Goal: Task Accomplishment & Management: Manage account settings

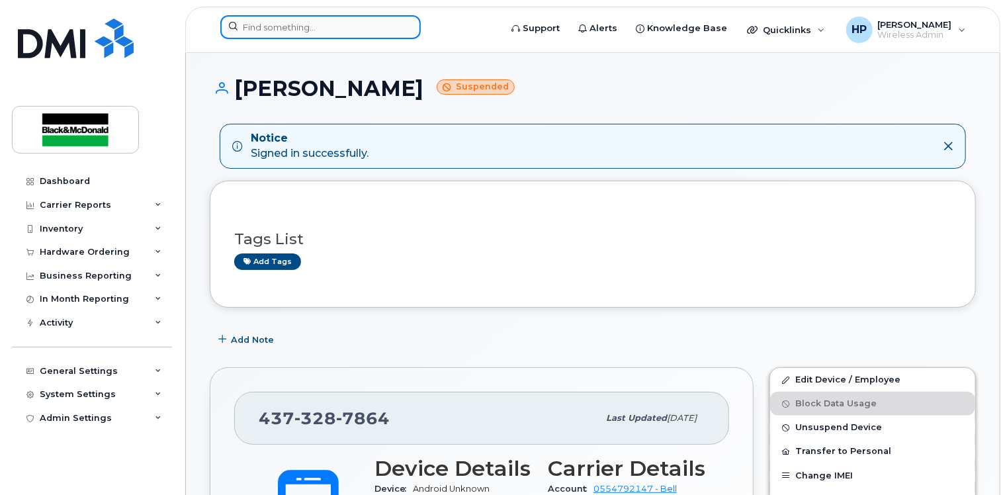
click at [273, 22] on input at bounding box center [320, 27] width 200 height 24
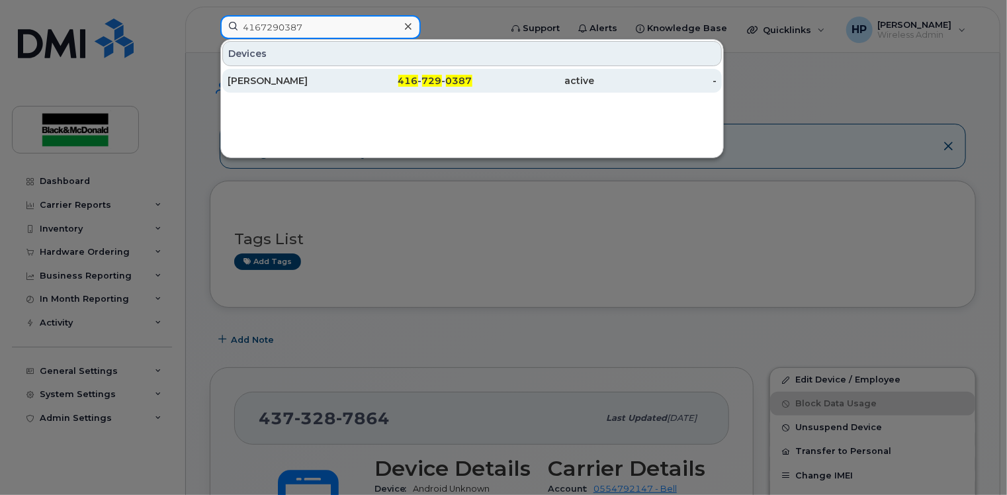
type input "4167290387"
click at [335, 81] on div "[PERSON_NAME]" at bounding box center [289, 80] width 122 height 13
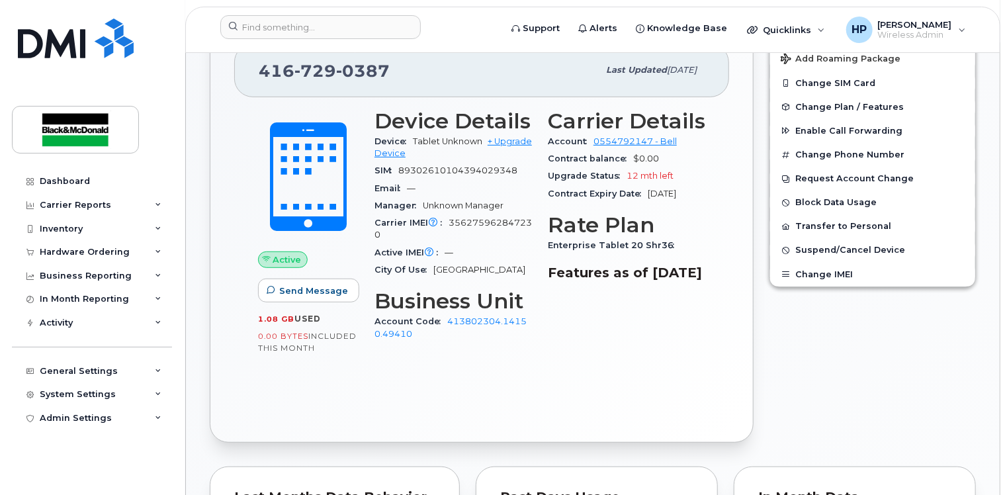
scroll to position [331, 0]
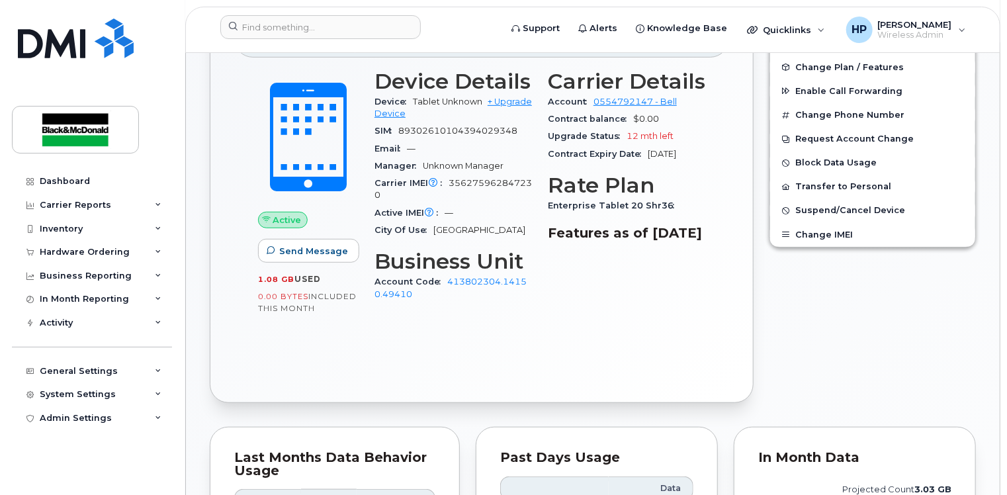
click at [460, 275] on div "Account Code 413802304.14150.49410" at bounding box center [452, 288] width 157 height 30
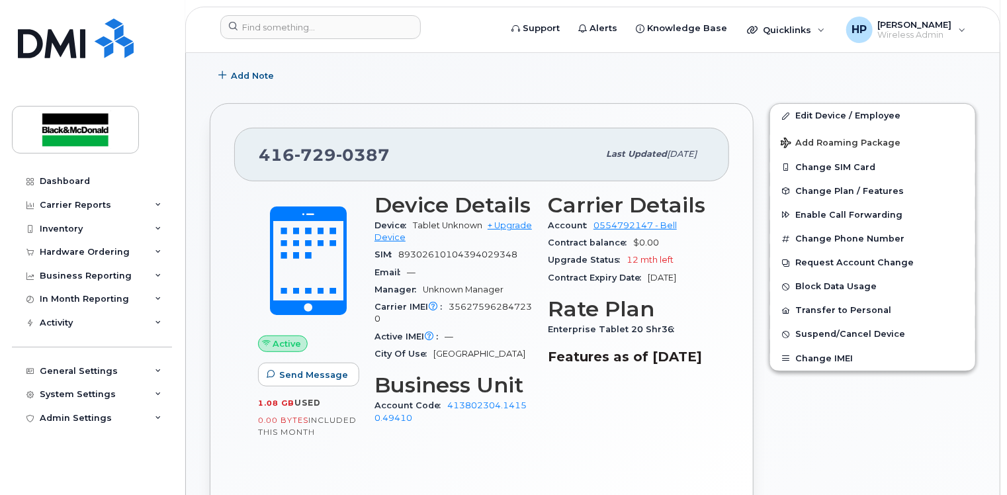
scroll to position [265, 0]
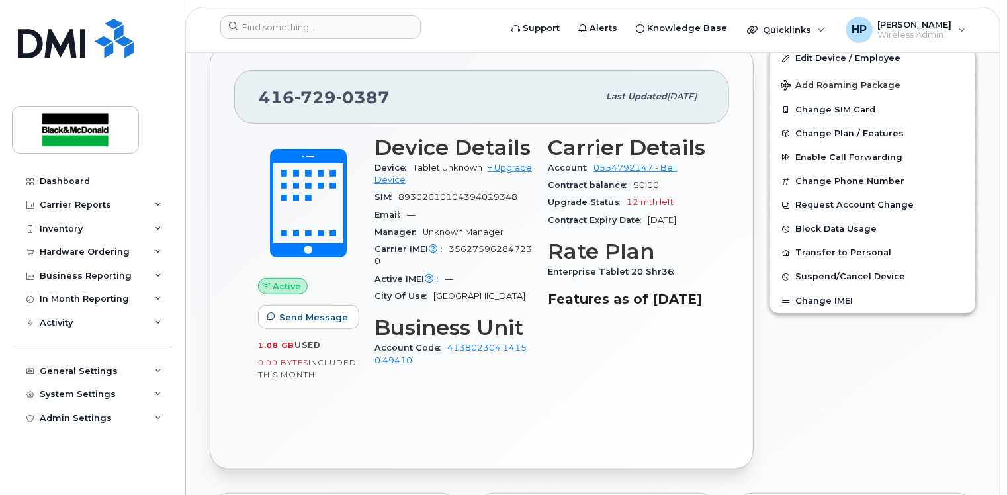
click at [479, 342] on div "Account Code 413802304.14150.49410" at bounding box center [452, 354] width 157 height 30
click at [471, 349] on link "413802304.14150.49410" at bounding box center [450, 354] width 152 height 22
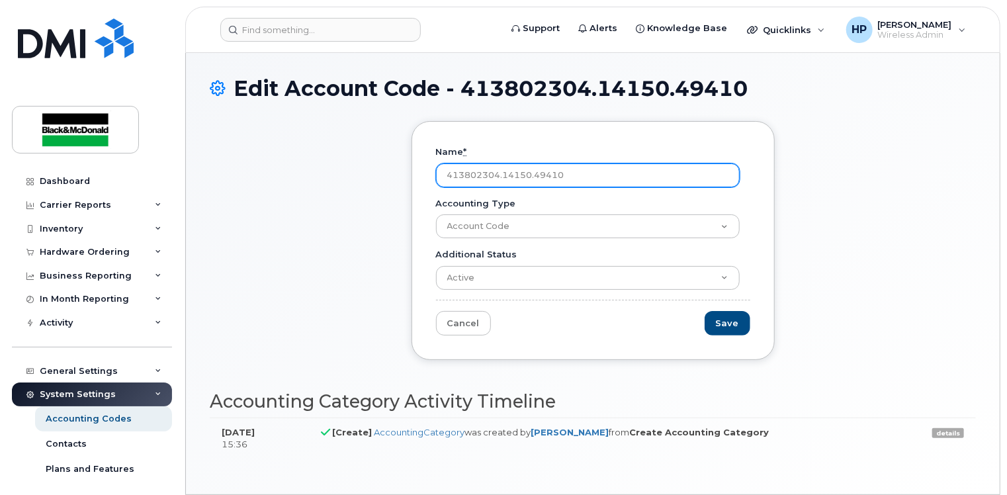
click at [575, 176] on input "413802304.14150.49410" at bounding box center [588, 175] width 304 height 24
type input "4"
type input "413802304.14150.49410"
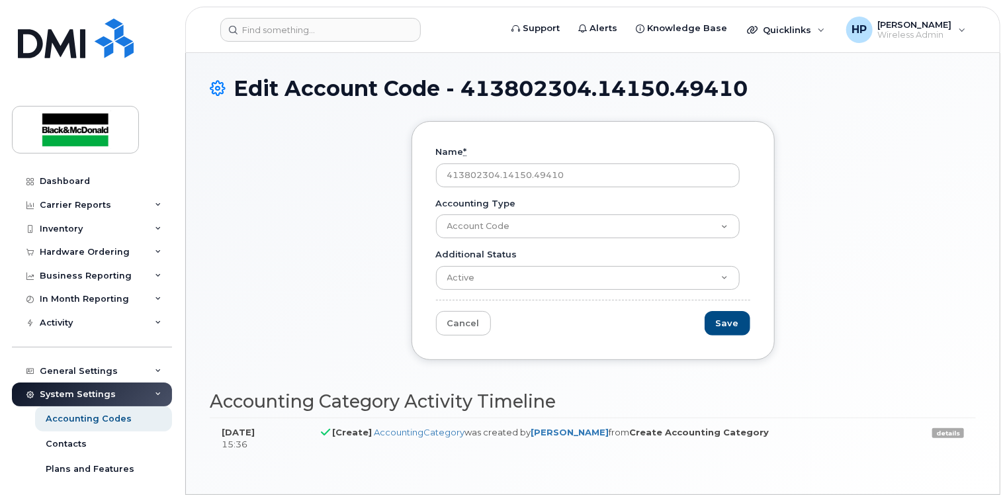
drag, startPoint x: 600, startPoint y: 179, endPoint x: 336, endPoint y: 174, distance: 264.0
click at [336, 174] on div "Name * 413802304.14150.49410 Accounting Type Account Code Additional Status Act…" at bounding box center [593, 250] width 766 height 259
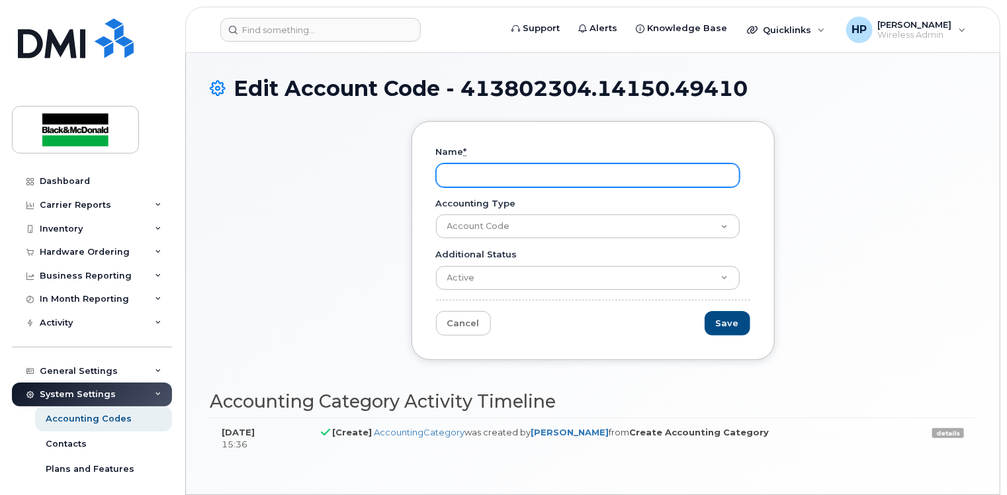
click at [474, 172] on input "Name *" at bounding box center [588, 175] width 304 height 24
paste input "413802304.14150.49410"
type input "413802304.14150.49410"
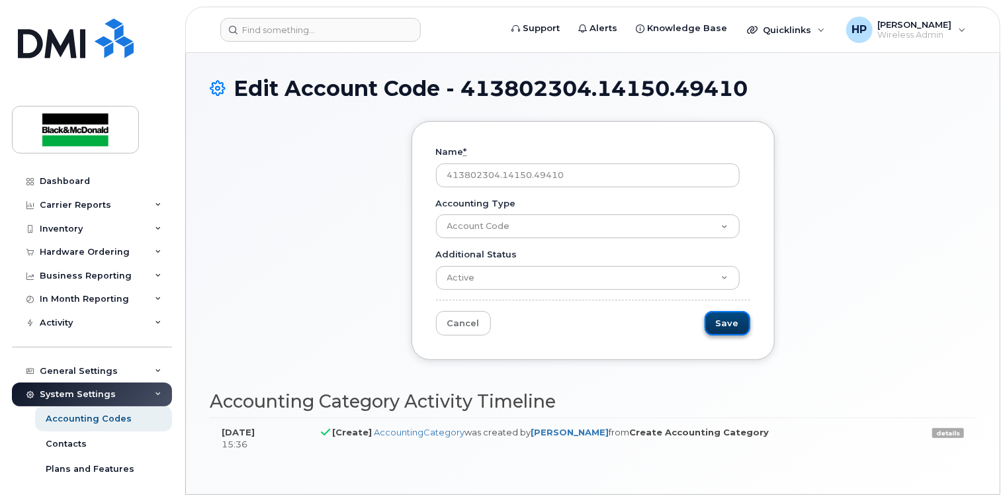
click at [732, 325] on input "Save" at bounding box center [727, 323] width 46 height 24
type input "Saving..."
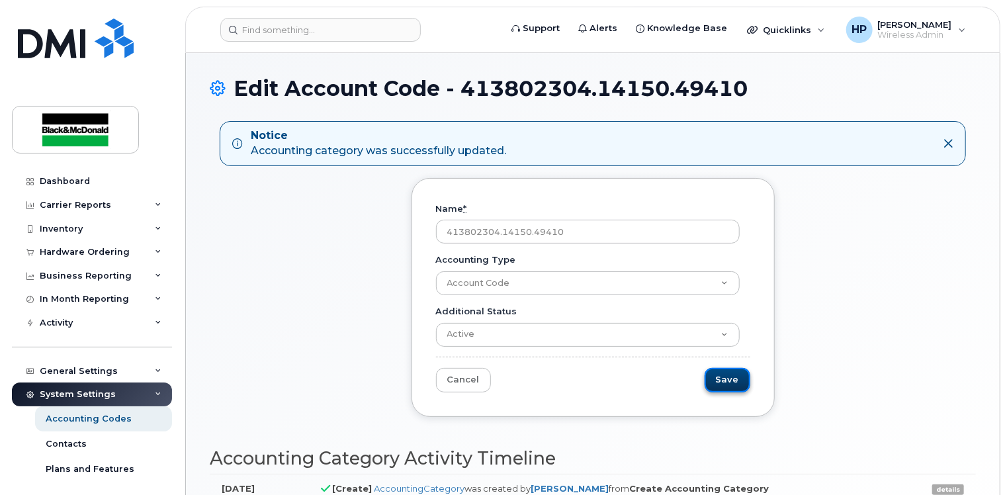
click at [729, 381] on input "Save" at bounding box center [727, 380] width 46 height 24
type input "Saving..."
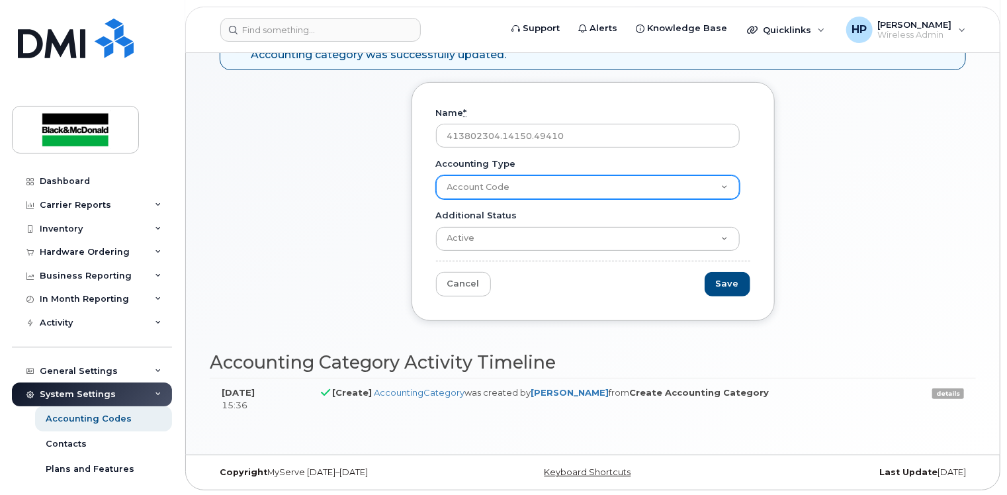
scroll to position [97, 0]
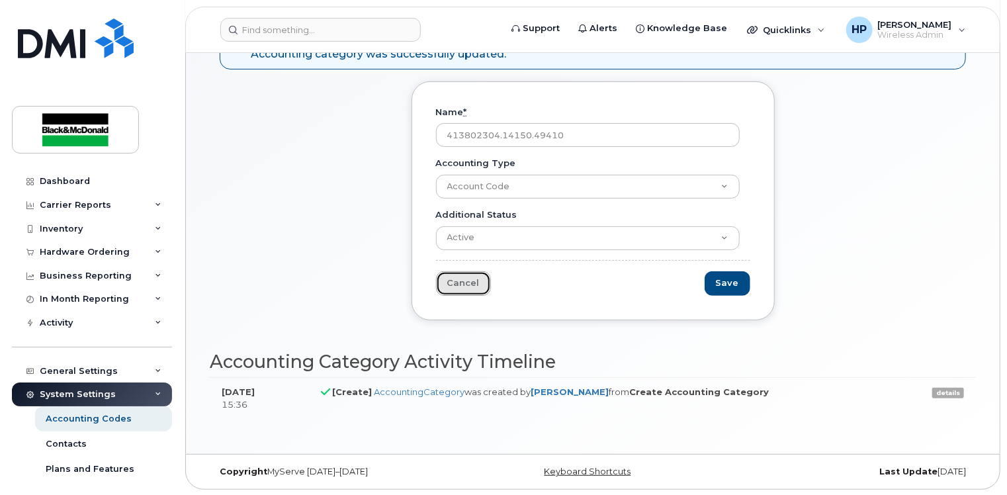
click at [458, 287] on link "Cancel" at bounding box center [463, 283] width 55 height 24
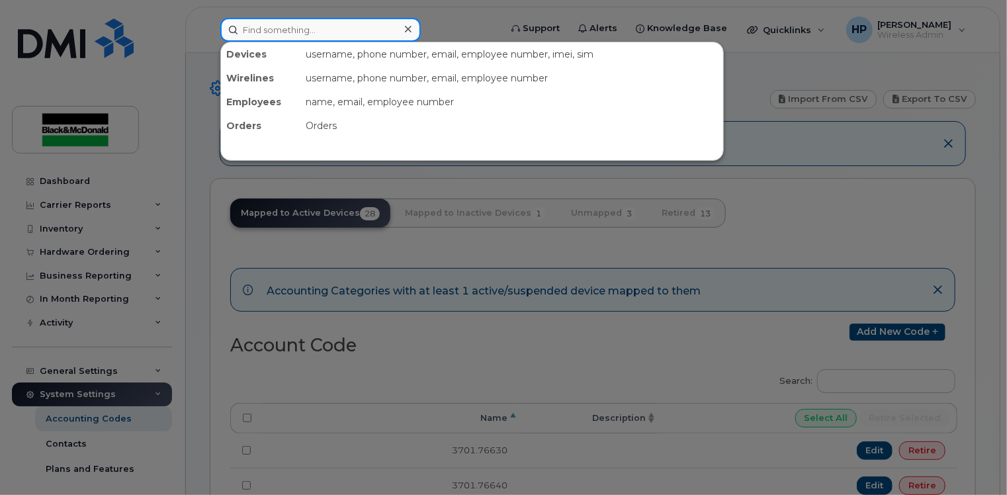
click at [303, 28] on input at bounding box center [320, 30] width 200 height 24
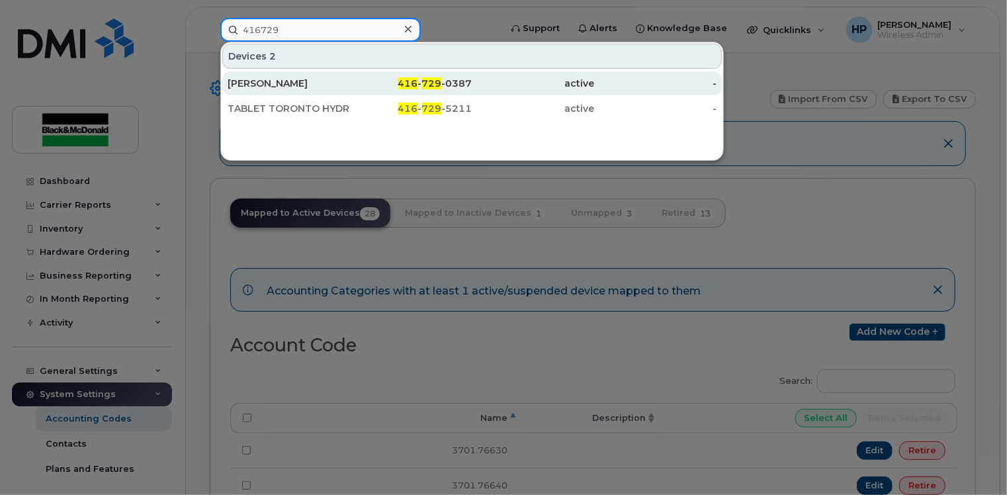
type input "416729"
click at [323, 79] on div "[PERSON_NAME]" at bounding box center [289, 83] width 122 height 13
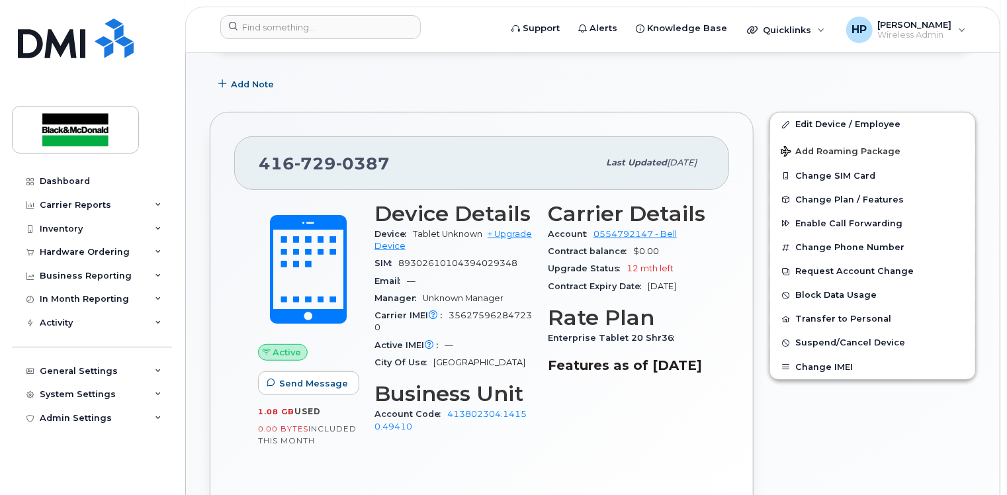
scroll to position [187, 0]
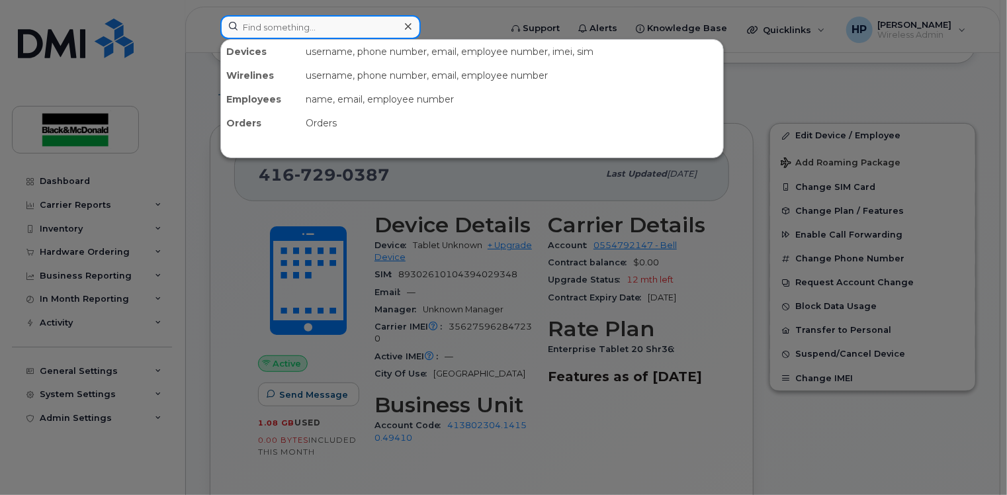
click at [254, 29] on input at bounding box center [320, 27] width 200 height 24
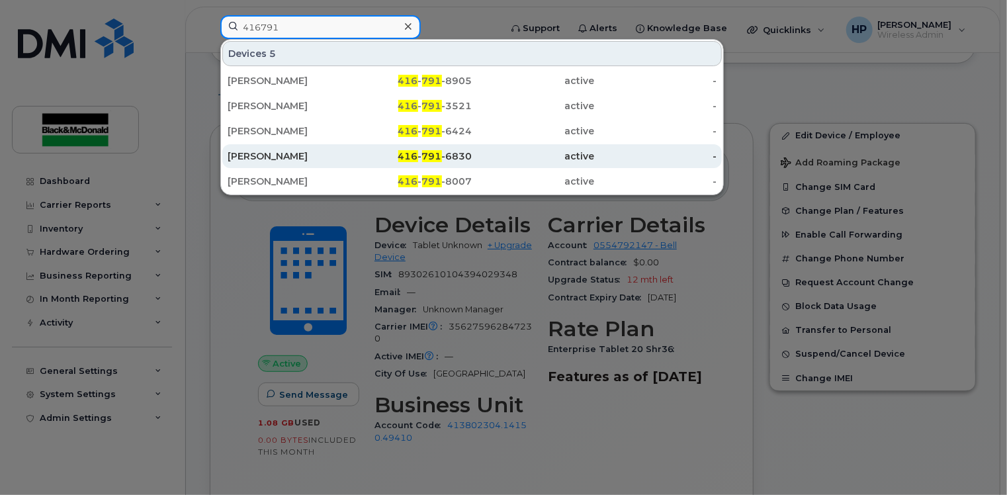
type input "416791"
click at [397, 149] on div "416 - 791 -6830" at bounding box center [411, 155] width 122 height 13
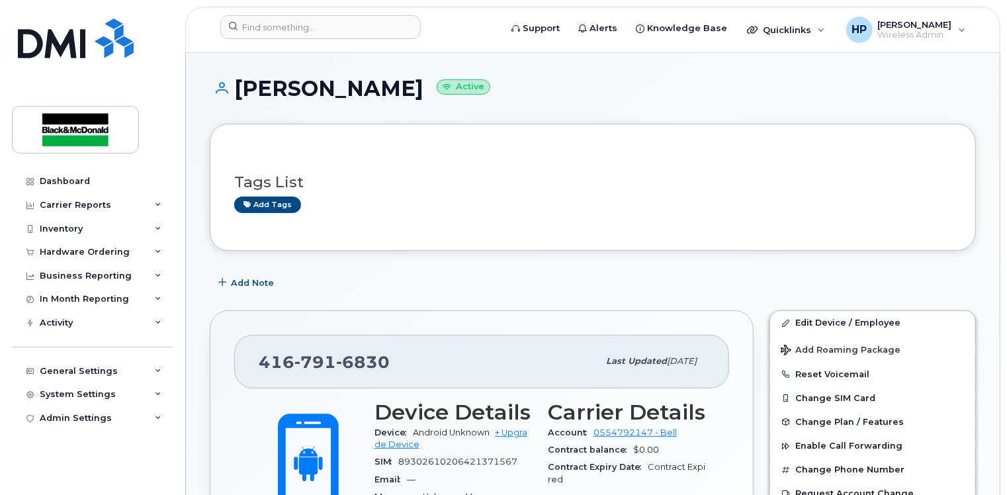
scroll to position [198, 0]
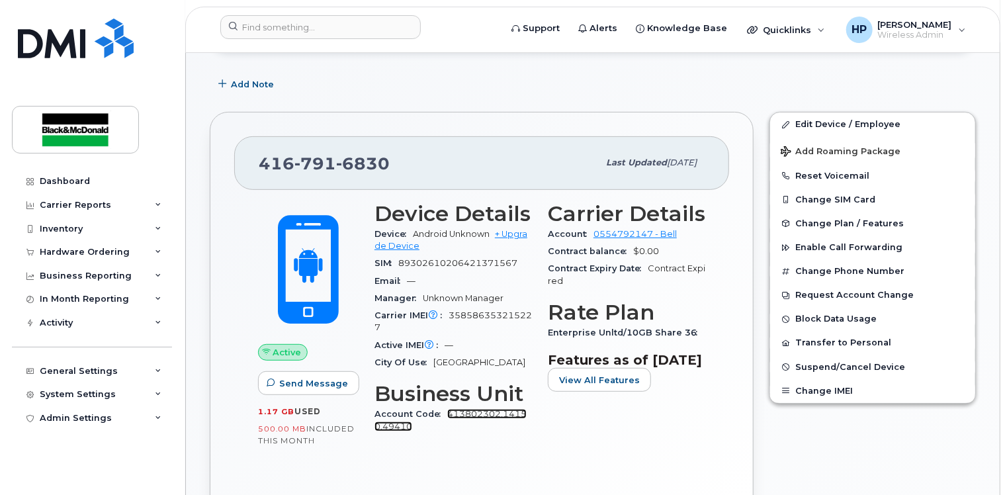
click at [466, 411] on link "413802302.14150.49410" at bounding box center [450, 420] width 152 height 22
click at [488, 415] on link "413802302.14150.49410" at bounding box center [450, 420] width 152 height 22
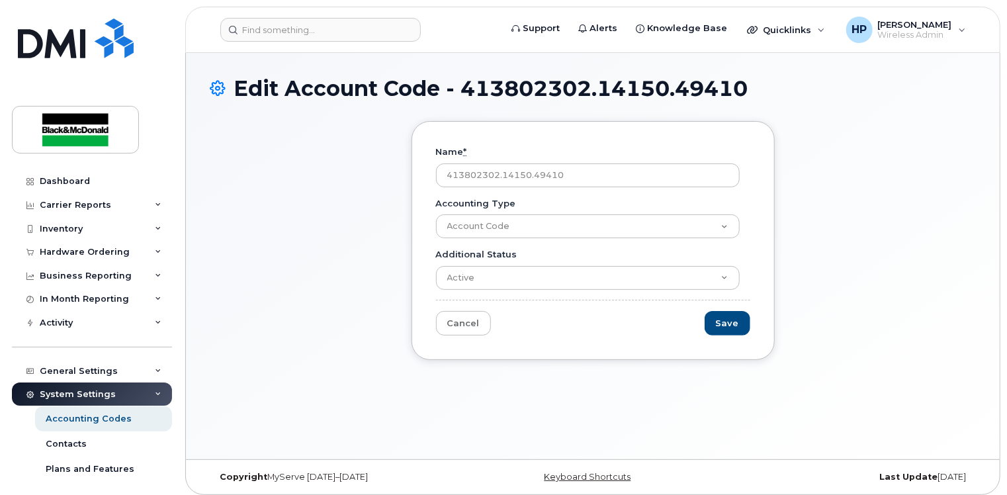
drag, startPoint x: 574, startPoint y: 173, endPoint x: 292, endPoint y: 173, distance: 281.8
click at [292, 173] on div "Name * 413802302.14150.49410 Accounting Type Account Code Additional Status Act…" at bounding box center [593, 250] width 766 height 259
type input "413802304.14150.49410"
click at [732, 321] on input "Save" at bounding box center [727, 323] width 46 height 24
type input "Saving..."
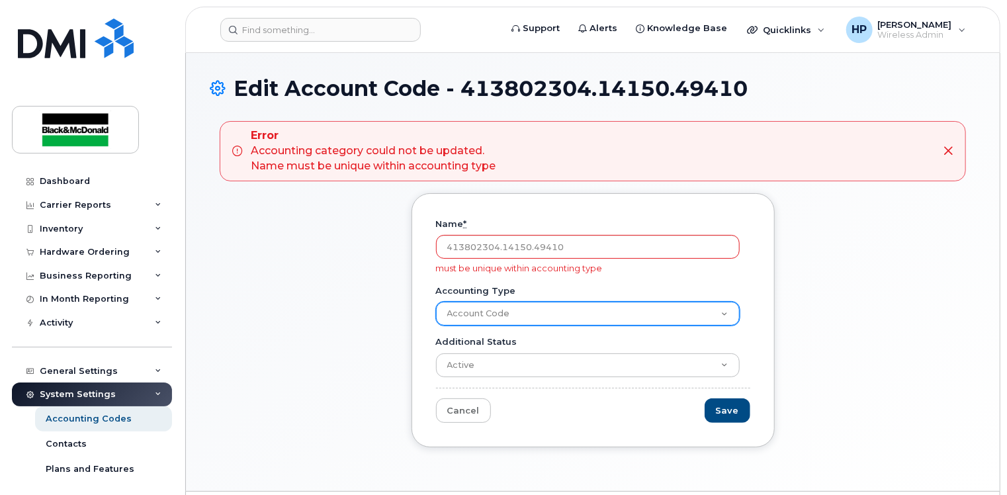
click at [507, 319] on select "Account Code" at bounding box center [588, 314] width 304 height 24
click at [436, 302] on select "Account Code" at bounding box center [588, 314] width 304 height 24
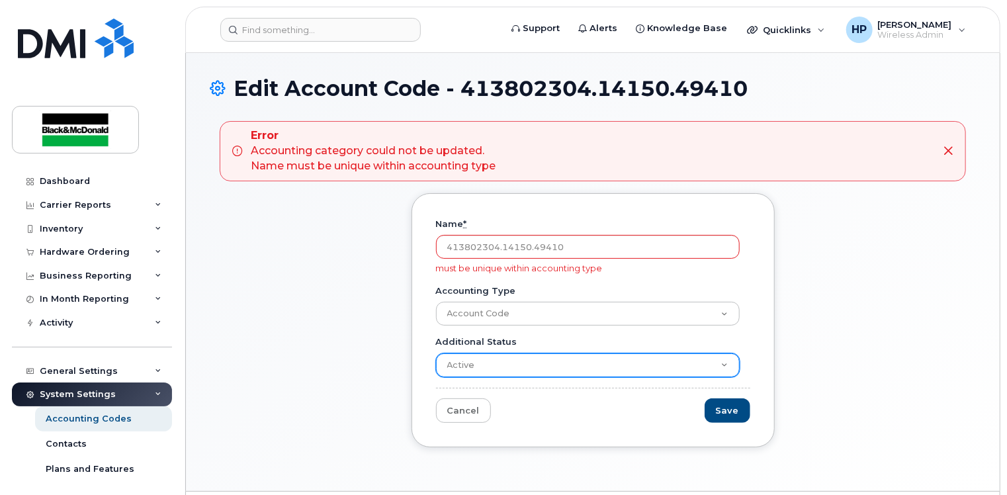
click at [488, 363] on select "Active Suspended Cancelled Closed" at bounding box center [588, 365] width 304 height 24
click at [436, 353] on select "Active Suspended Cancelled Closed" at bounding box center [588, 365] width 304 height 24
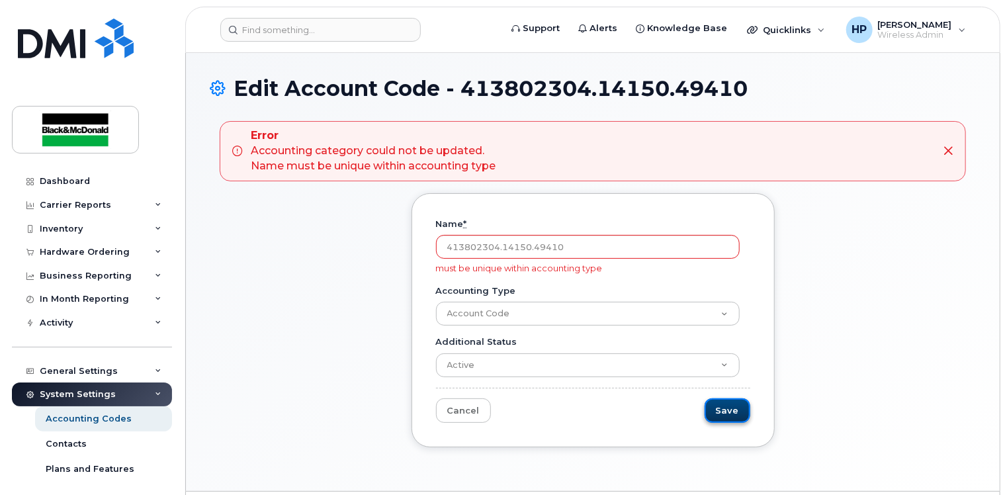
click at [729, 412] on input "Save" at bounding box center [727, 410] width 46 height 24
type input "Saving..."
drag, startPoint x: 0, startPoint y: 0, endPoint x: 467, endPoint y: 406, distance: 618.9
click at [467, 406] on link "Cancel" at bounding box center [463, 410] width 55 height 24
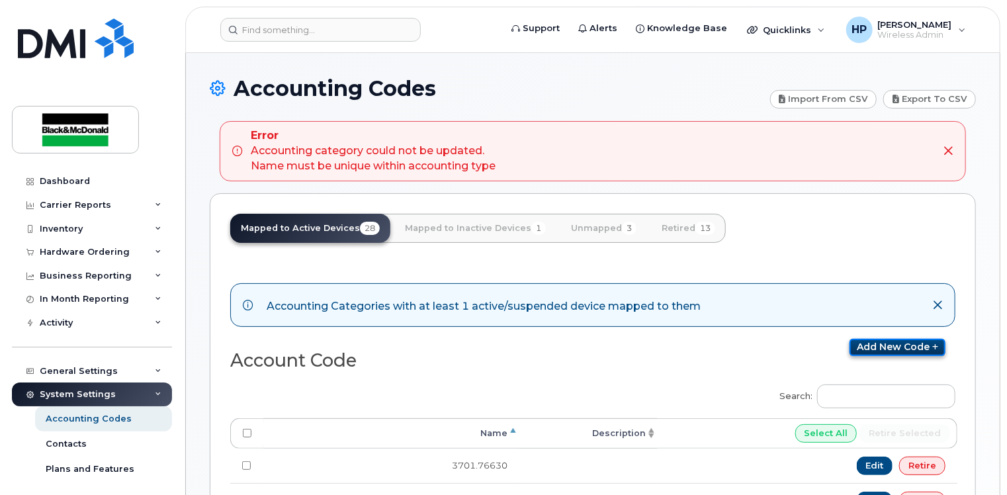
click at [900, 345] on link "Add new code" at bounding box center [897, 347] width 96 height 17
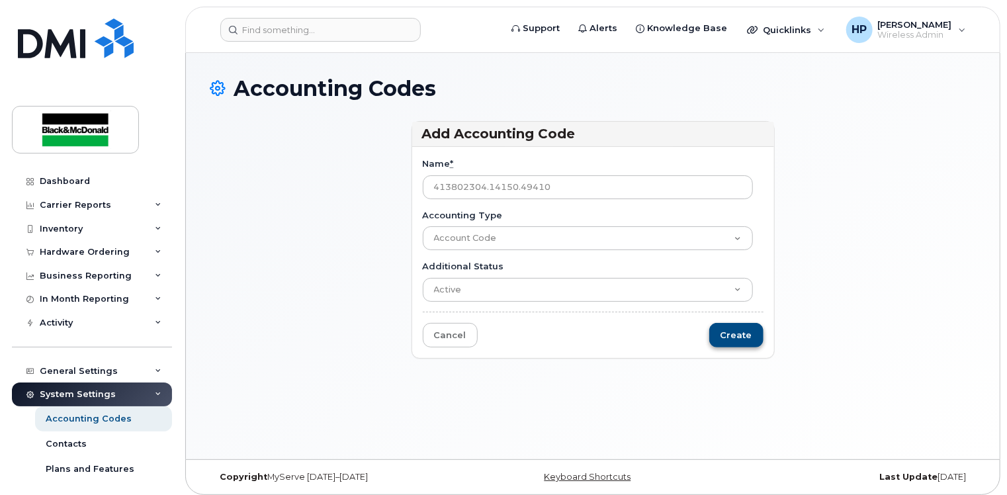
type input "413802304.14150.49410"
click at [736, 331] on input "Create" at bounding box center [736, 335] width 54 height 24
type input "Saving..."
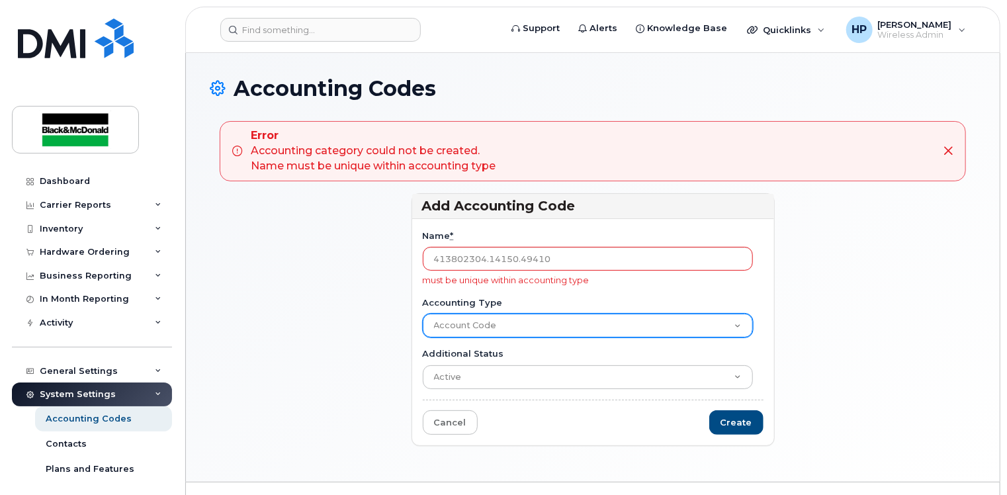
click at [474, 321] on select "Account Code" at bounding box center [588, 326] width 330 height 24
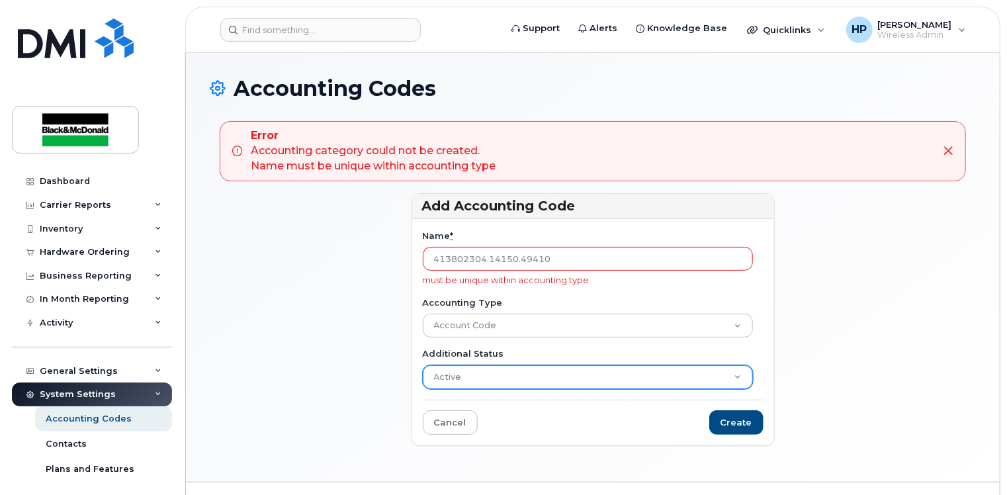
click at [473, 374] on select "Active Suspended Cancelled Closed" at bounding box center [588, 377] width 330 height 24
click at [423, 365] on select "Active Suspended Cancelled Closed" at bounding box center [588, 377] width 330 height 24
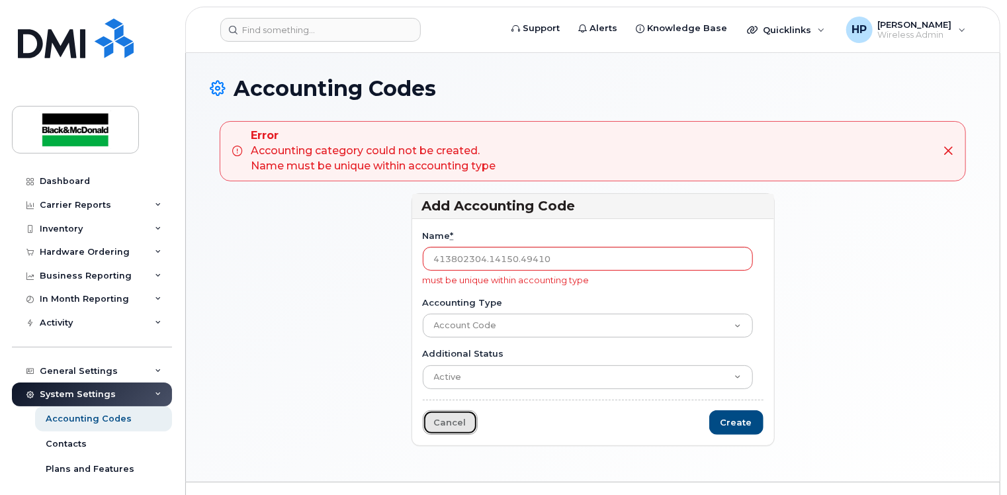
click at [460, 429] on link "Cancel" at bounding box center [450, 422] width 55 height 24
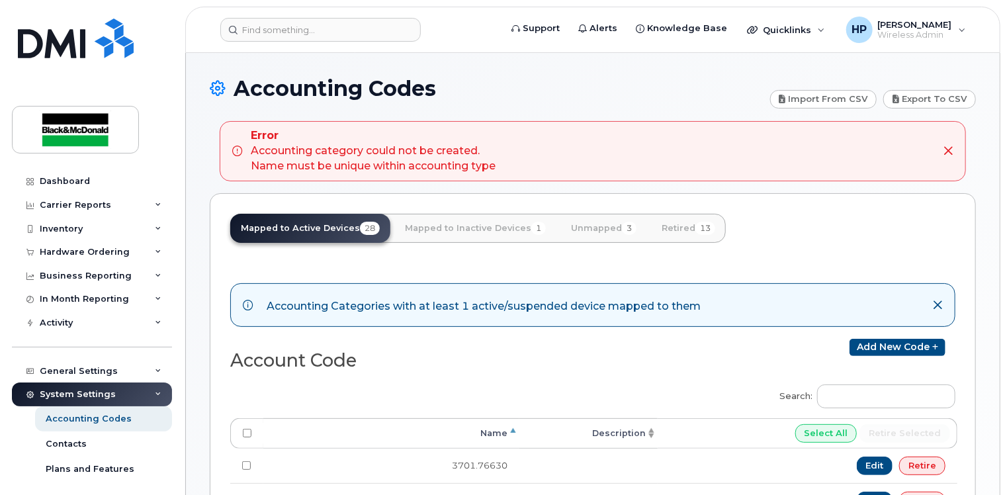
click at [947, 149] on icon at bounding box center [948, 151] width 11 height 11
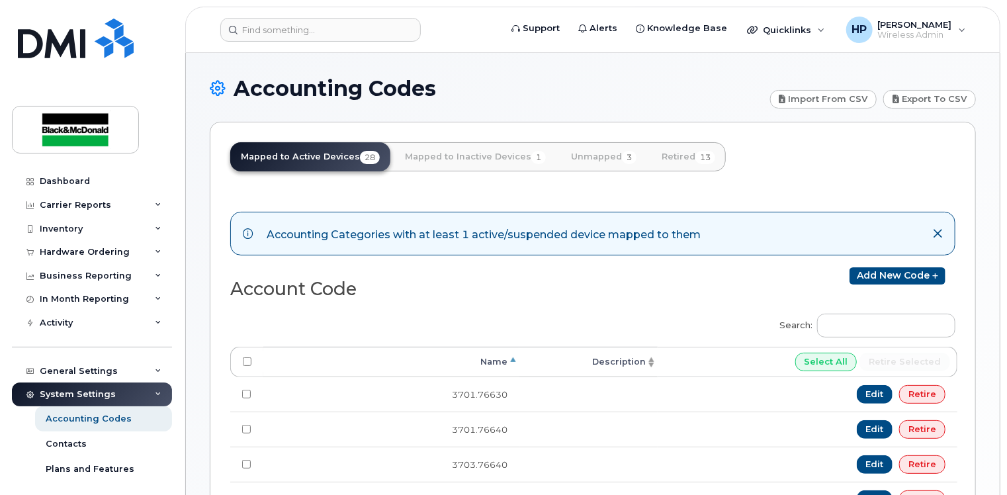
click at [937, 228] on icon at bounding box center [937, 233] width 11 height 11
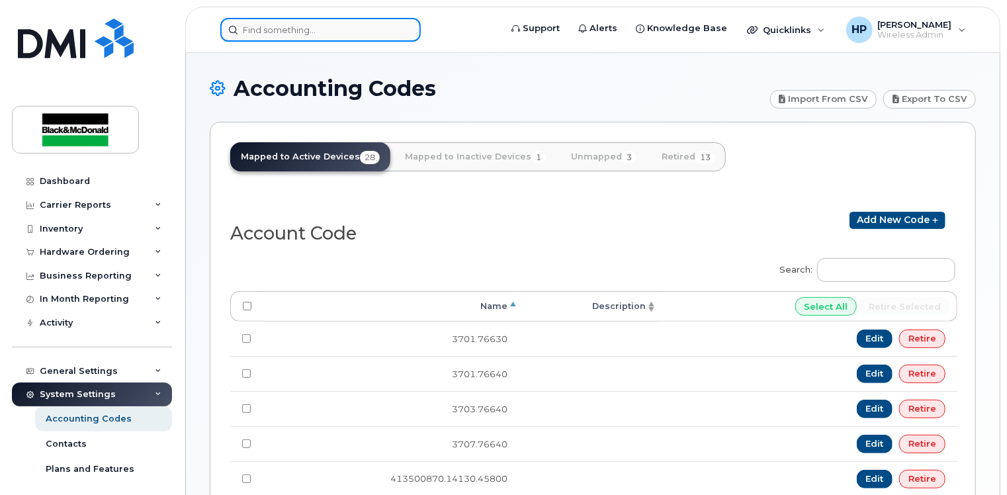
click at [280, 31] on input at bounding box center [320, 30] width 200 height 24
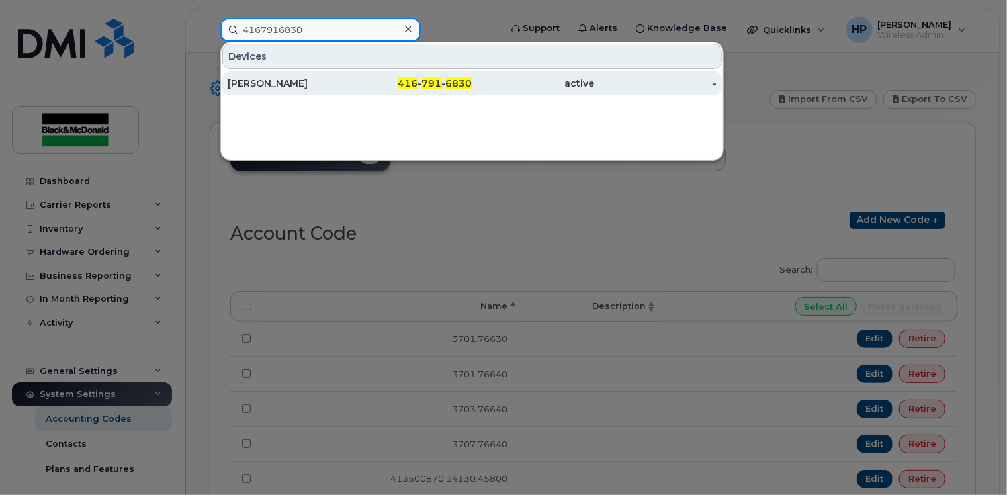
type input "4167916830"
click at [382, 81] on div "416 - 791 - 6830" at bounding box center [411, 83] width 122 height 13
click at [275, 88] on div "TYLER HALL" at bounding box center [289, 83] width 122 height 13
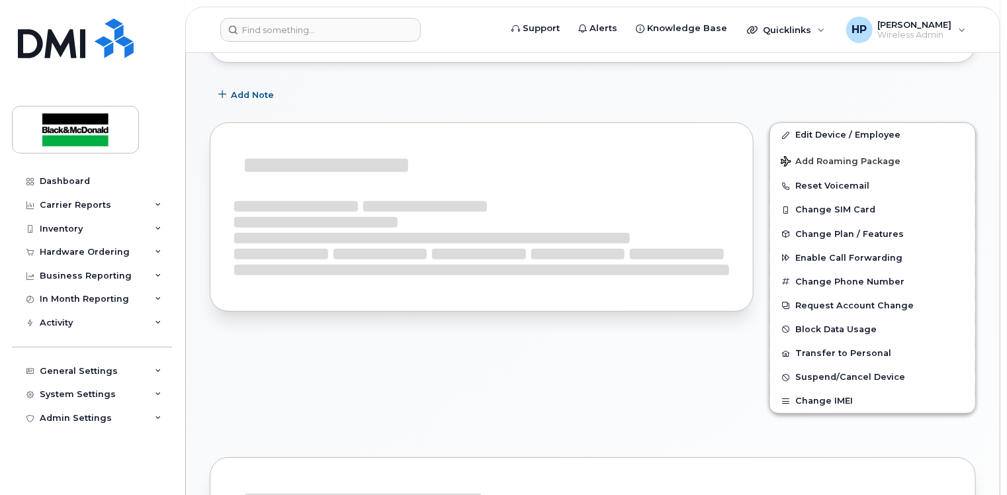
scroll to position [253, 0]
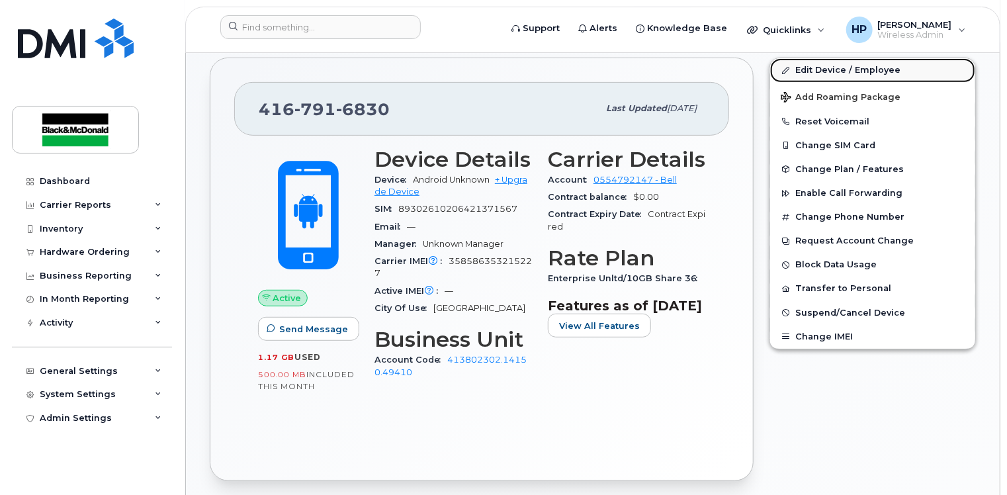
click at [812, 73] on link "Edit Device / Employee" at bounding box center [872, 70] width 205 height 24
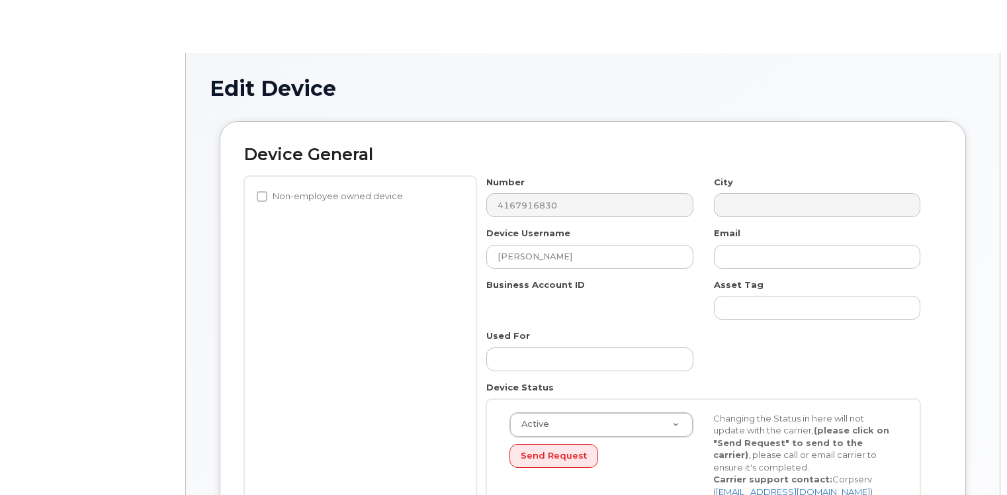
select select "33960199"
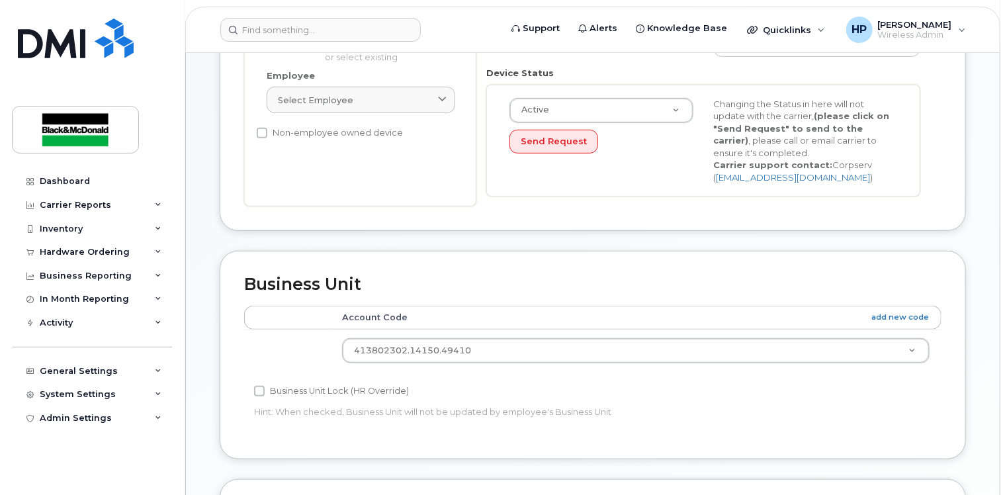
scroll to position [397, 0]
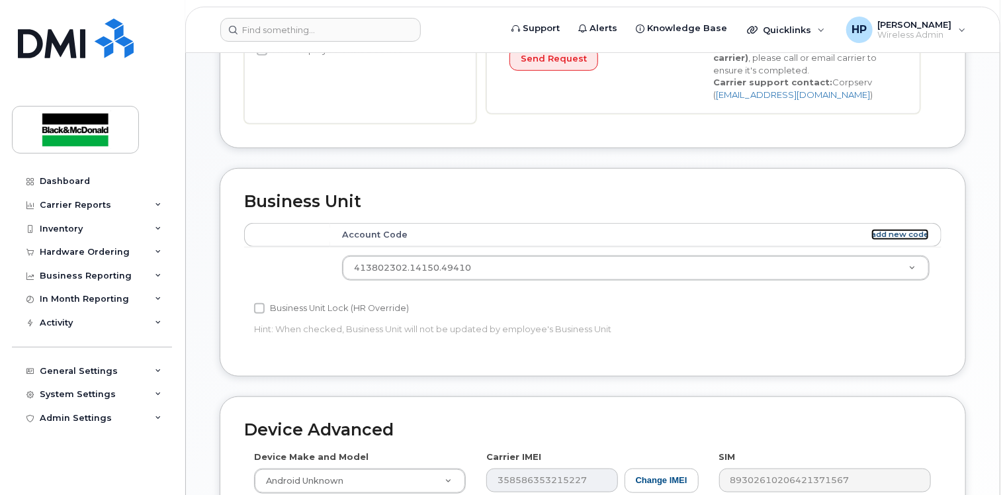
click at [878, 232] on link "add new code" at bounding box center [900, 234] width 58 height 11
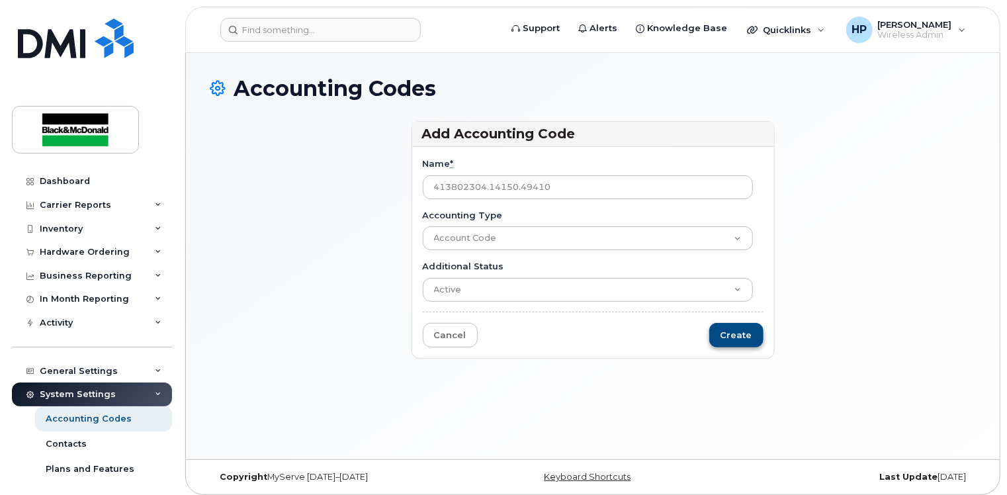
type input "413802304.14150.49410"
click at [746, 335] on input "Create" at bounding box center [736, 335] width 54 height 24
type input "Saving..."
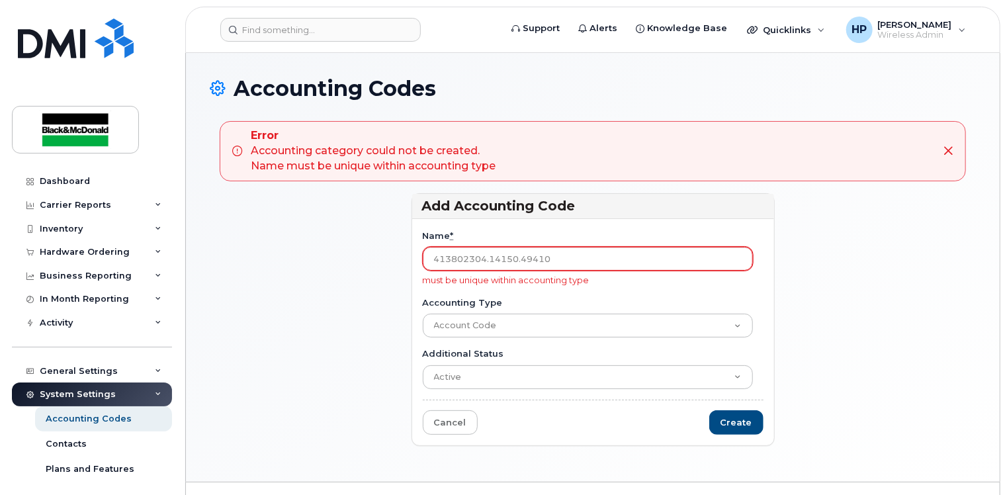
click at [432, 260] on input "413802304.14150.49410" at bounding box center [588, 259] width 330 height 24
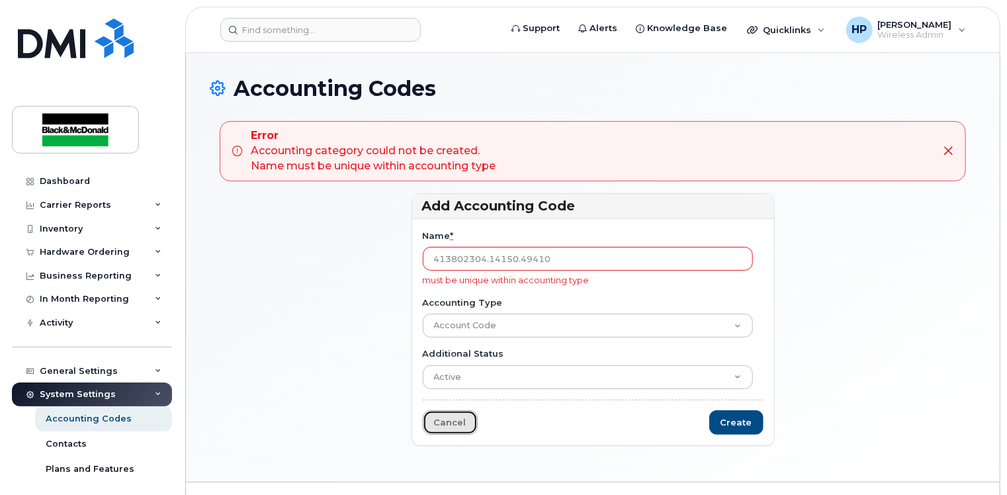
click at [458, 420] on link "Cancel" at bounding box center [450, 422] width 55 height 24
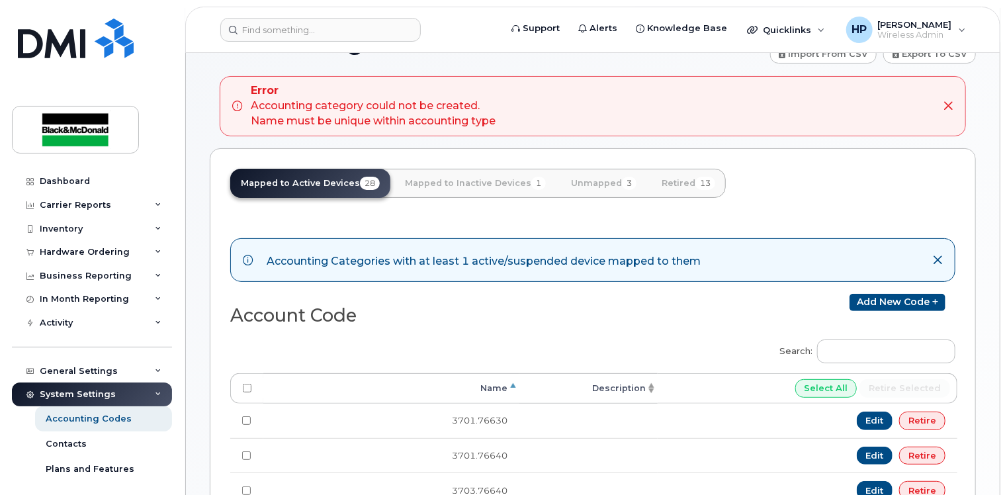
scroll to position [66, 0]
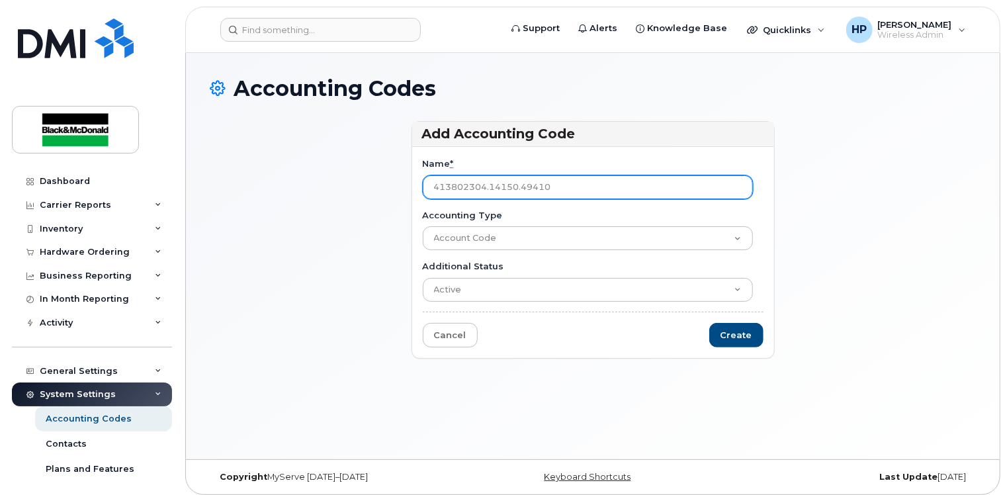
click at [551, 183] on input "413802304.14150.49410" at bounding box center [588, 187] width 330 height 24
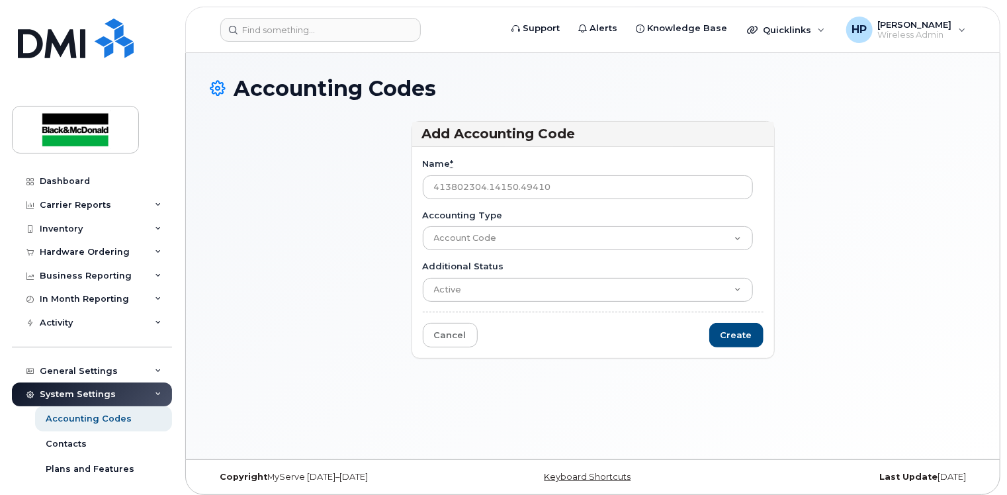
drag, startPoint x: 659, startPoint y: 185, endPoint x: 364, endPoint y: 187, distance: 295.0
click at [364, 187] on div "Add Accounting Code Name * 413802304.14150.49410 Accounting Type Account Code A…" at bounding box center [593, 245] width 766 height 249
click at [439, 339] on link "Cancel" at bounding box center [450, 335] width 55 height 24
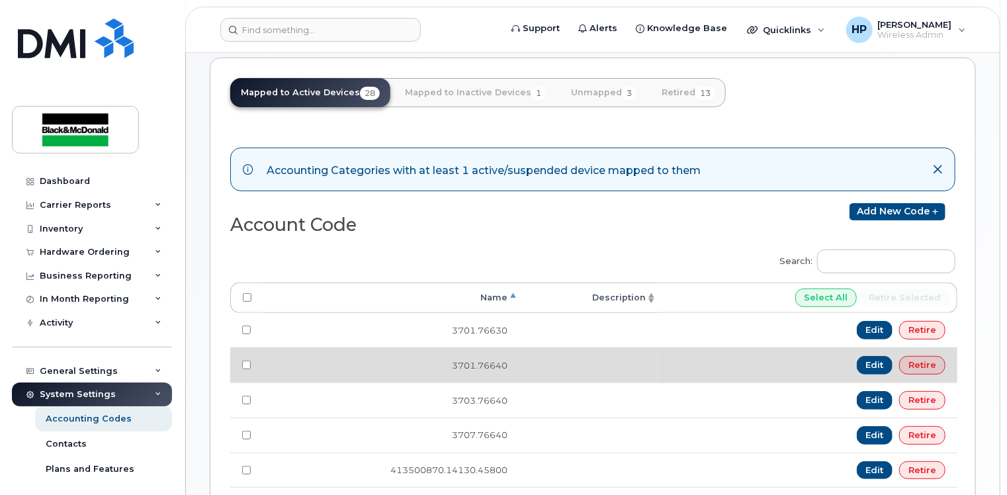
scroll to position [132, 0]
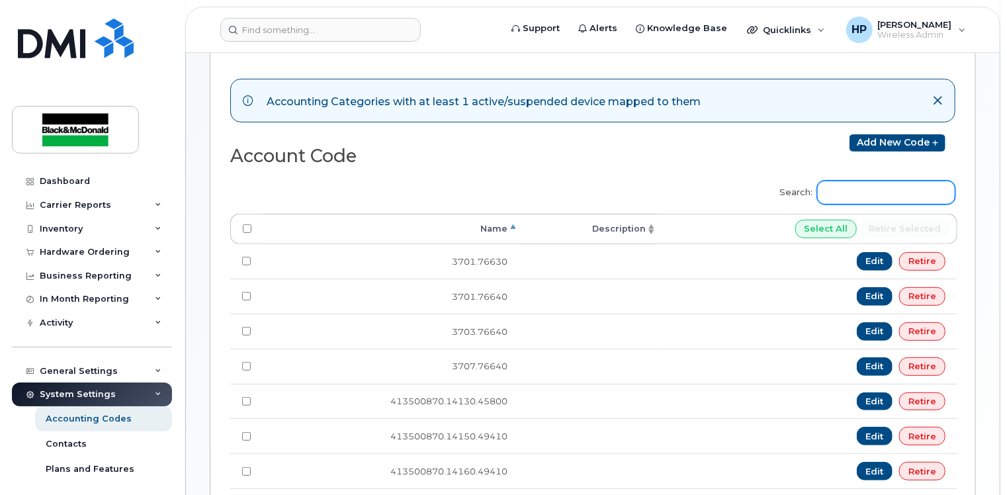
click at [841, 188] on input "Search:" at bounding box center [886, 193] width 138 height 24
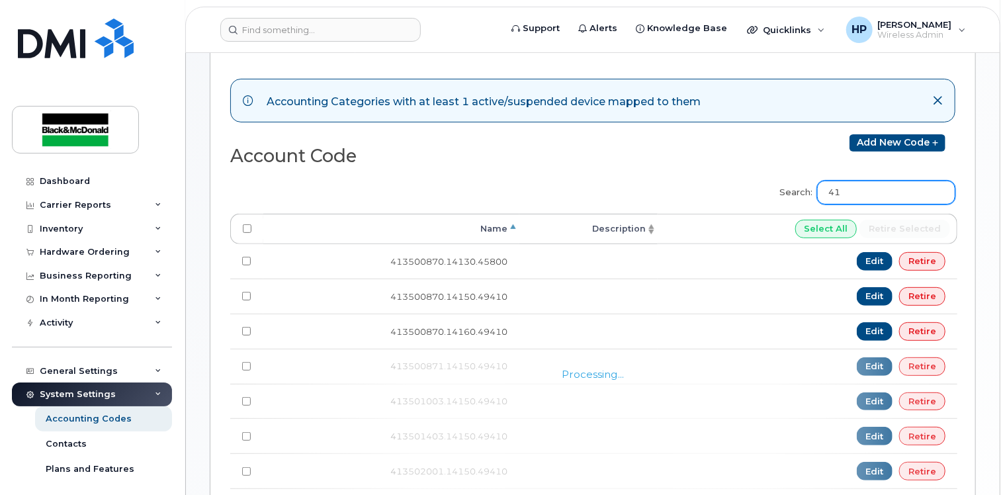
type input "4"
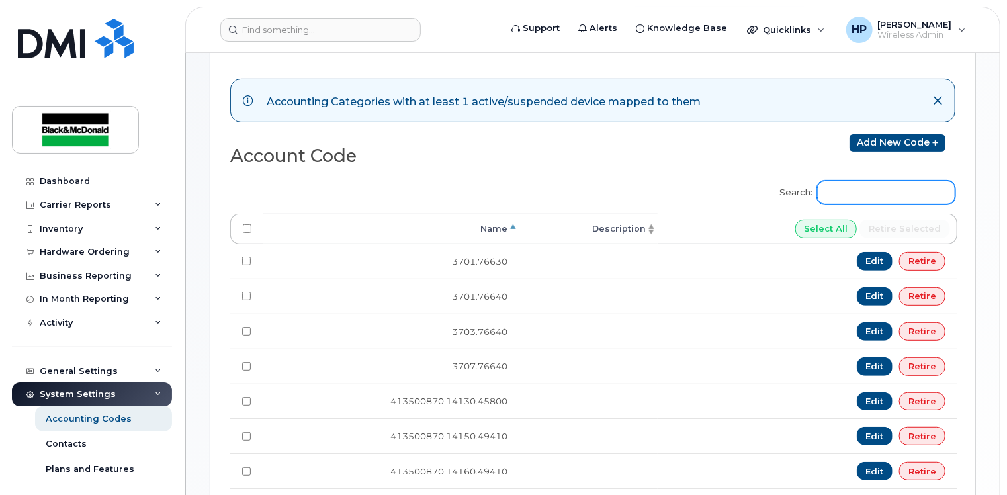
paste input "413802304.14150.49410"
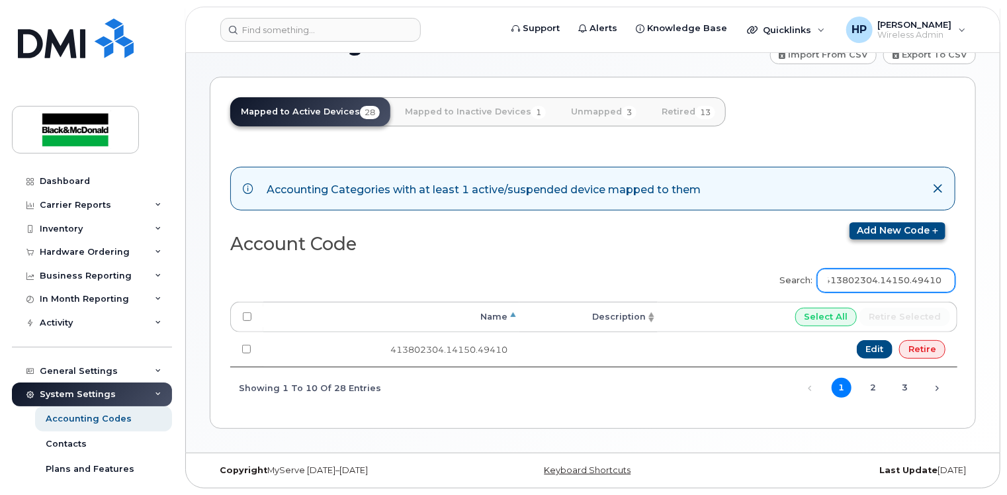
scroll to position [42, 0]
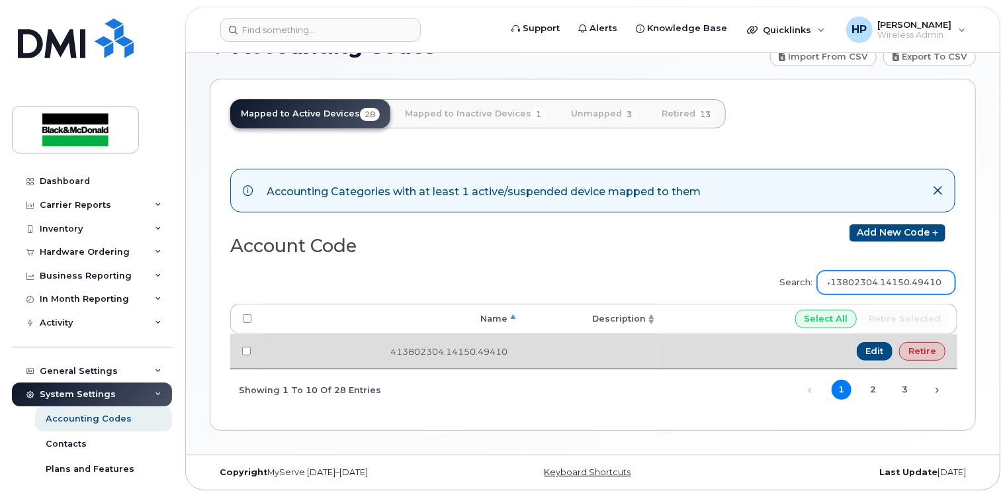
type input "413802304.14150.49410"
click at [246, 348] on input "checkbox" at bounding box center [246, 351] width 9 height 9
checkbox input "true"
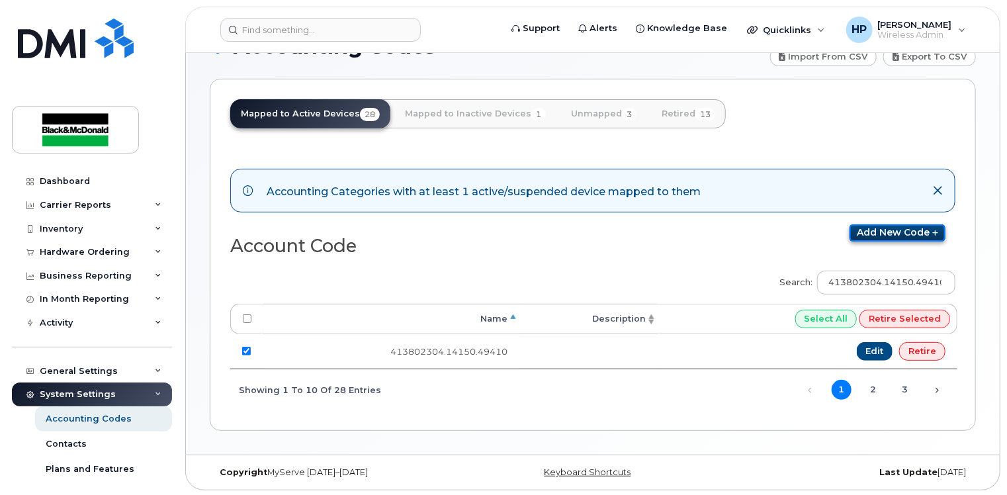
click at [869, 232] on link "Add new code" at bounding box center [897, 232] width 96 height 17
click at [938, 189] on icon at bounding box center [937, 190] width 11 height 11
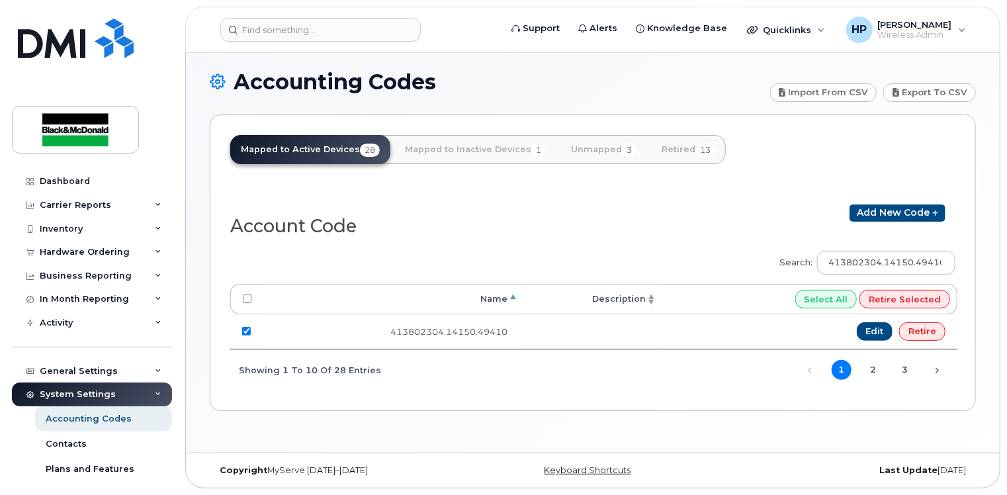
scroll to position [6, 0]
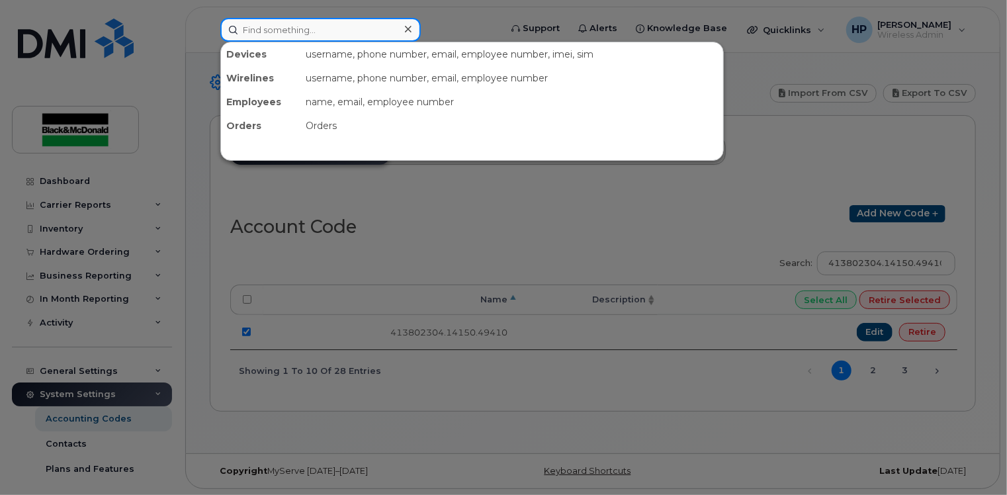
click at [259, 25] on input at bounding box center [320, 30] width 200 height 24
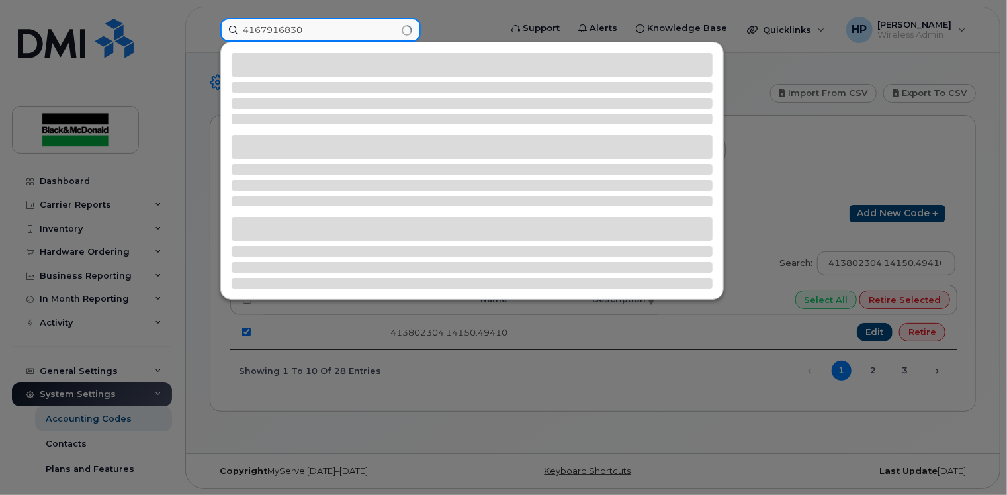
type input "4167916830"
click at [763, 140] on div at bounding box center [503, 247] width 1007 height 495
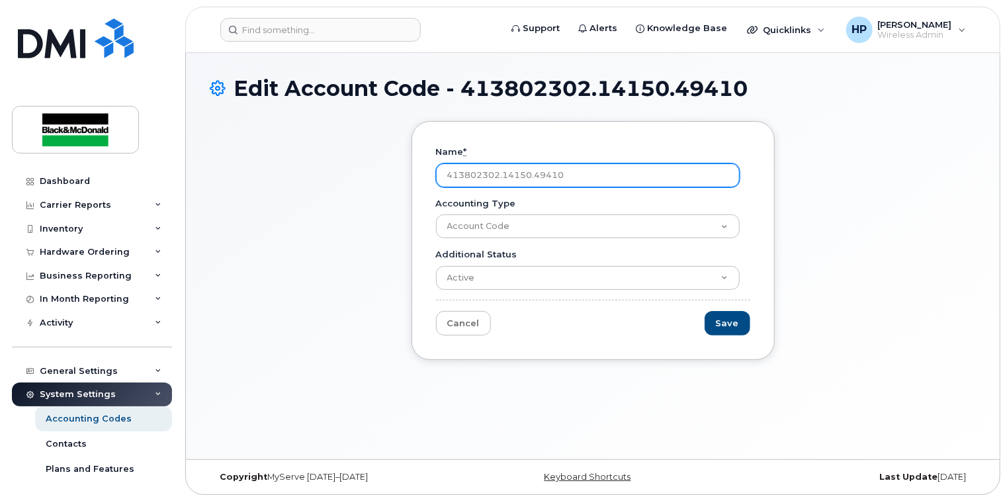
click at [620, 176] on input "413802302.14150.49410" at bounding box center [588, 175] width 304 height 24
type input "4"
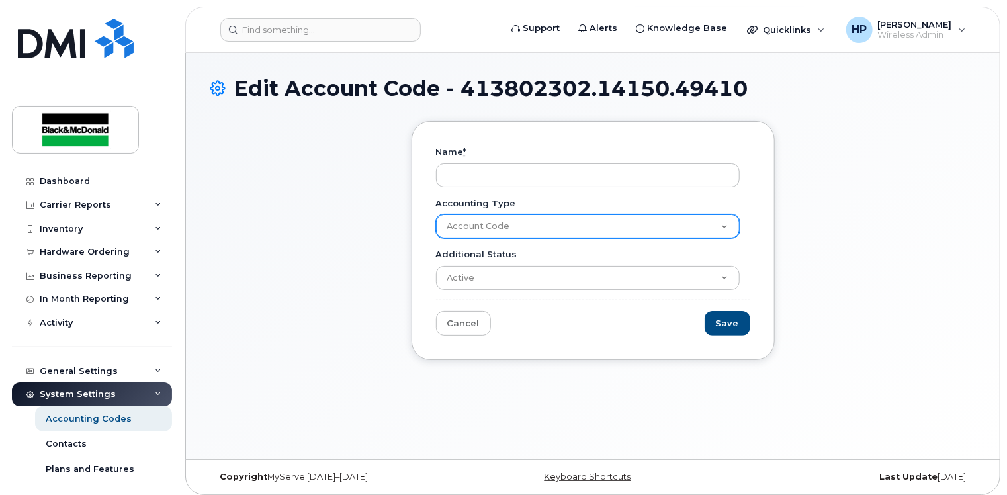
click at [573, 230] on select "Account Code" at bounding box center [588, 226] width 304 height 24
click at [436, 214] on select "Account Code" at bounding box center [588, 226] width 304 height 24
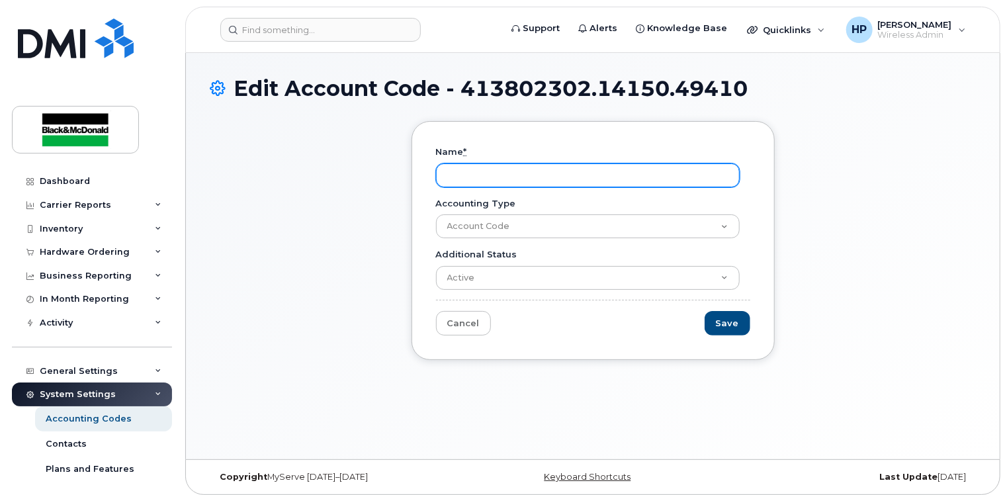
click at [466, 167] on input "Name *" at bounding box center [588, 175] width 304 height 24
type input "413802304.14150.49410"
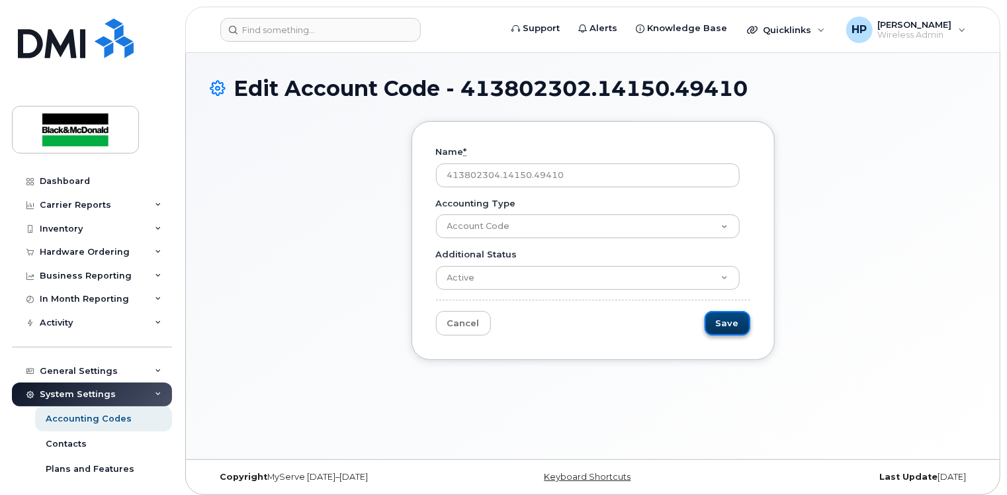
click at [725, 323] on input "Save" at bounding box center [727, 323] width 46 height 24
type input "Saving..."
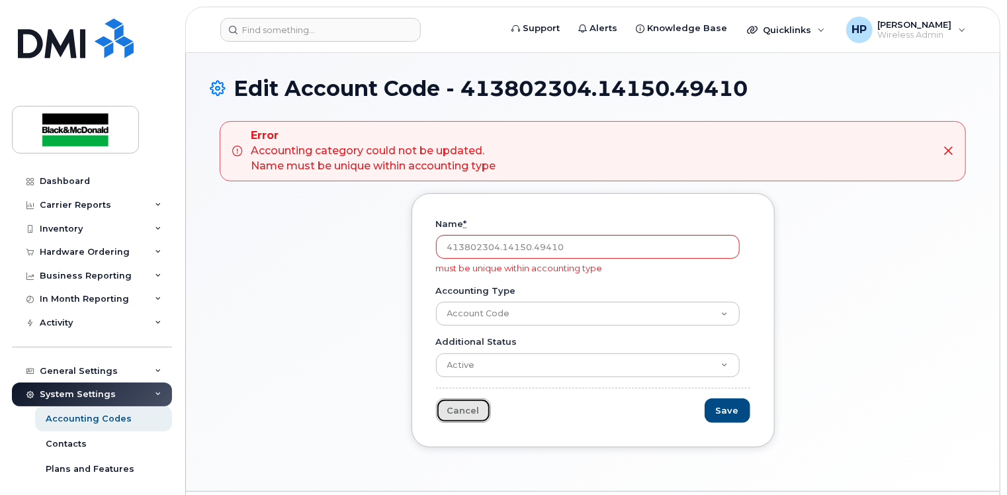
click at [458, 413] on link "Cancel" at bounding box center [463, 410] width 55 height 24
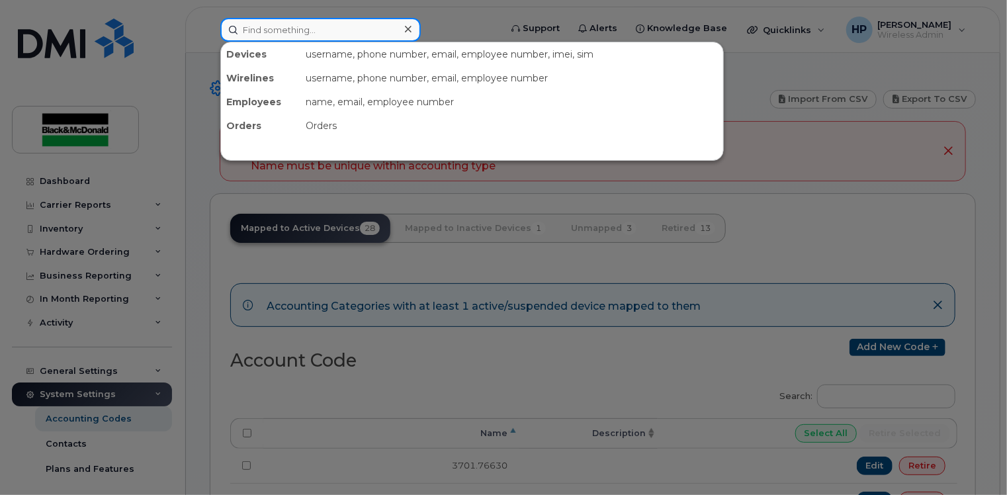
click at [271, 25] on input at bounding box center [320, 30] width 200 height 24
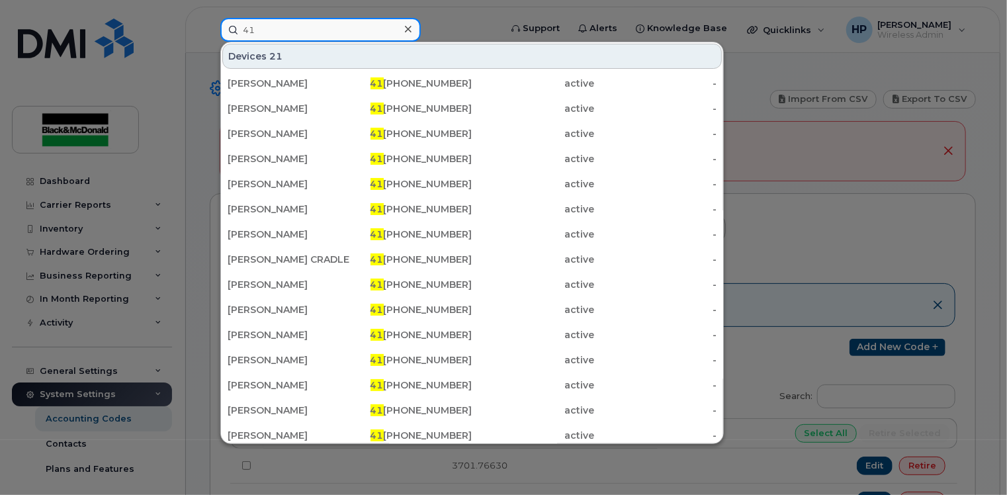
type input "4"
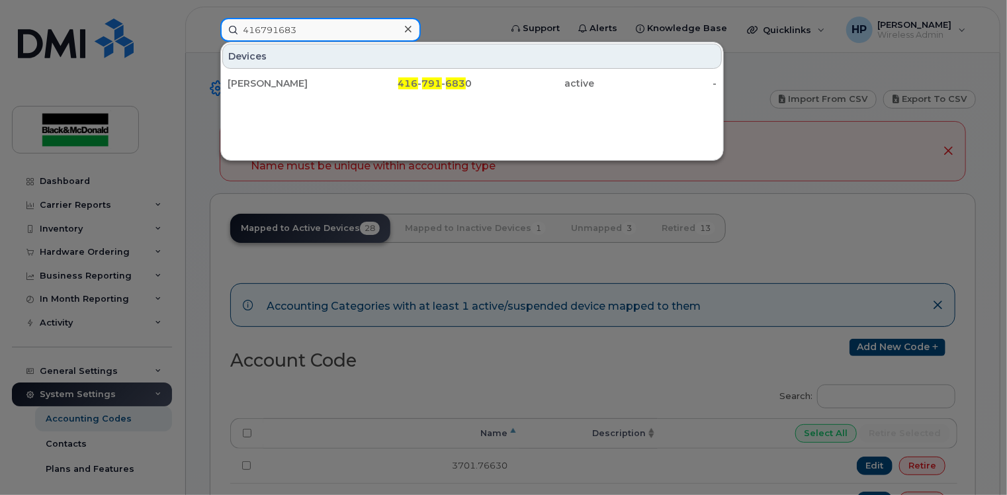
type input "4167916830"
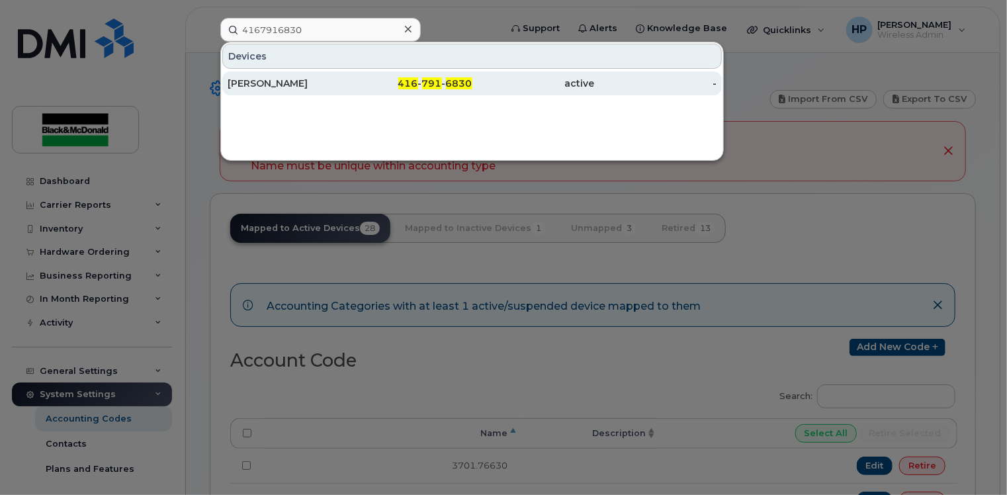
click at [424, 85] on span "791" at bounding box center [432, 83] width 20 height 12
click at [276, 83] on div "[PERSON_NAME]" at bounding box center [289, 83] width 122 height 13
click at [341, 93] on div "[PERSON_NAME]" at bounding box center [289, 83] width 122 height 24
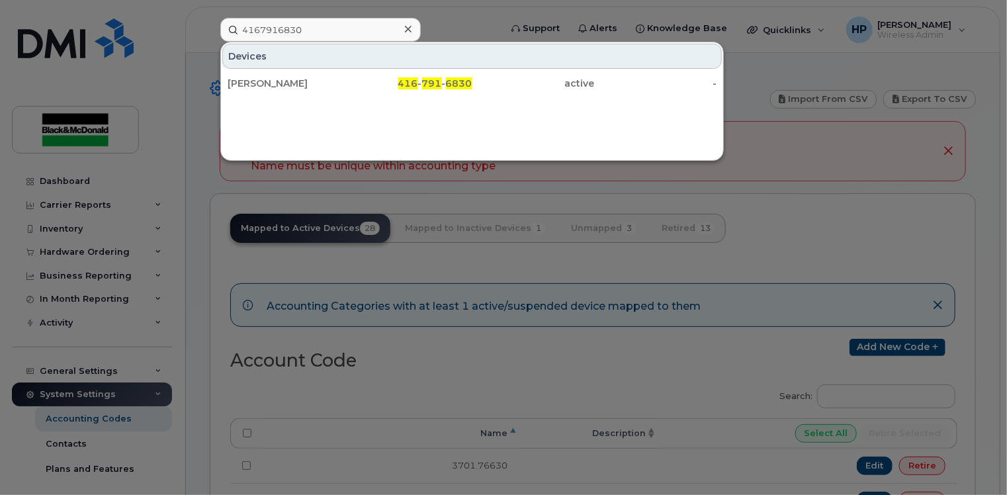
click at [834, 218] on div at bounding box center [503, 247] width 1007 height 495
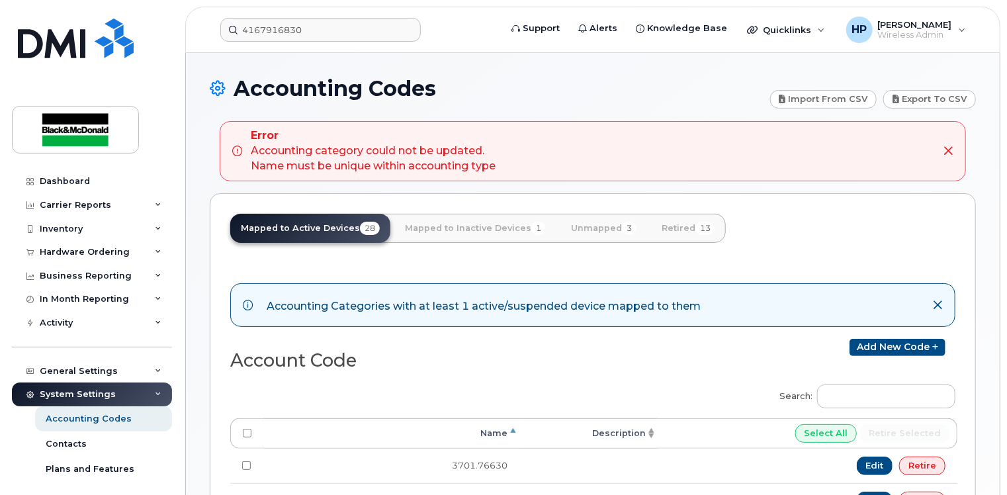
click at [946, 151] on icon at bounding box center [948, 151] width 11 height 11
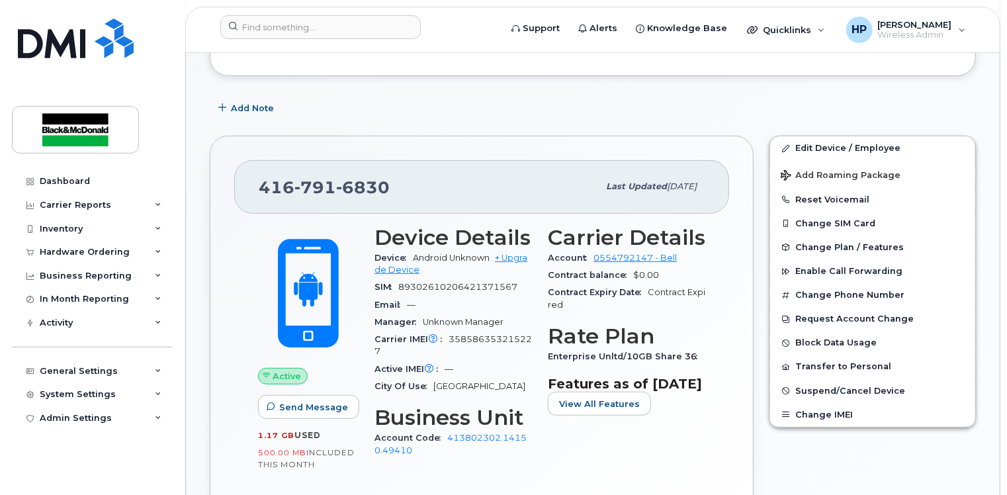
scroll to position [198, 0]
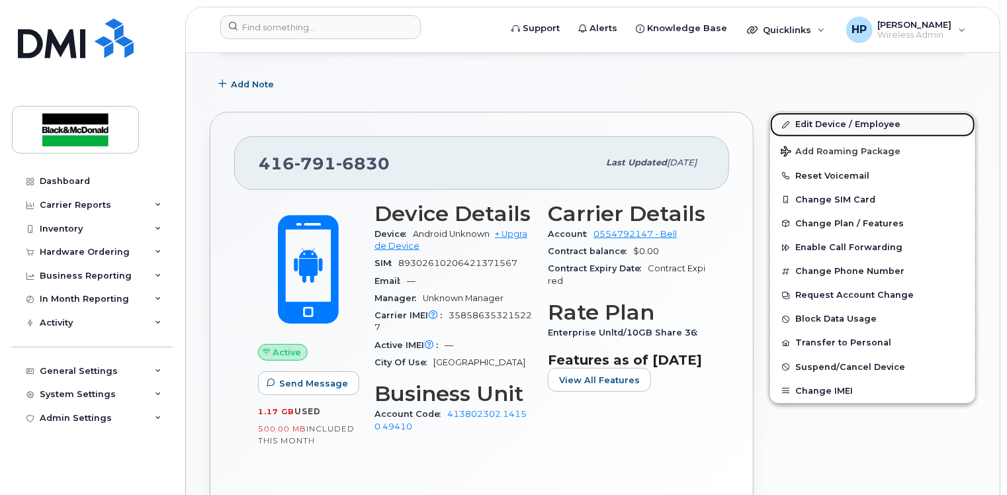
click at [796, 121] on link "Edit Device / Employee" at bounding box center [872, 124] width 205 height 24
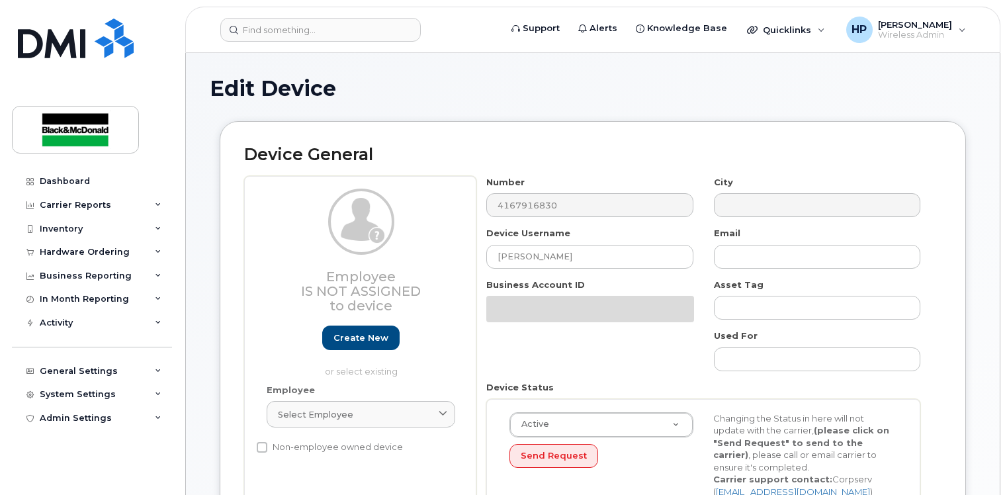
select select "33960199"
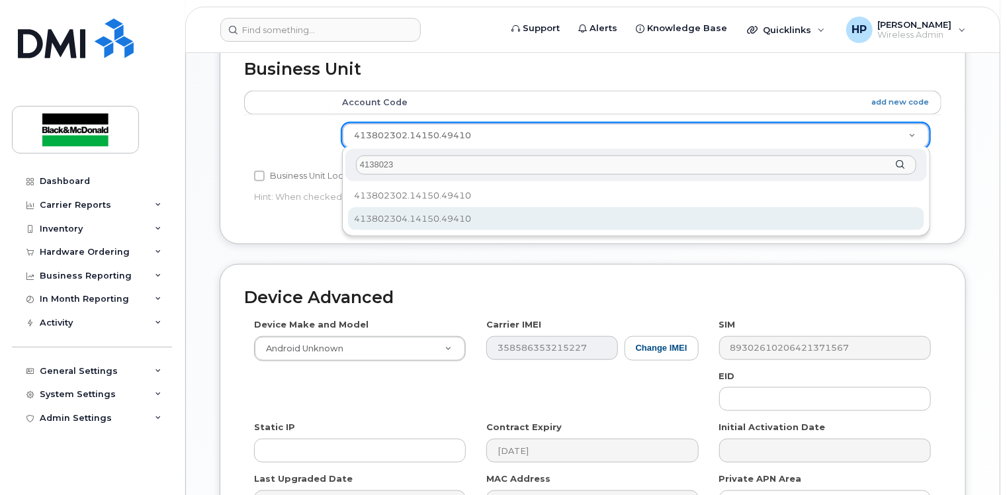
type input "4138023"
select select "35996092"
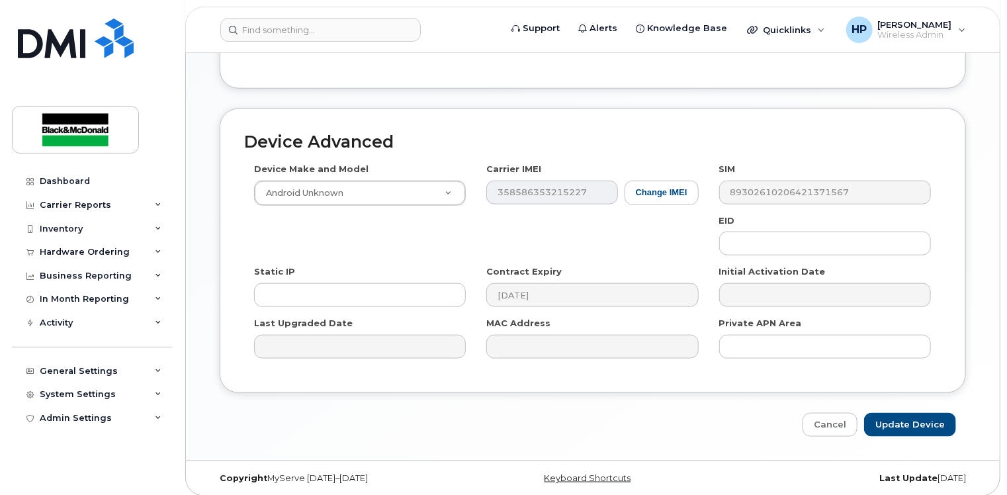
scroll to position [691, 0]
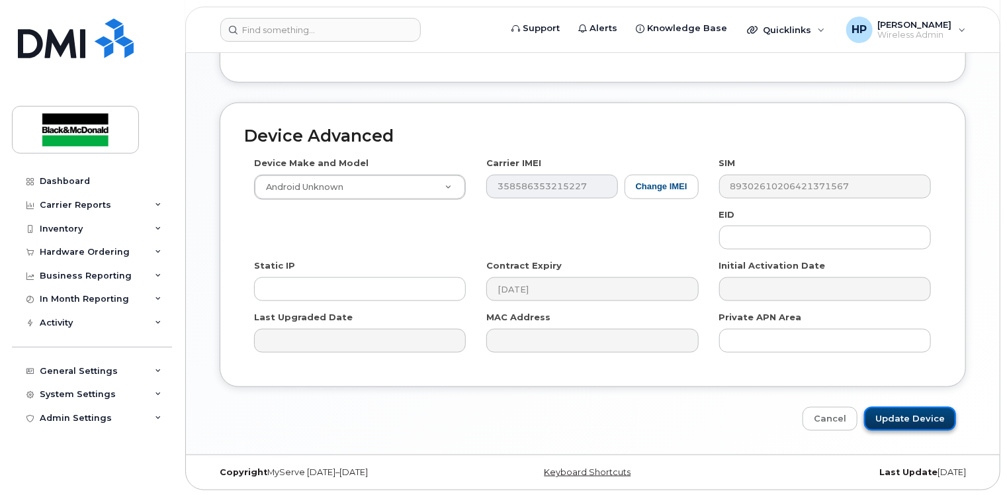
click at [908, 423] on input "Update Device" at bounding box center [910, 419] width 92 height 24
type input "Saving..."
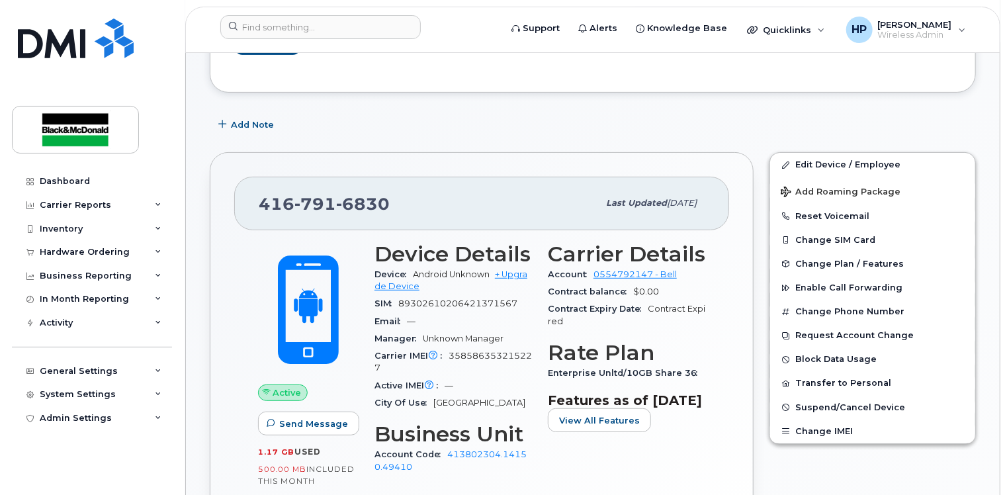
scroll to position [331, 0]
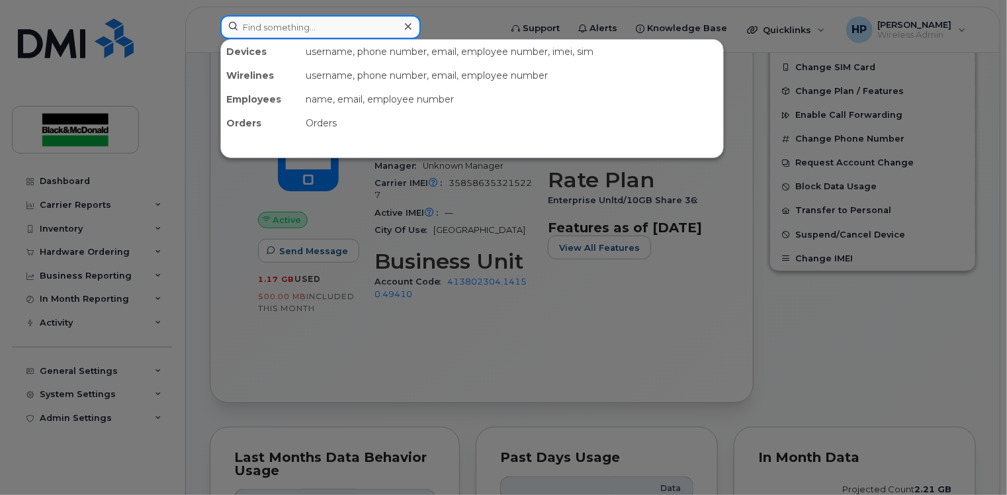
click at [295, 34] on input at bounding box center [320, 27] width 200 height 24
click at [261, 34] on input at bounding box center [320, 27] width 200 height 24
paste input "6474607093"
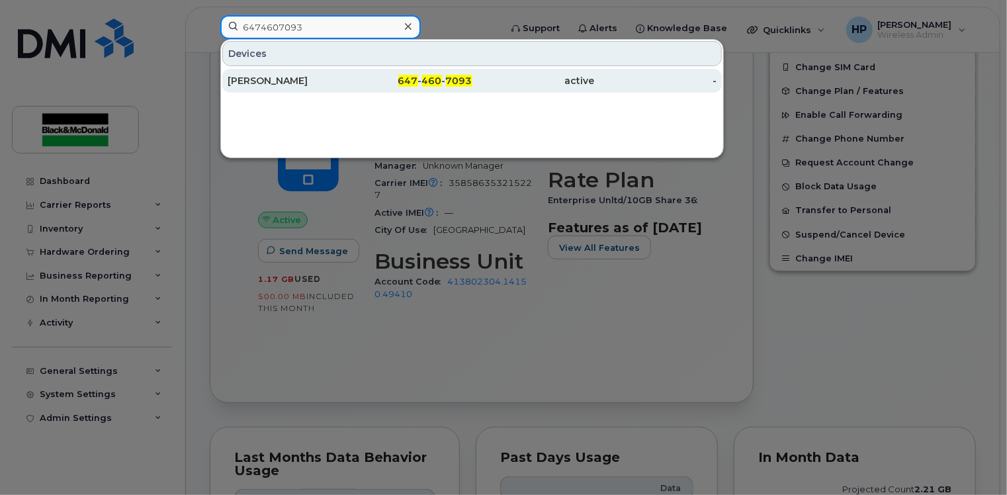
type input "6474607093"
click at [353, 83] on div "647 - 460 - 7093" at bounding box center [411, 80] width 122 height 13
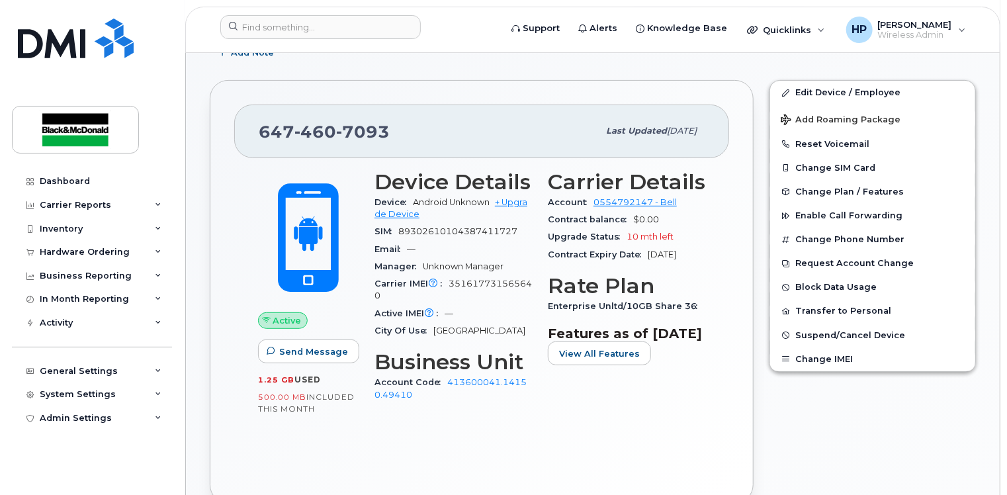
scroll to position [253, 0]
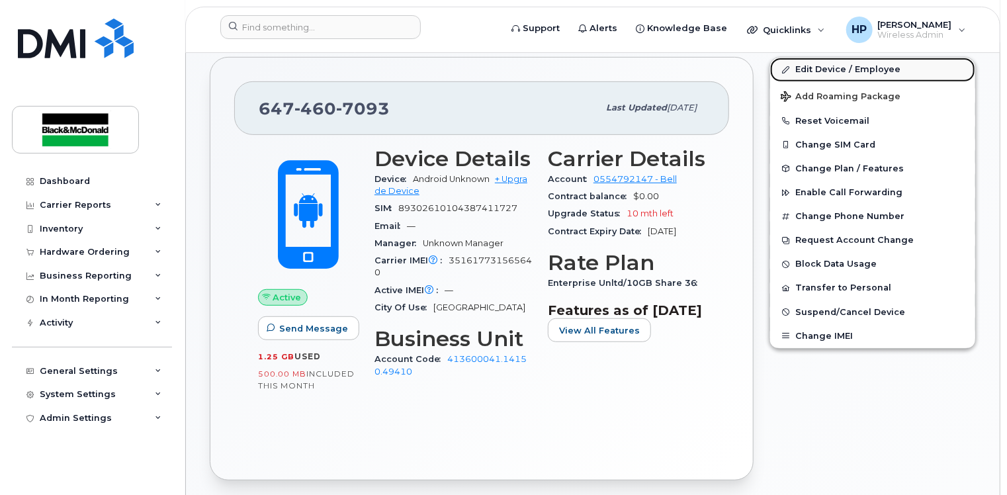
click at [822, 69] on link "Edit Device / Employee" at bounding box center [872, 70] width 205 height 24
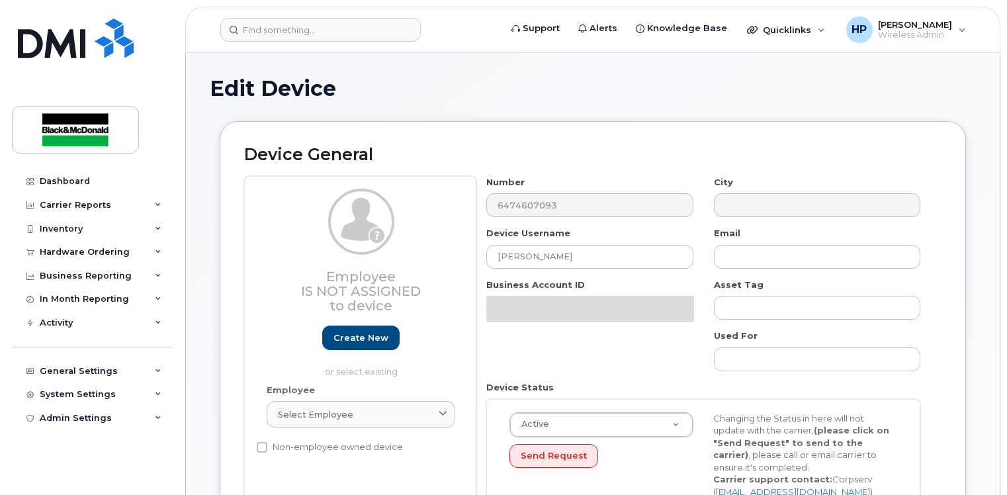
select select "33963167"
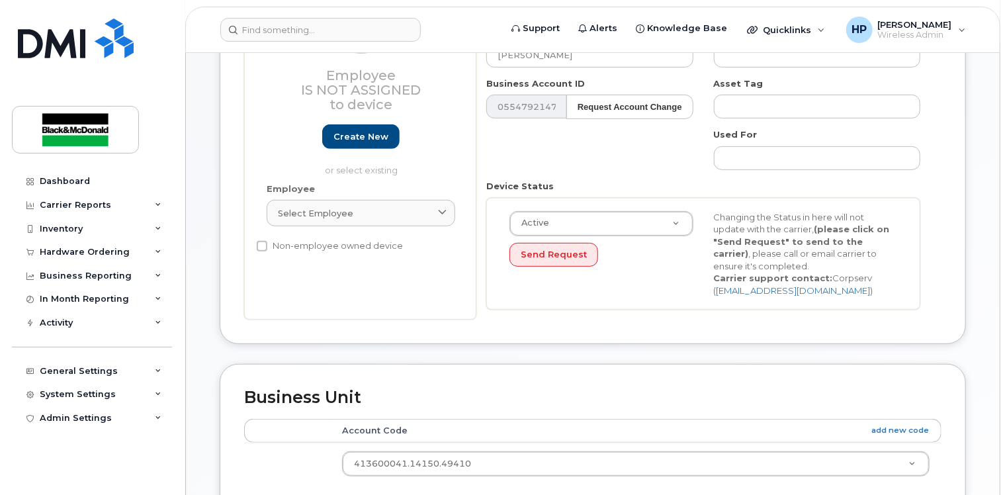
scroll to position [265, 0]
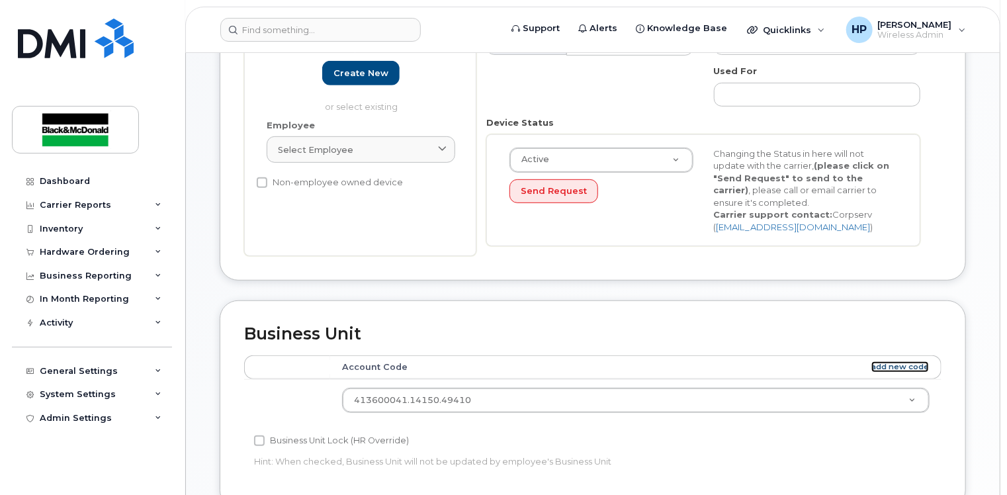
click at [886, 362] on link "add new code" at bounding box center [900, 366] width 58 height 11
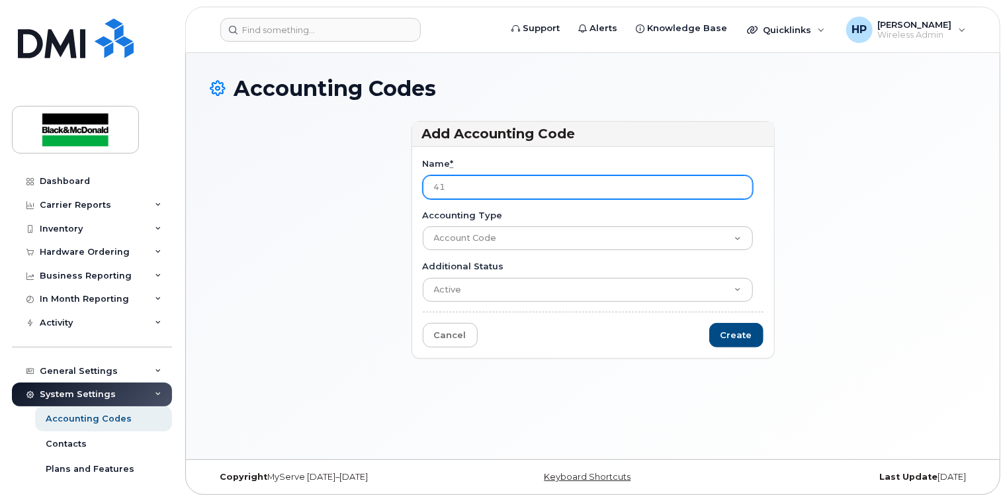
type input "4"
click at [439, 181] on input "Name *" at bounding box center [588, 187] width 330 height 24
paste input "413600044.14150.49410"
type input "413600044.14150.49410"
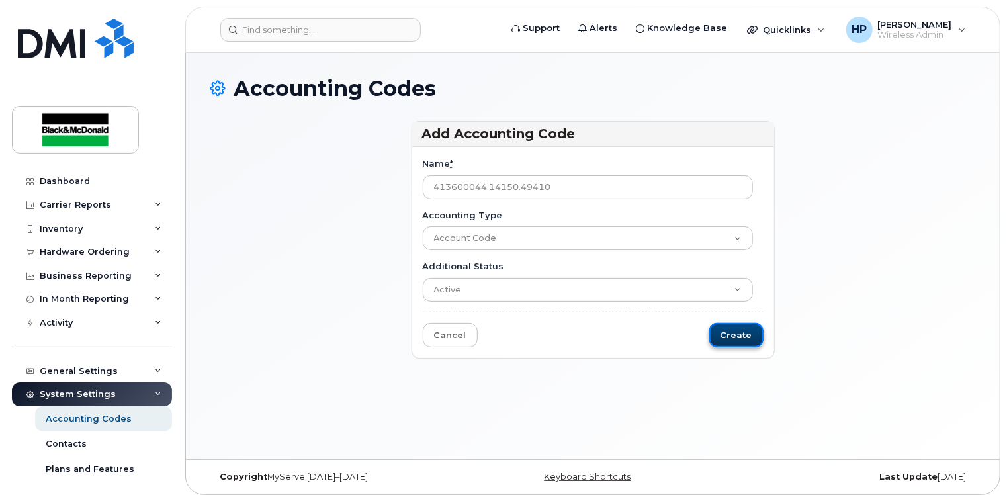
click at [749, 329] on input "Create" at bounding box center [736, 335] width 54 height 24
type input "Saving..."
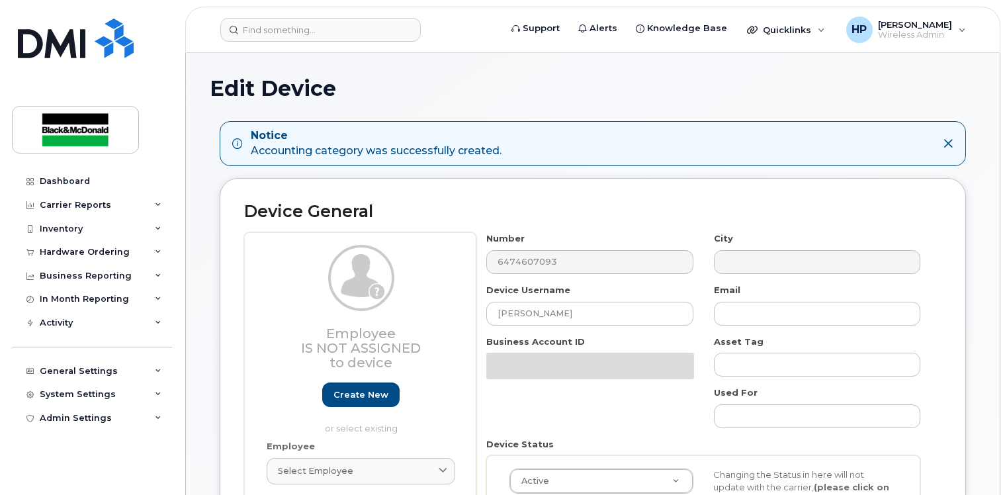
select select "33963167"
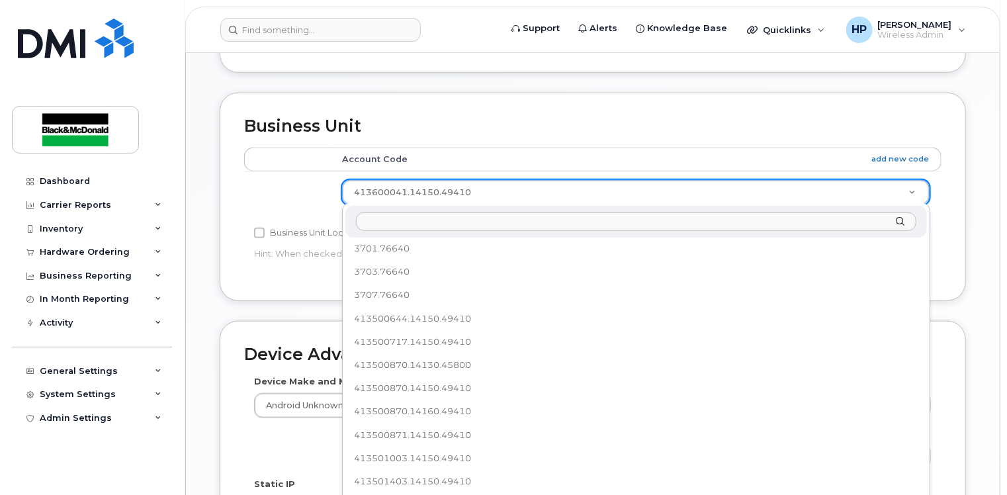
scroll to position [24, 0]
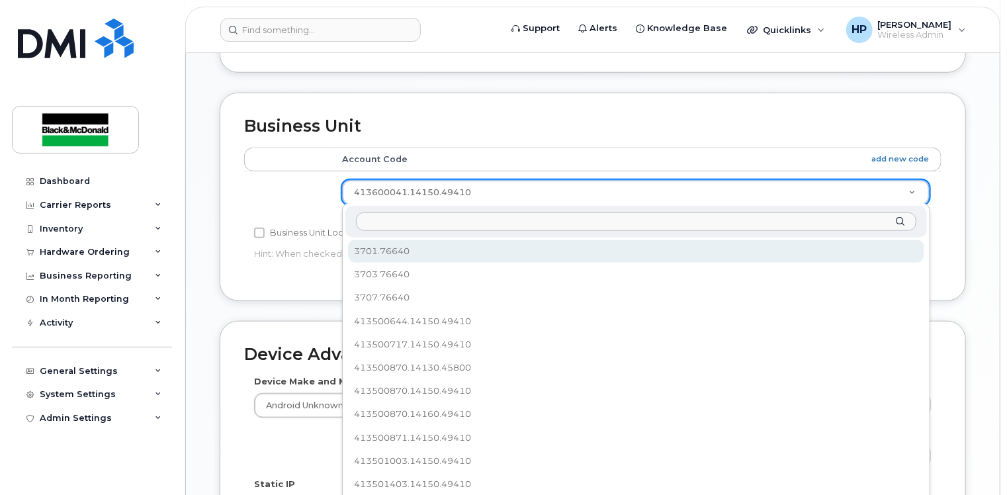
click at [397, 220] on input "text" at bounding box center [636, 221] width 560 height 19
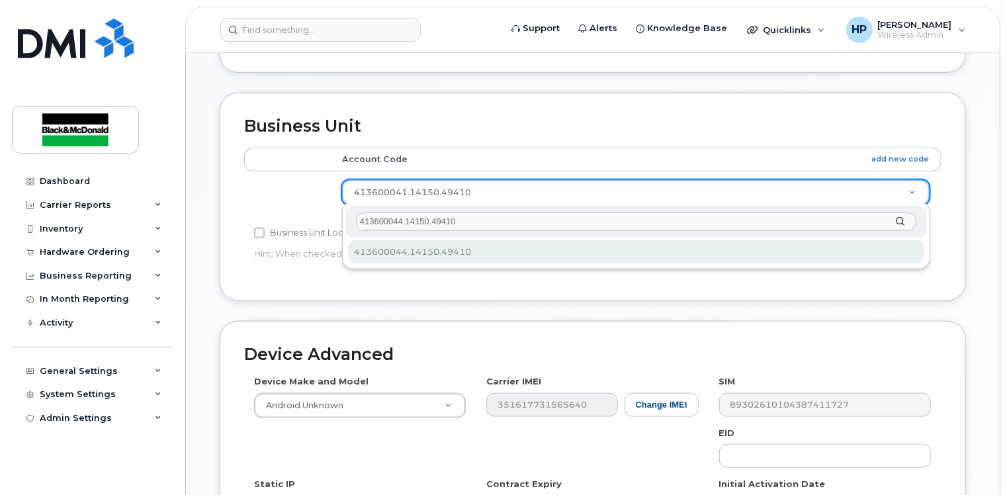
type input "413600044.14150.49410"
select select "36082936"
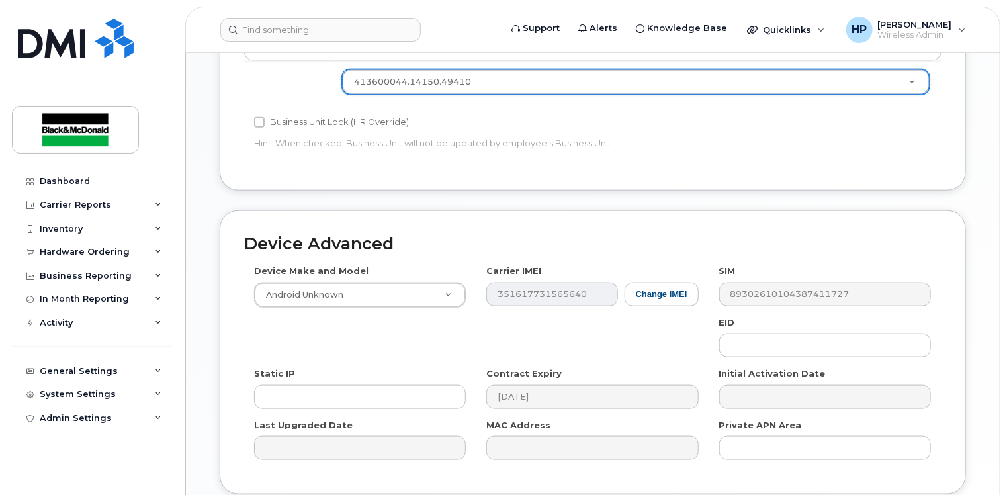
scroll to position [747, 0]
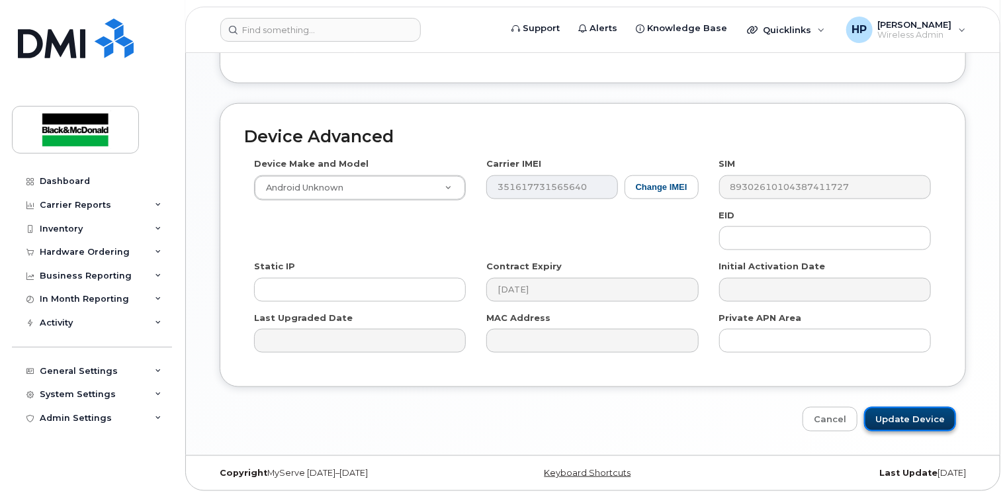
click at [911, 414] on input "Update Device" at bounding box center [910, 419] width 92 height 24
type input "Saving..."
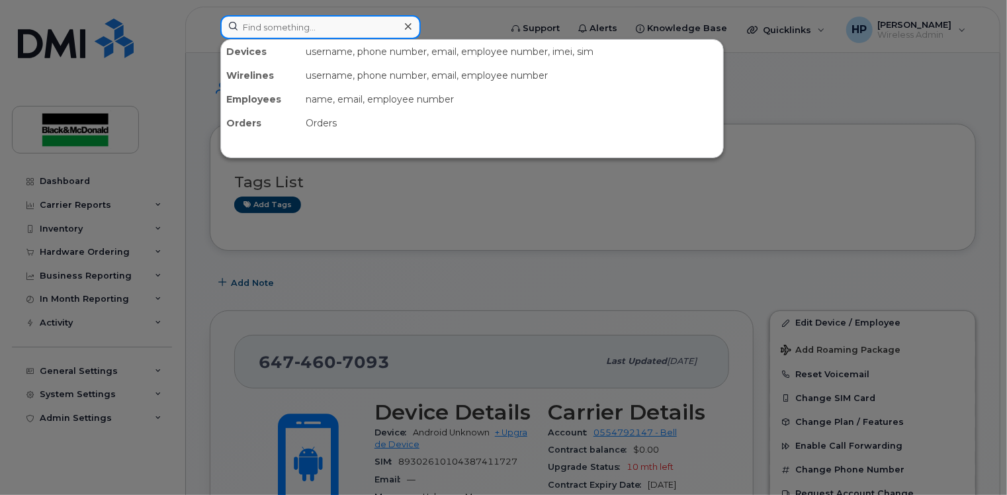
click at [262, 28] on input at bounding box center [320, 27] width 200 height 24
paste input "5194402261"
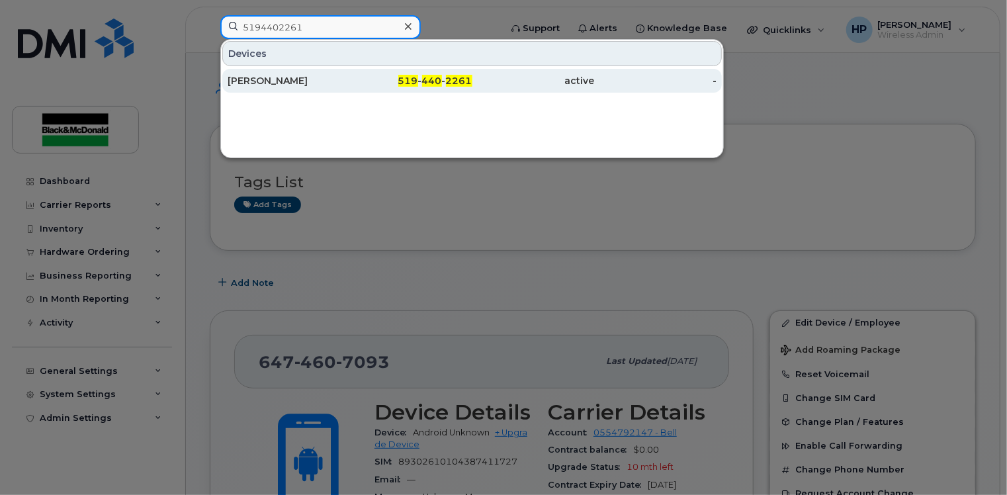
type input "5194402261"
click at [327, 86] on div "[PERSON_NAME]" at bounding box center [289, 80] width 122 height 13
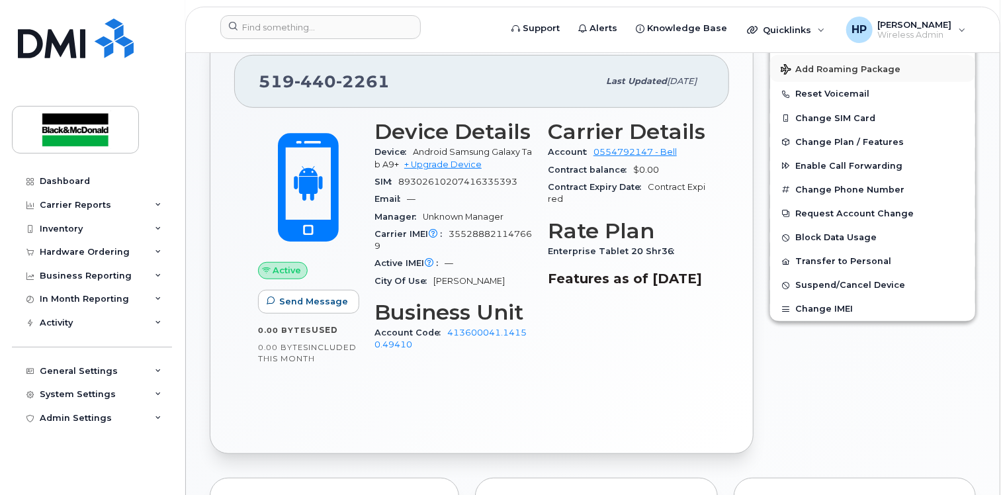
scroll to position [198, 0]
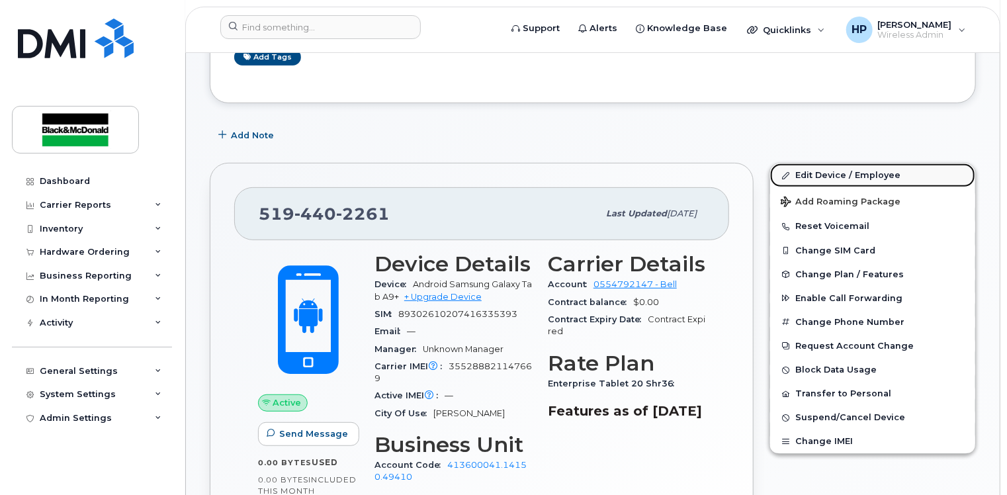
click at [804, 173] on link "Edit Device / Employee" at bounding box center [872, 175] width 205 height 24
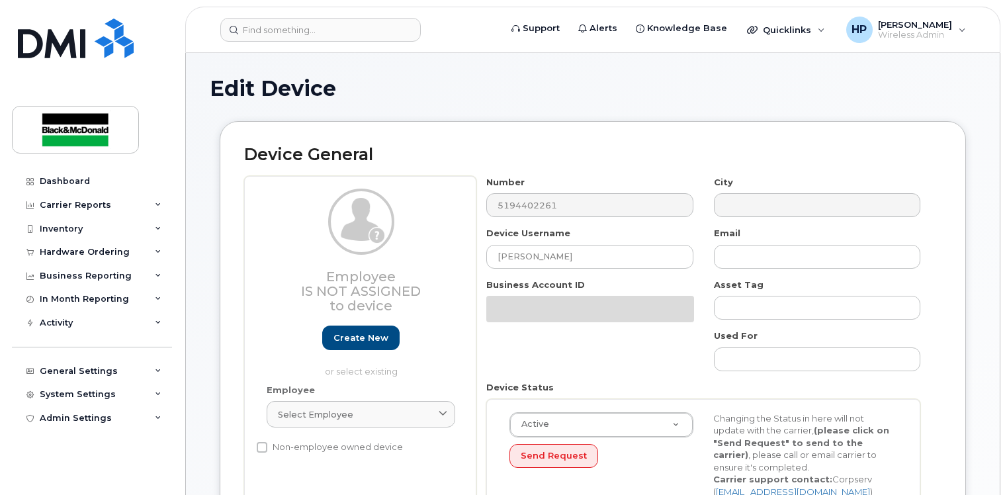
select select "33963167"
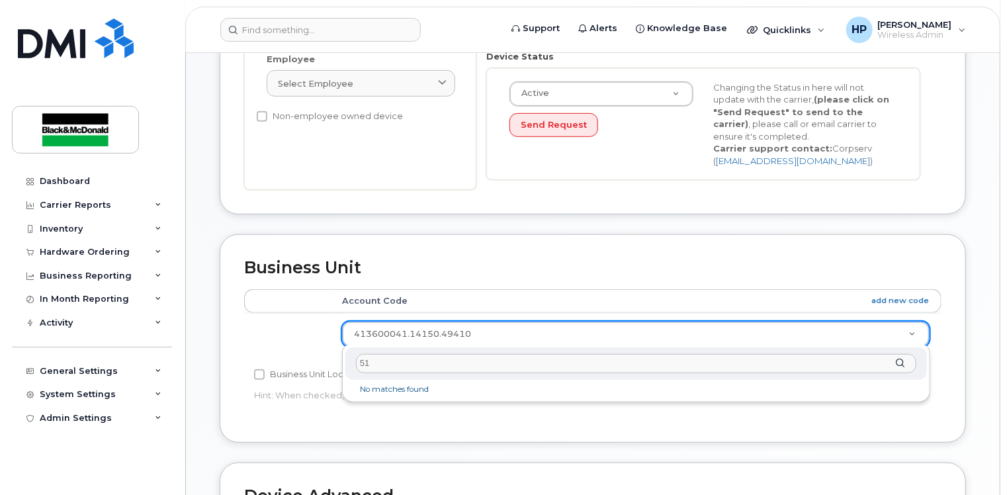
type input "5"
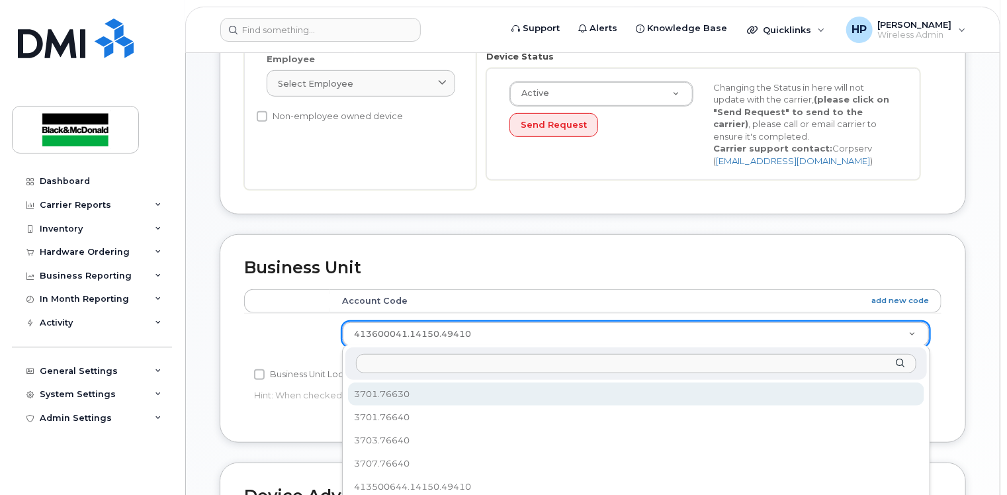
click at [386, 366] on input "text" at bounding box center [636, 363] width 560 height 19
paste input "413600044.14150.49410"
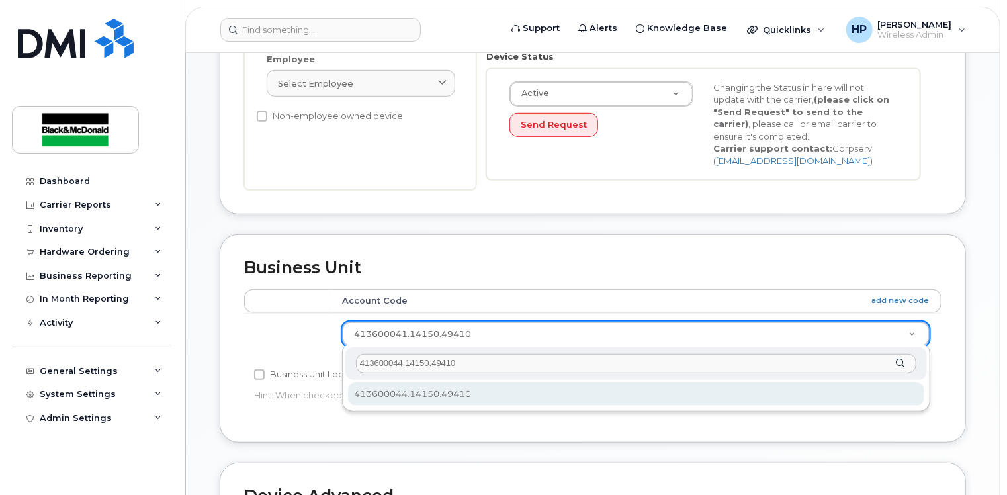
type input "413600044.14150.49410"
select select "36082936"
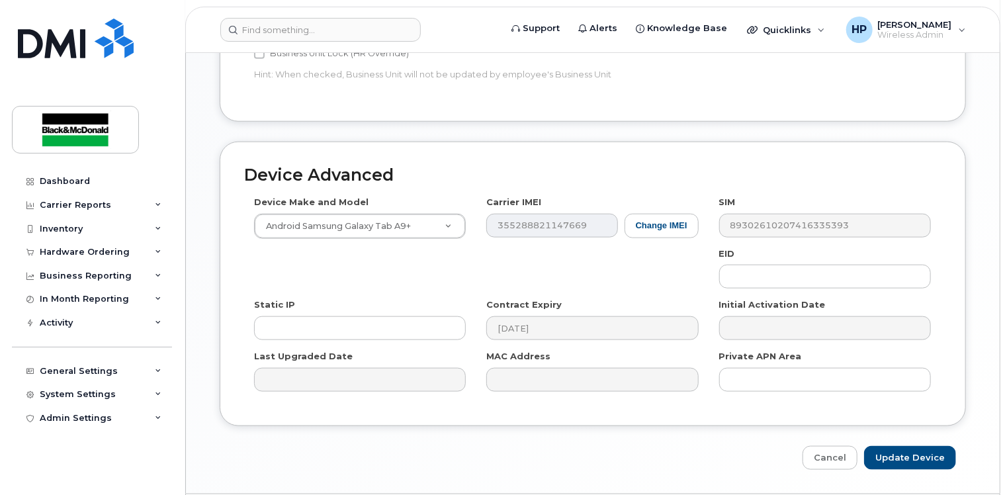
scroll to position [691, 0]
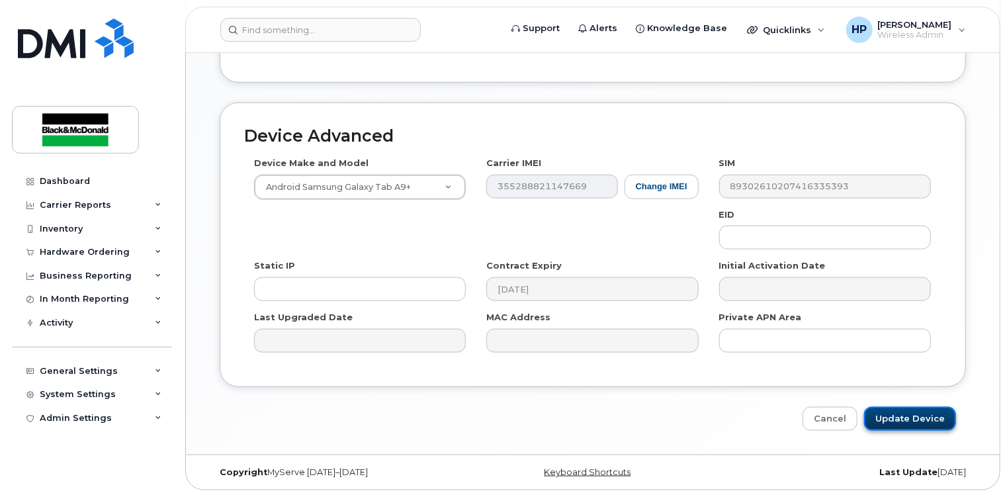
click at [908, 417] on input "Update Device" at bounding box center [910, 419] width 92 height 24
type input "Saving..."
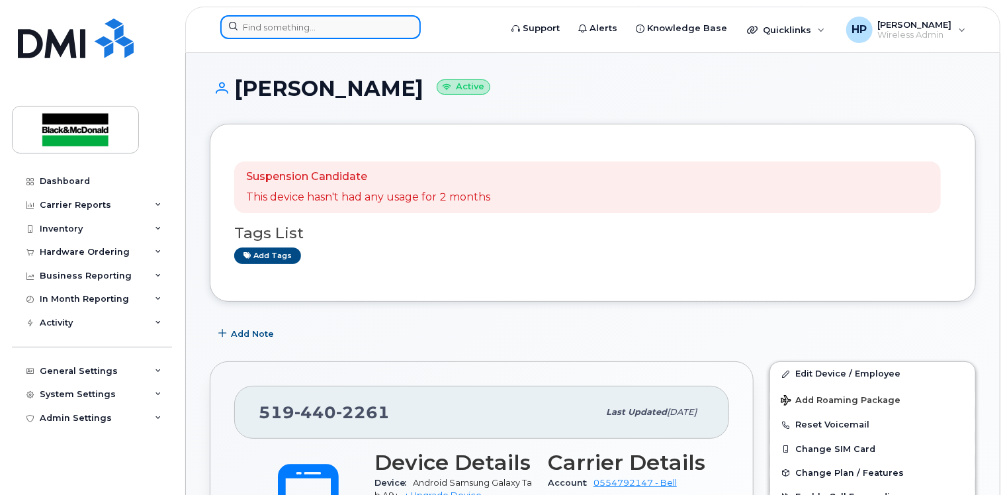
click at [267, 22] on input at bounding box center [320, 27] width 200 height 24
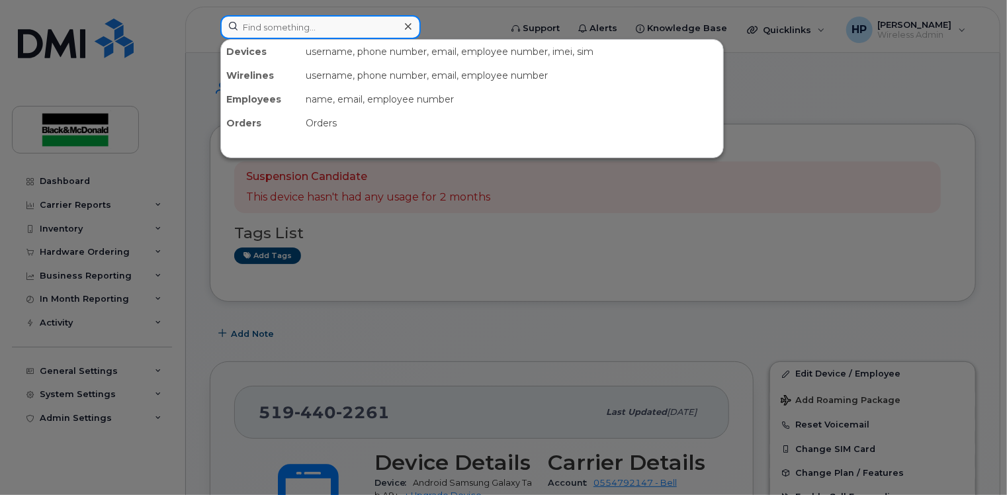
click at [263, 24] on input at bounding box center [320, 27] width 200 height 24
paste input "5194401159"
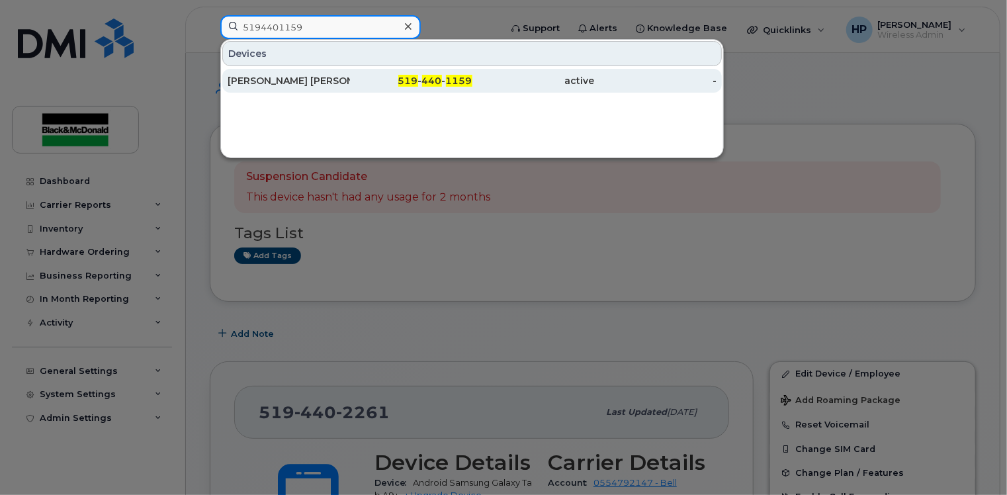
type input "5194401159"
click at [339, 77] on div "[PERSON_NAME] [PERSON_NAME]" at bounding box center [289, 80] width 122 height 13
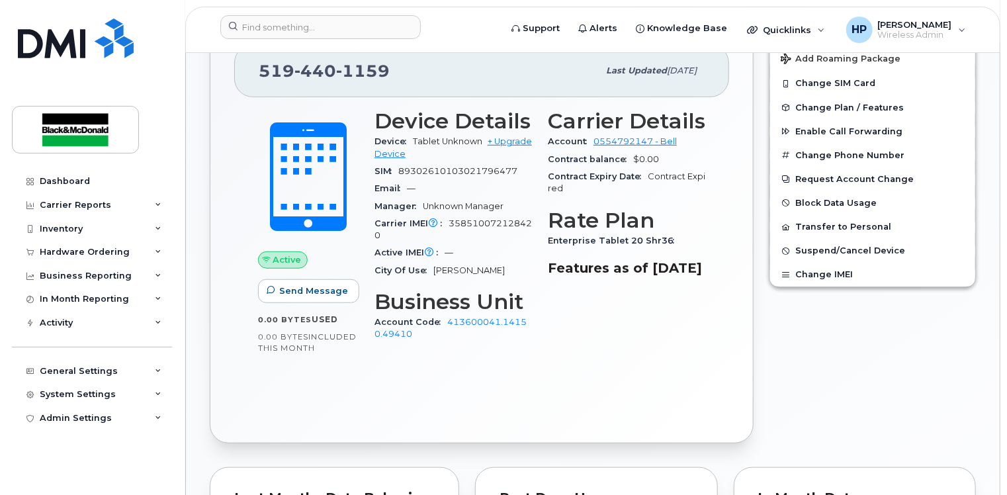
scroll to position [252, 0]
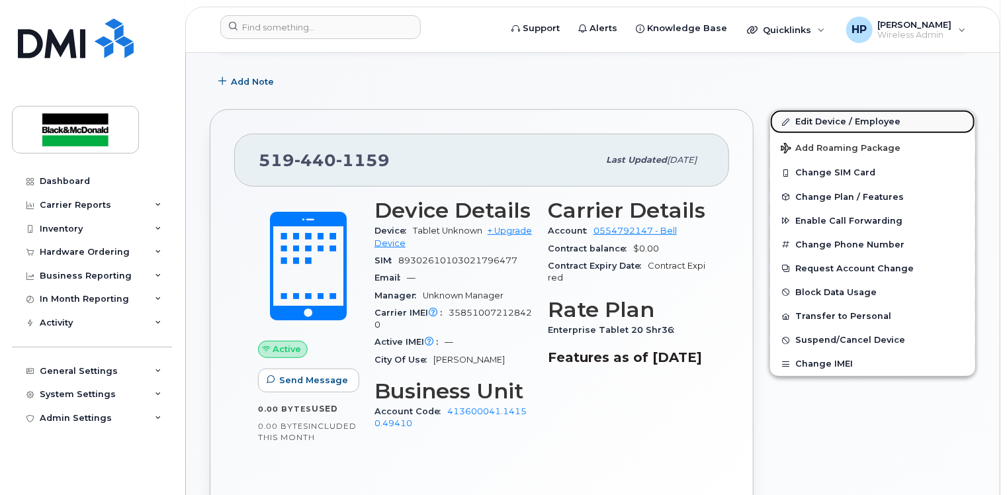
click at [808, 116] on link "Edit Device / Employee" at bounding box center [872, 122] width 205 height 24
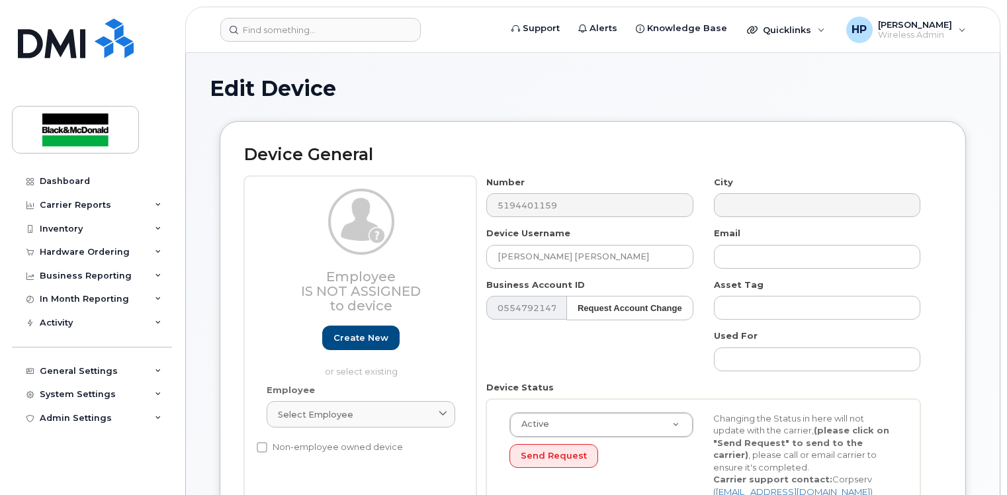
select select "33963167"
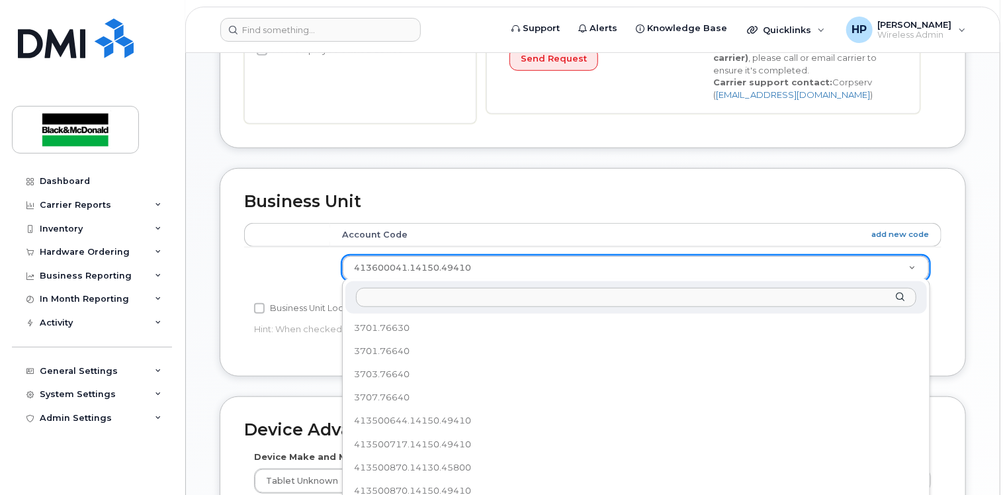
scroll to position [26, 0]
click at [399, 292] on input "text" at bounding box center [636, 297] width 560 height 19
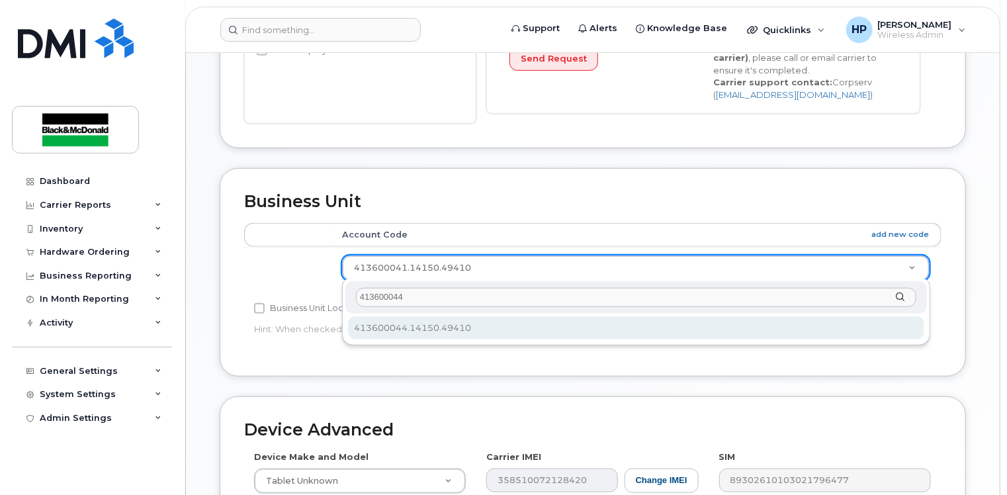
type input "413600044"
select select "36082936"
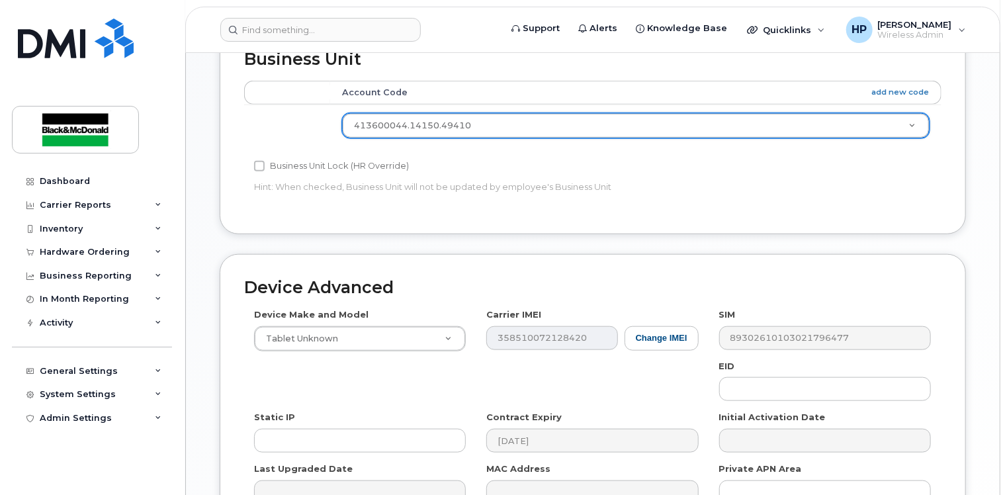
scroll to position [691, 0]
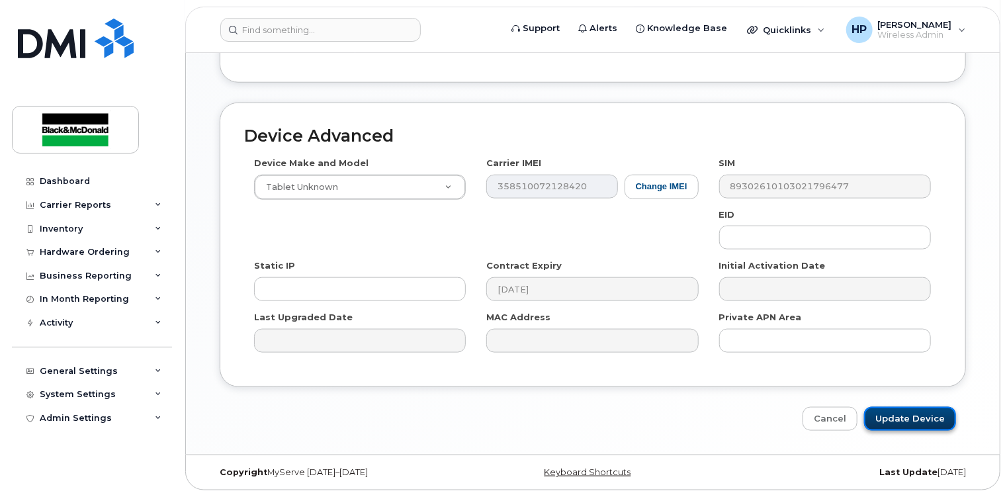
click at [892, 413] on input "Update Device" at bounding box center [910, 419] width 92 height 24
type input "Saving..."
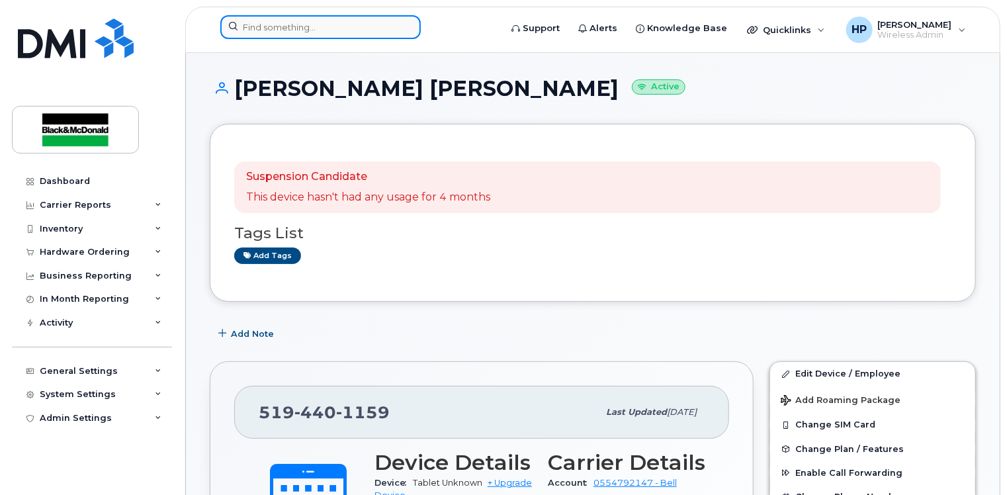
click at [262, 28] on input at bounding box center [320, 27] width 200 height 24
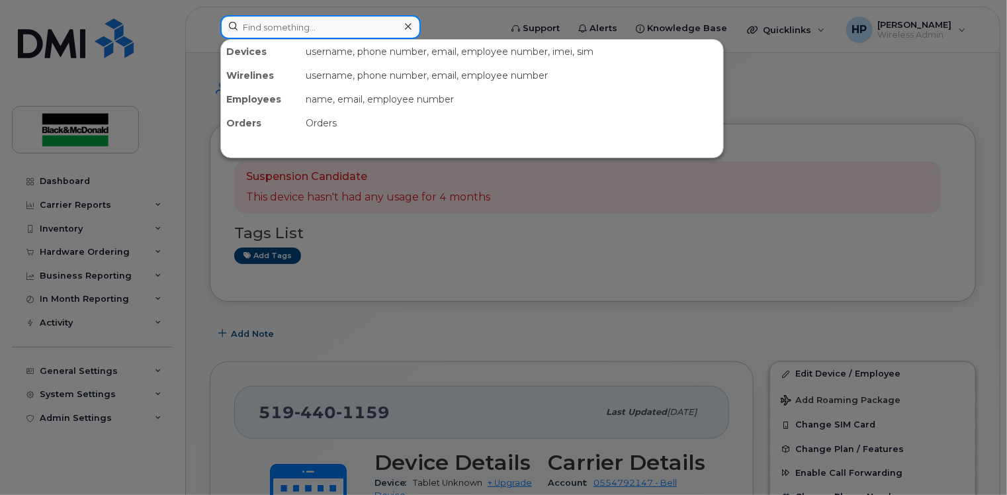
paste input "4169937469"
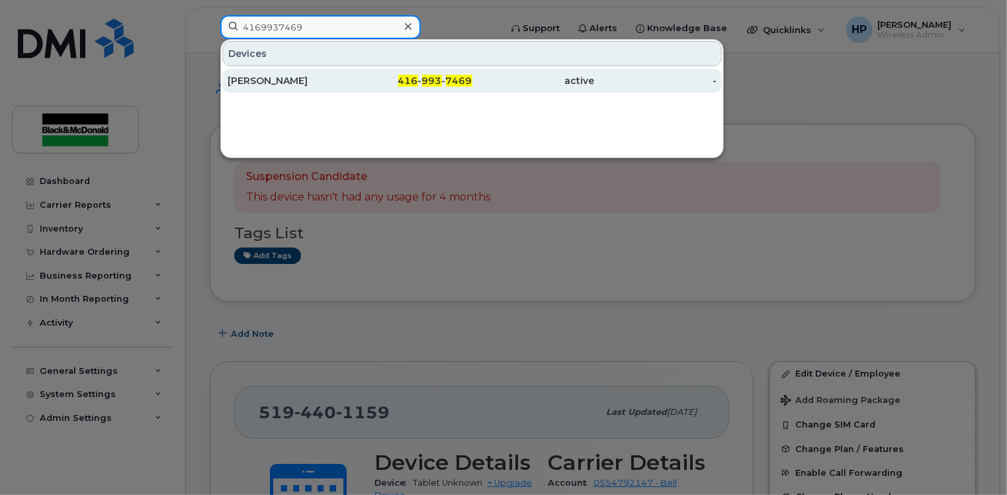
type input "4169937469"
click at [405, 75] on span "416" at bounding box center [408, 81] width 20 height 12
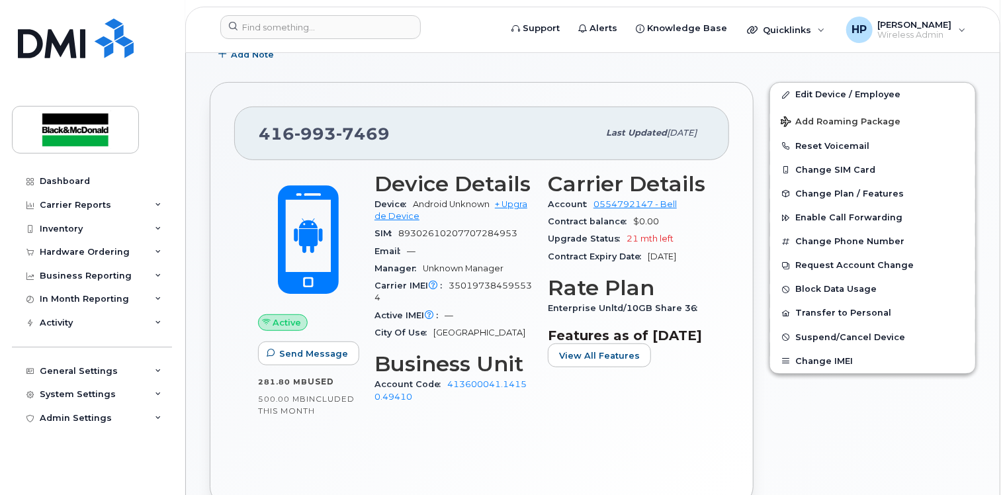
scroll to position [198, 0]
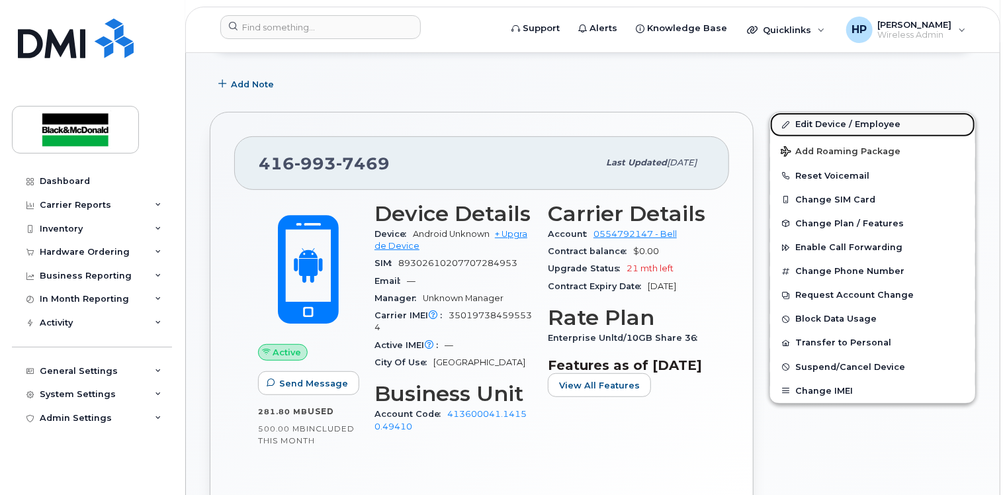
click at [808, 124] on link "Edit Device / Employee" at bounding box center [872, 124] width 205 height 24
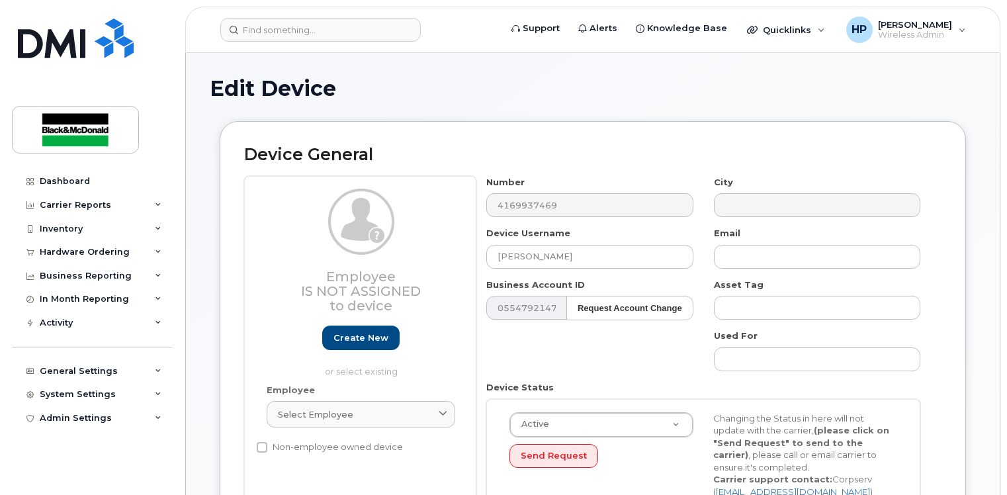
select select "33963167"
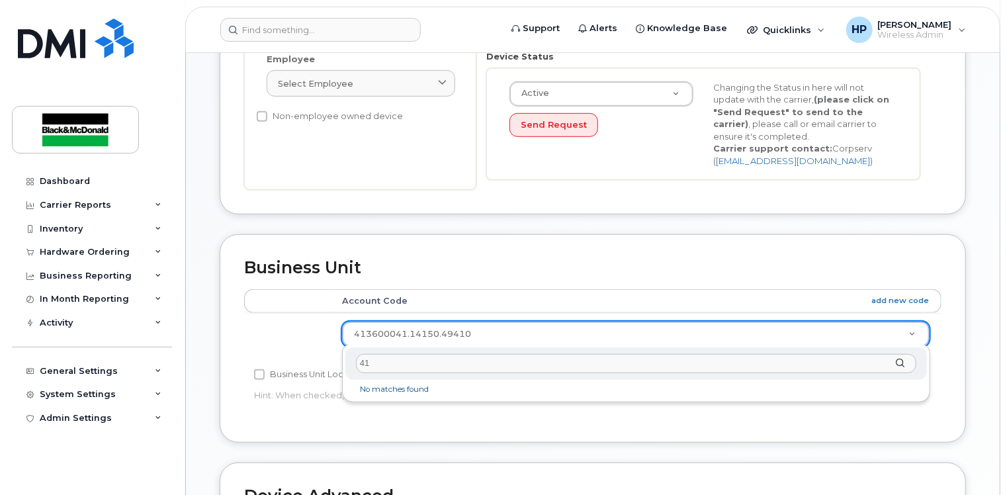
type input "4"
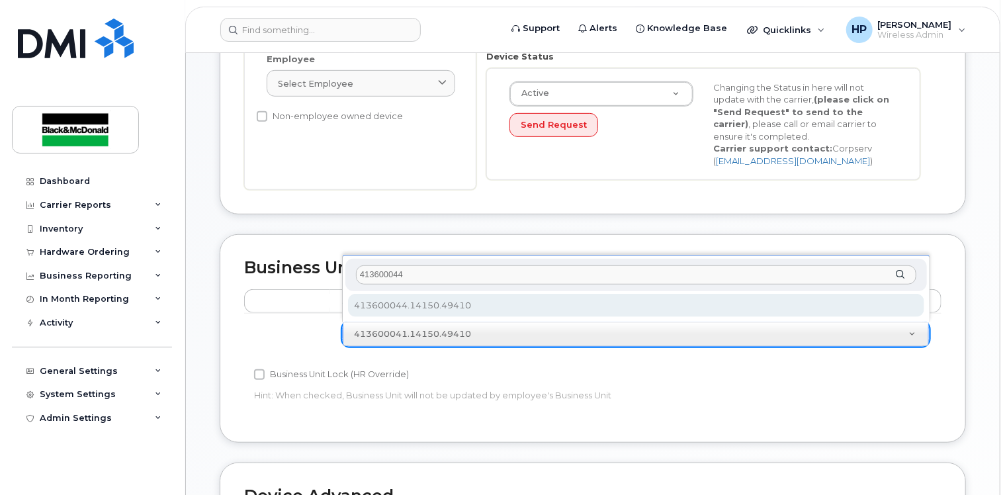
scroll to position [397, 0]
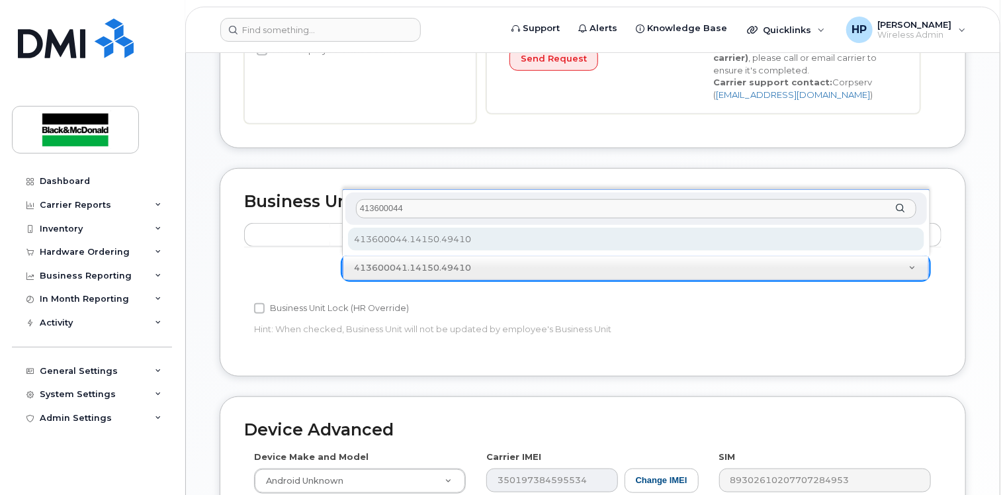
type input "413600044"
select select "36082936"
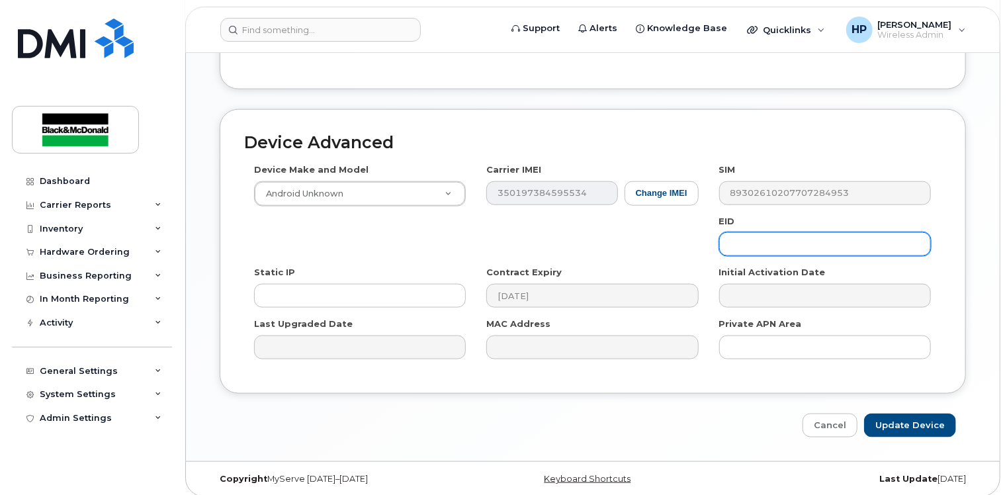
scroll to position [691, 0]
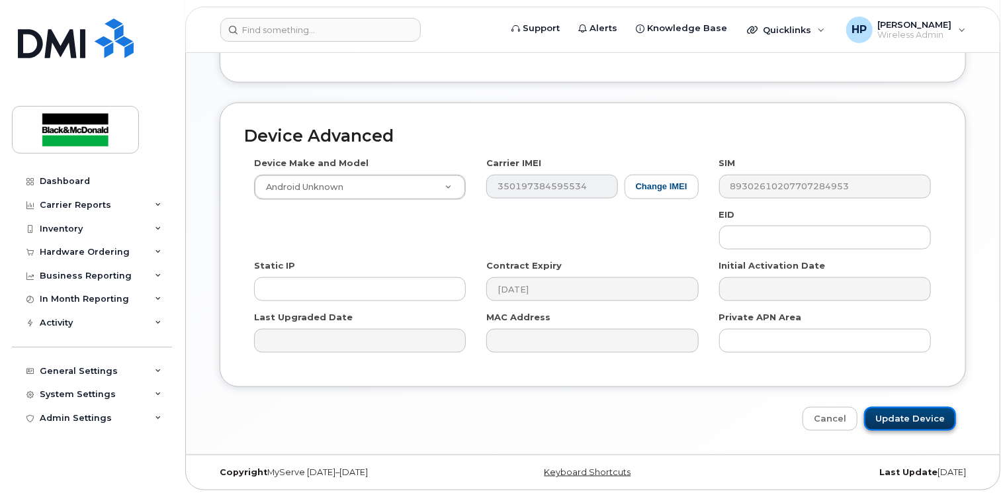
click at [917, 412] on input "Update Device" at bounding box center [910, 419] width 92 height 24
type input "Saving..."
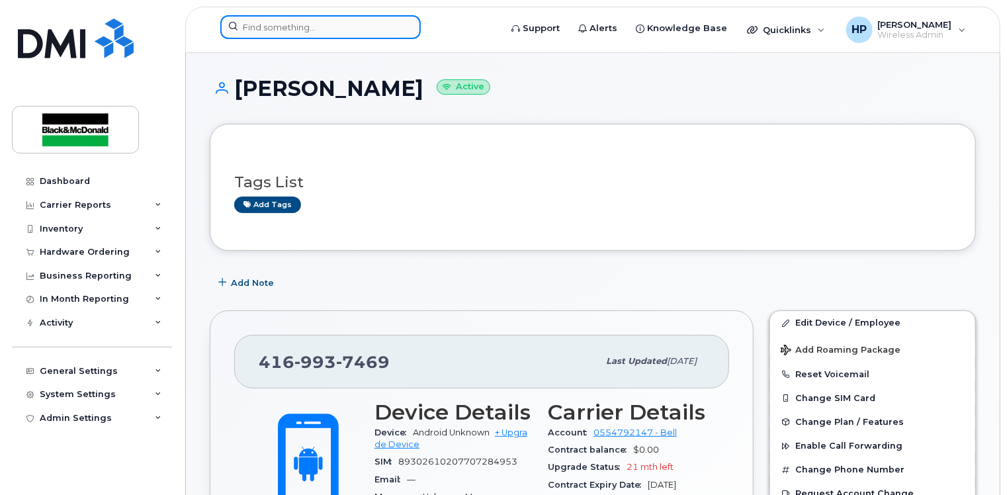
click at [257, 33] on input at bounding box center [320, 27] width 200 height 24
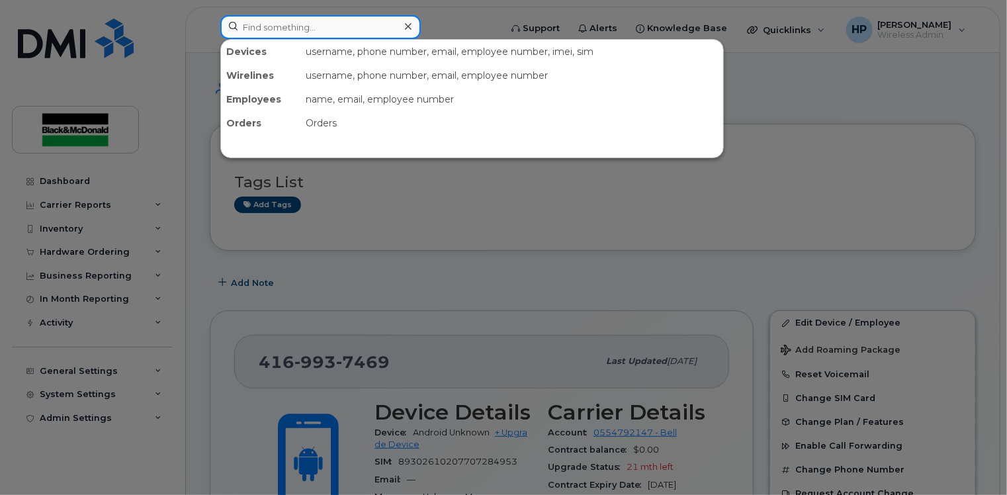
click at [289, 29] on input at bounding box center [320, 27] width 200 height 24
paste input "4163204174"
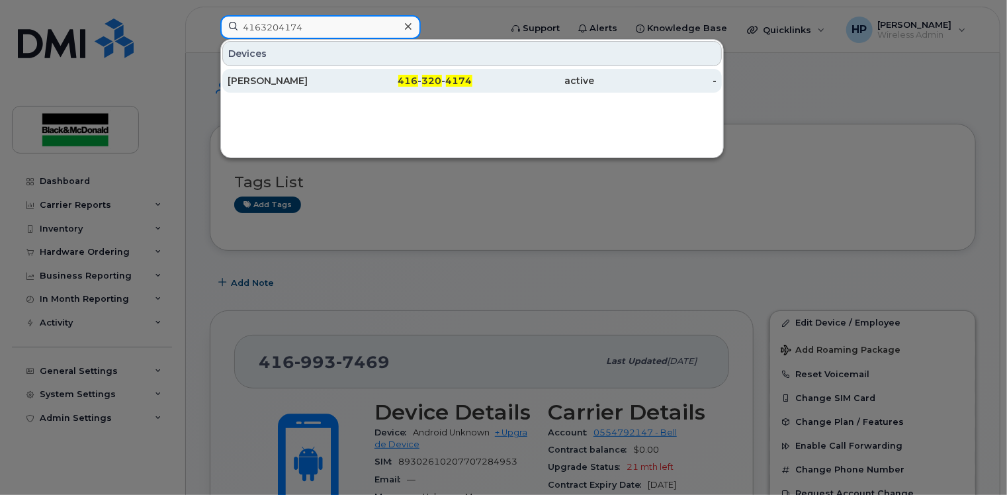
type input "4163204174"
click at [329, 85] on div "SALVADOR VINLUAN" at bounding box center [289, 80] width 122 height 13
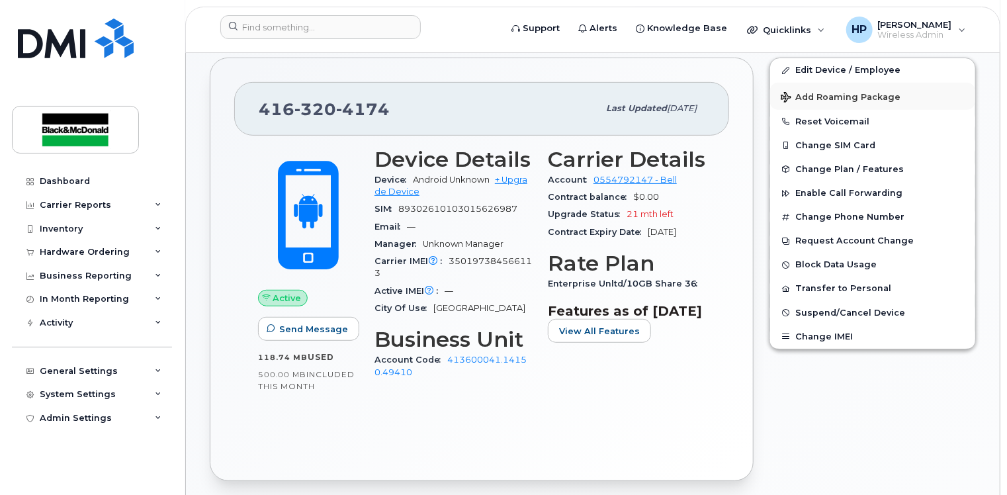
scroll to position [187, 0]
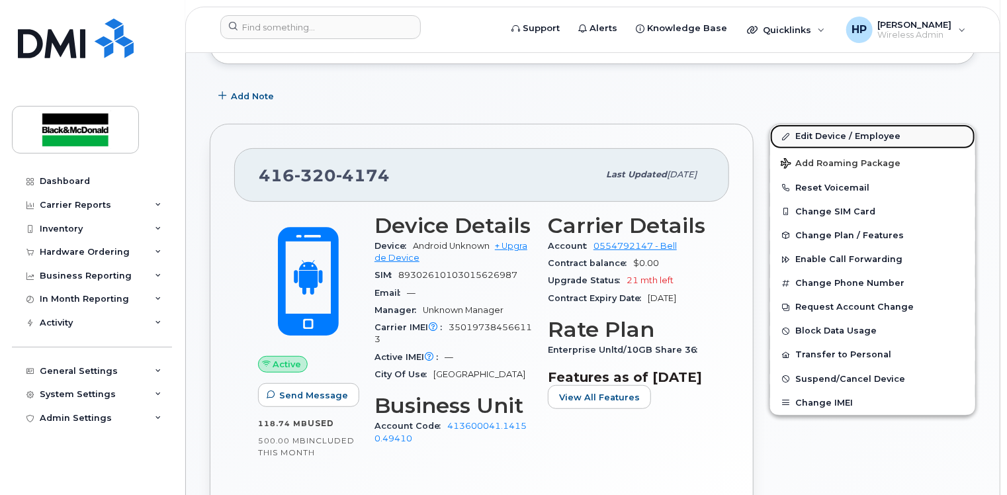
click at [818, 131] on link "Edit Device / Employee" at bounding box center [872, 136] width 205 height 24
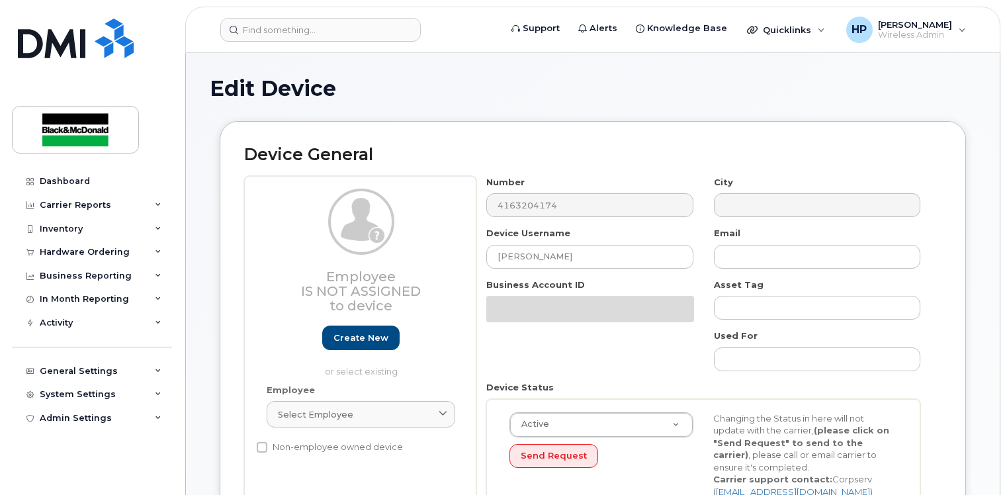
select select "33963167"
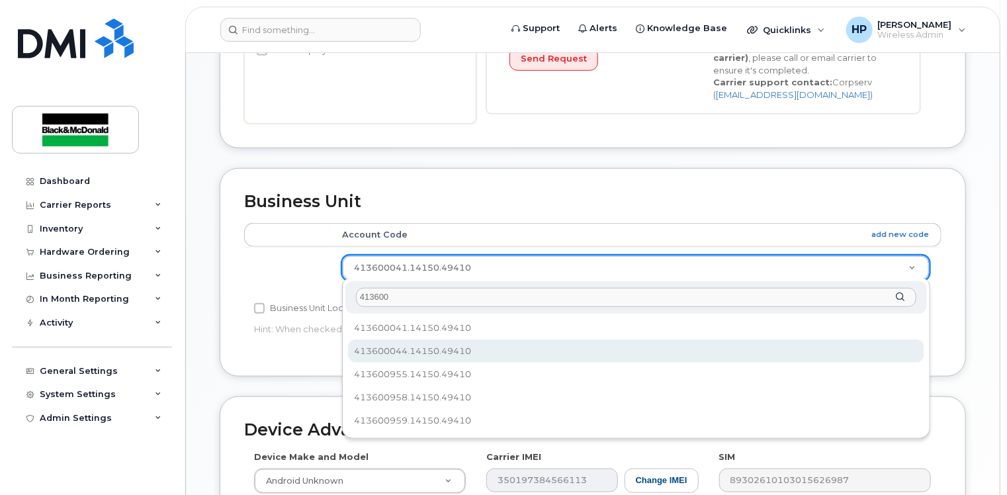
type input "413600"
select select "36082936"
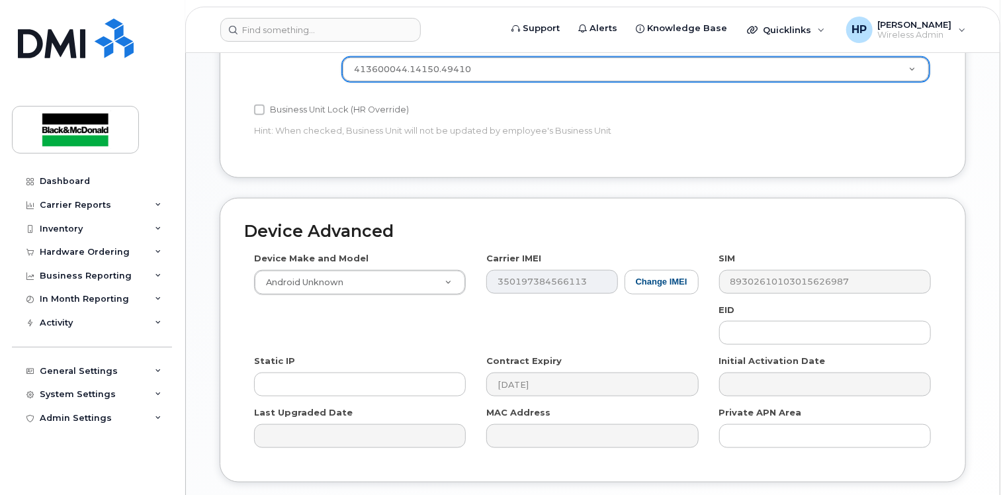
scroll to position [691, 0]
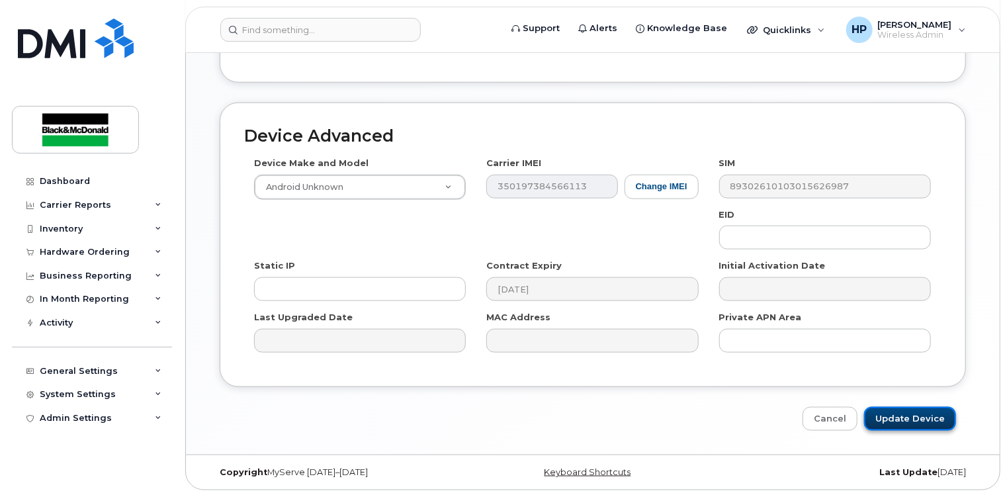
click at [914, 421] on input "Update Device" at bounding box center [910, 419] width 92 height 24
type input "Saving..."
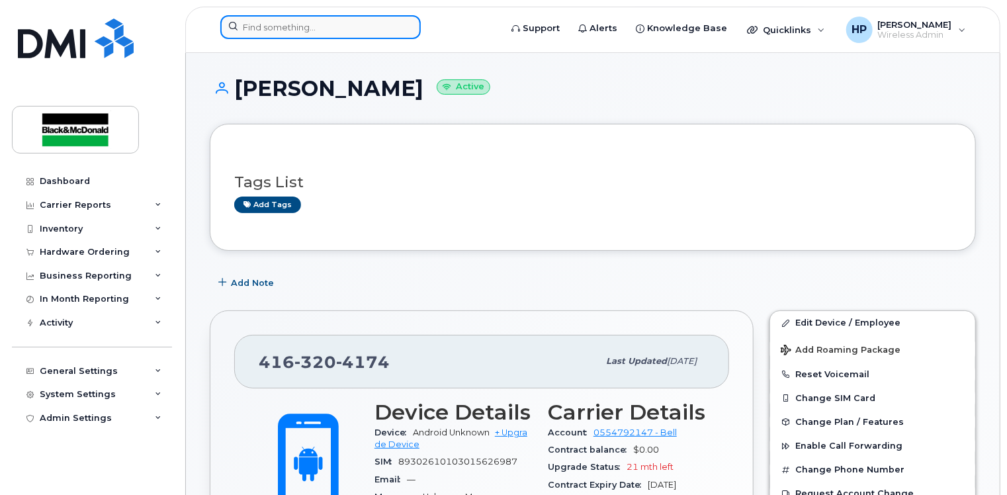
click at [251, 21] on input at bounding box center [320, 27] width 200 height 24
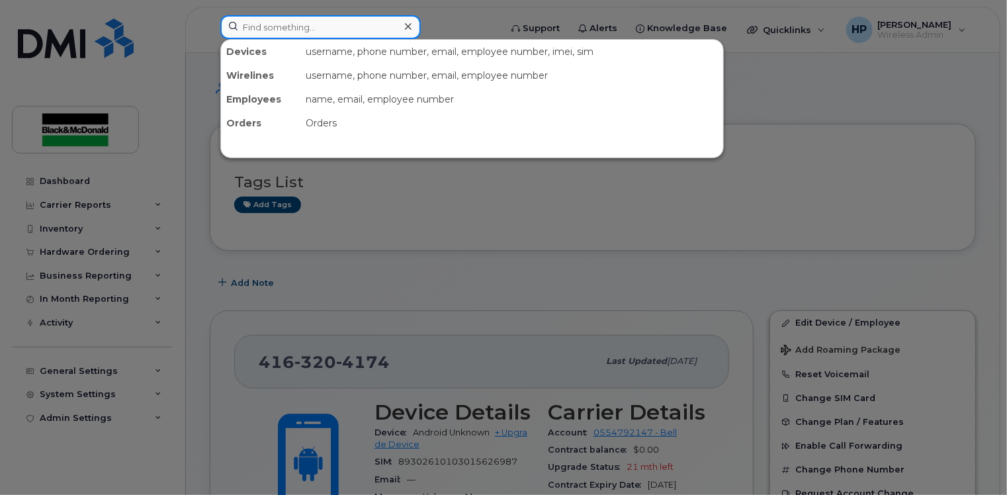
click at [268, 33] on input at bounding box center [320, 27] width 200 height 24
paste input "5194402201"
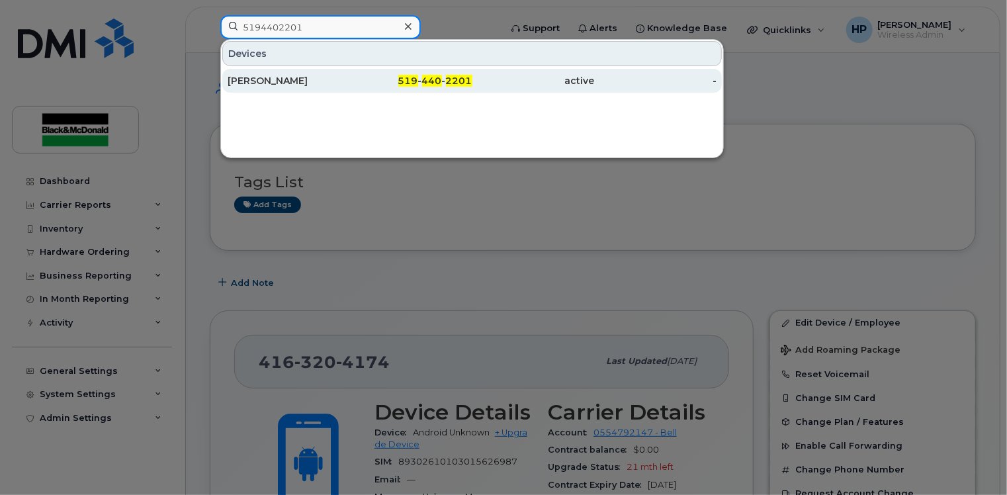
type input "5194402201"
click at [347, 81] on div "[PERSON_NAME]" at bounding box center [289, 80] width 122 height 13
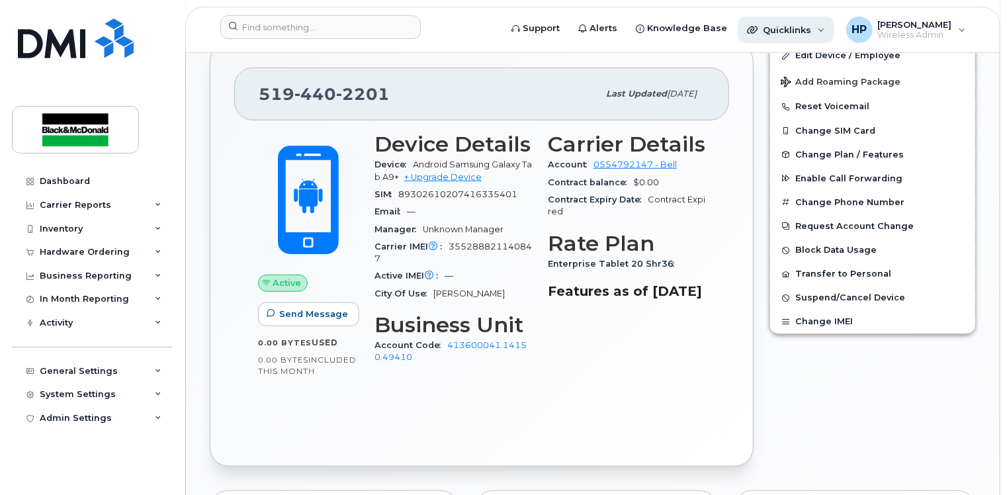
scroll to position [252, 0]
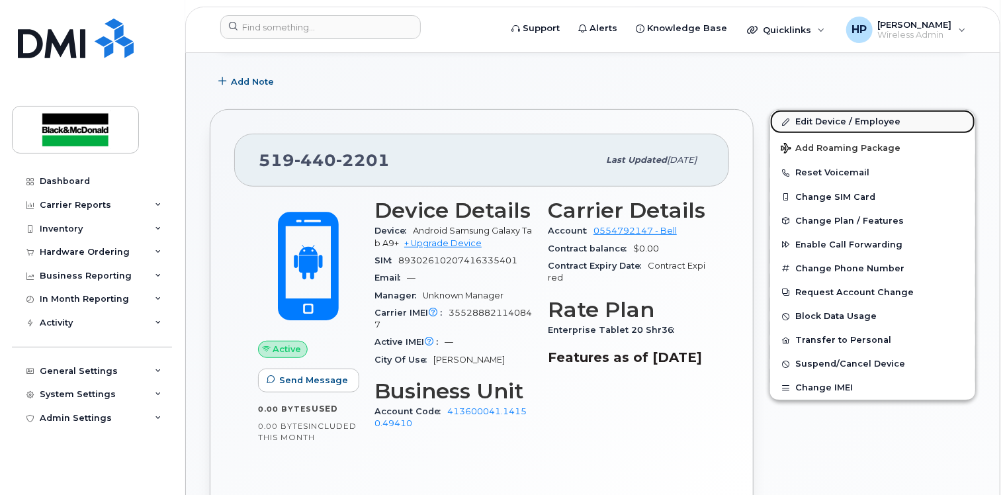
click at [818, 120] on link "Edit Device / Employee" at bounding box center [872, 122] width 205 height 24
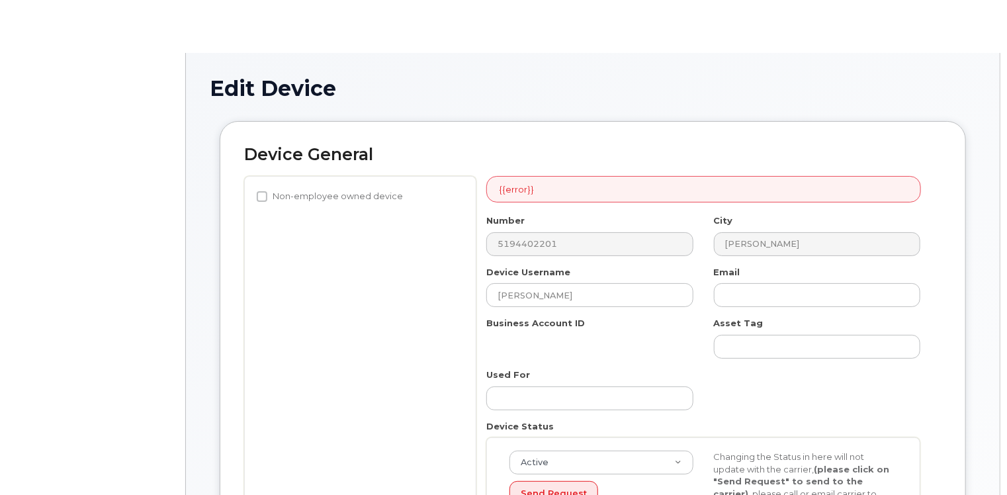
select select "33963167"
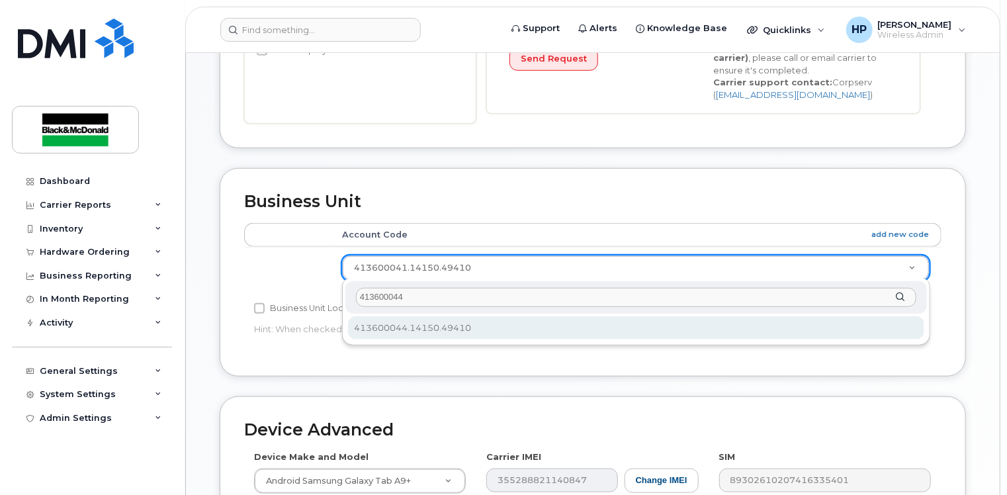
type input "413600044"
select select "36082936"
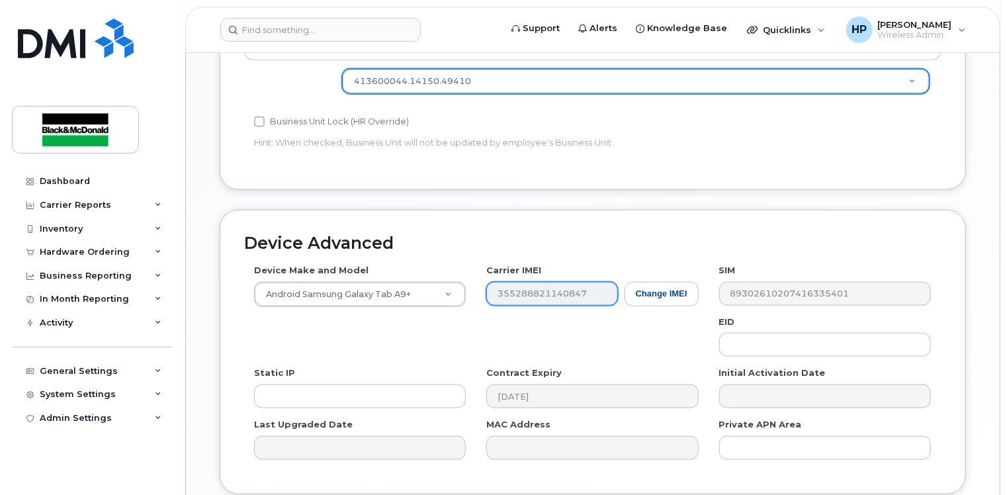
scroll to position [691, 0]
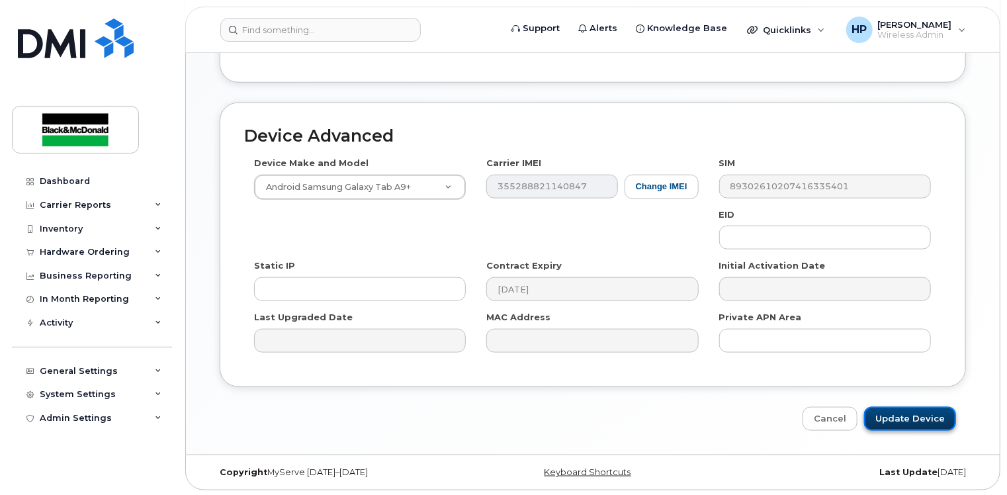
click at [921, 414] on input "Update Device" at bounding box center [910, 419] width 92 height 24
type input "Saving..."
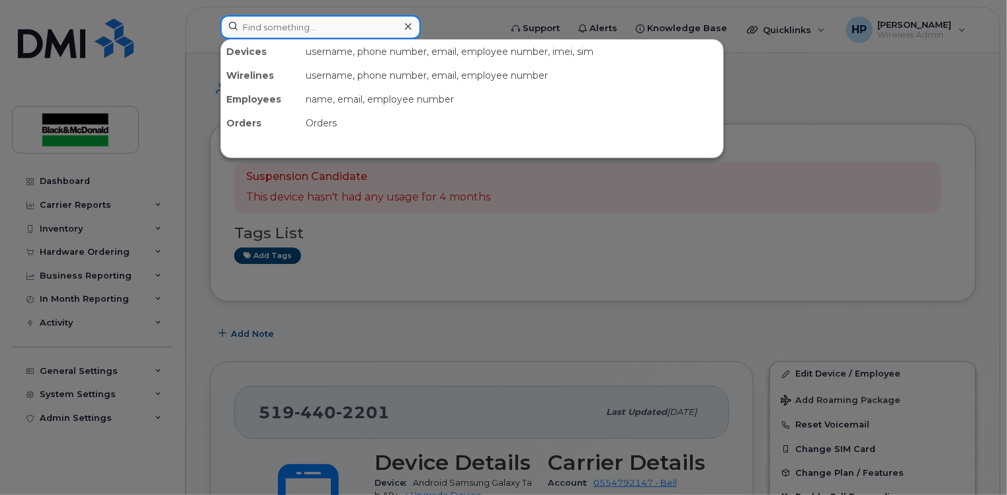
drag, startPoint x: 293, startPoint y: 22, endPoint x: 283, endPoint y: 28, distance: 11.2
click at [293, 22] on input at bounding box center [320, 27] width 200 height 24
click at [257, 27] on input at bounding box center [320, 27] width 200 height 24
paste input "4169952859"
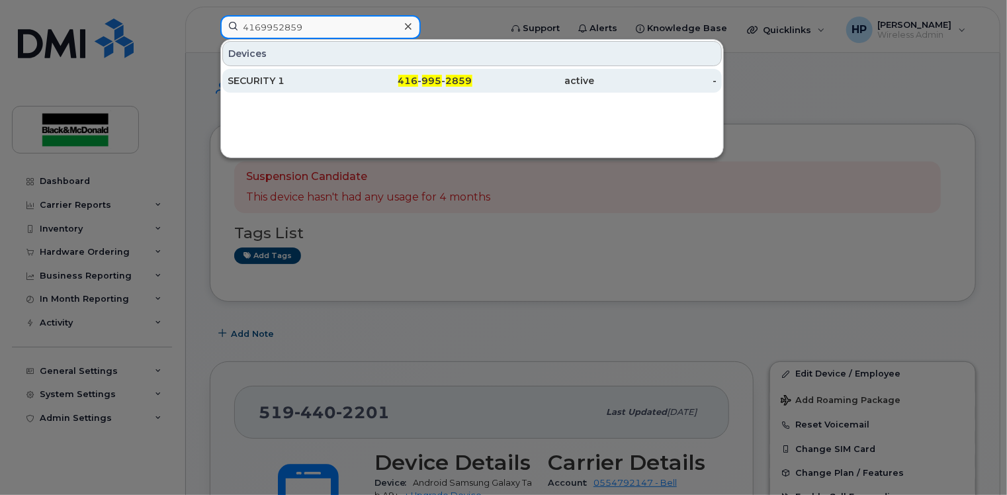
type input "4169952859"
click at [304, 83] on div "SECURITY 1" at bounding box center [289, 80] width 122 height 13
click at [283, 83] on div "SECURITY 1" at bounding box center [289, 80] width 122 height 13
click at [371, 83] on div "416 - 995 - 2859" at bounding box center [411, 80] width 122 height 13
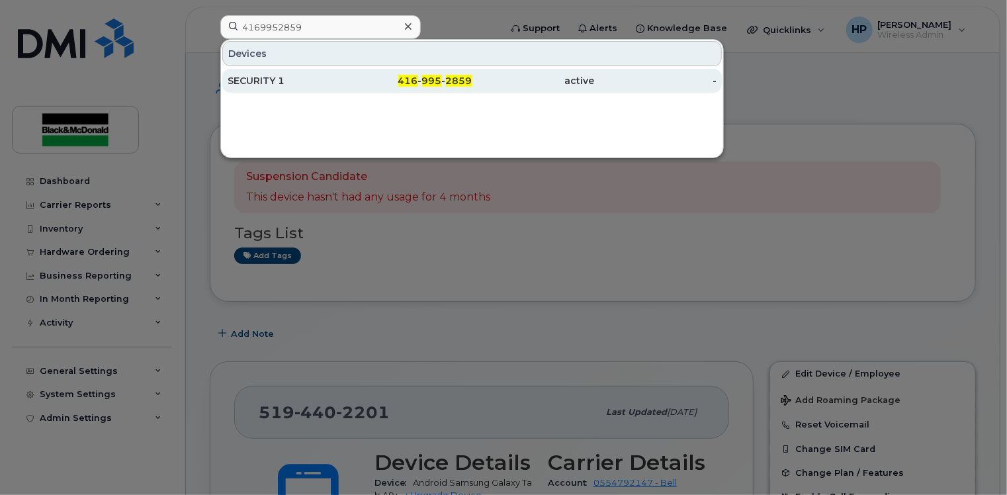
click at [371, 83] on div "416 - 995 - 2859" at bounding box center [411, 80] width 122 height 13
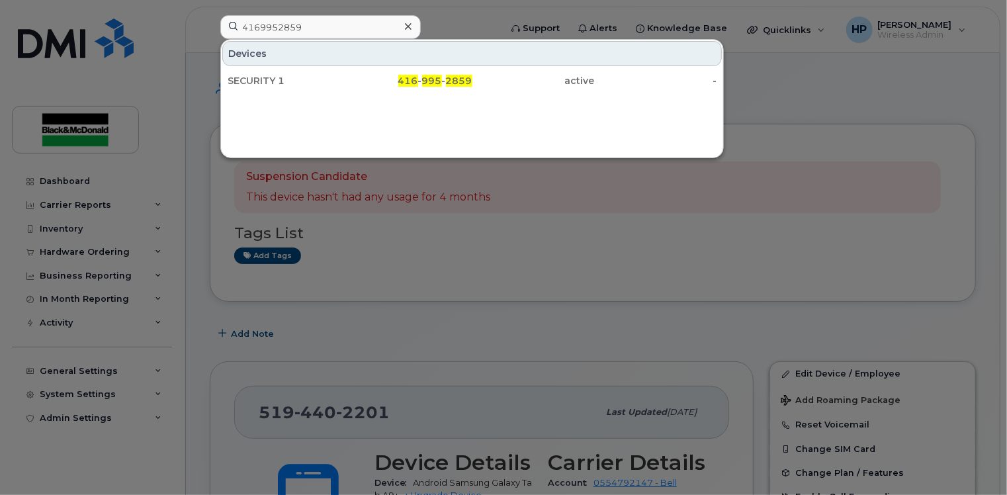
click at [481, 271] on div at bounding box center [503, 247] width 1007 height 495
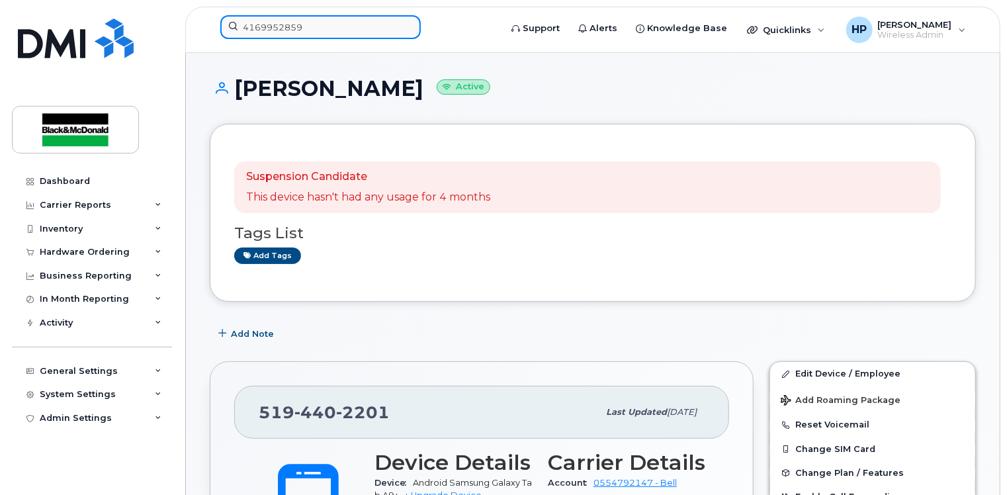
click at [323, 30] on input "4169952859" at bounding box center [320, 27] width 200 height 24
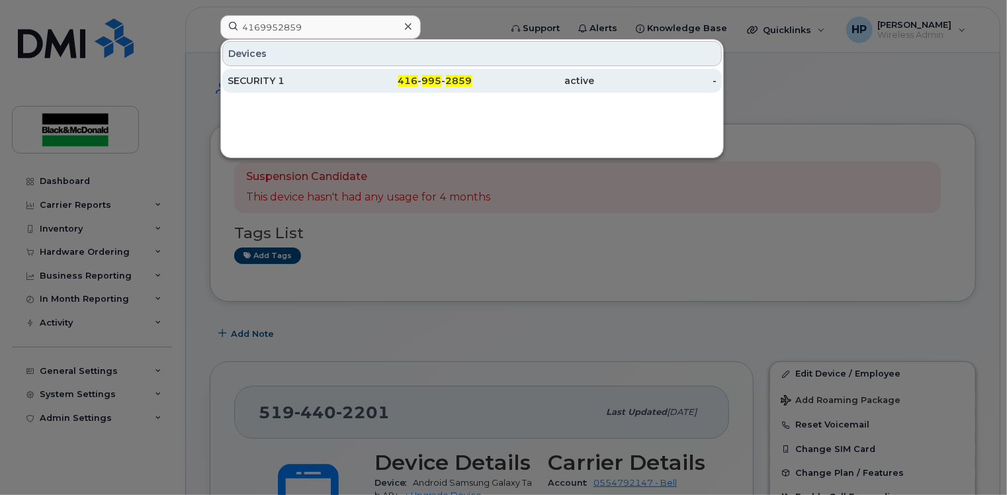
click at [433, 87] on div "416 - 995 - 2859" at bounding box center [411, 81] width 122 height 24
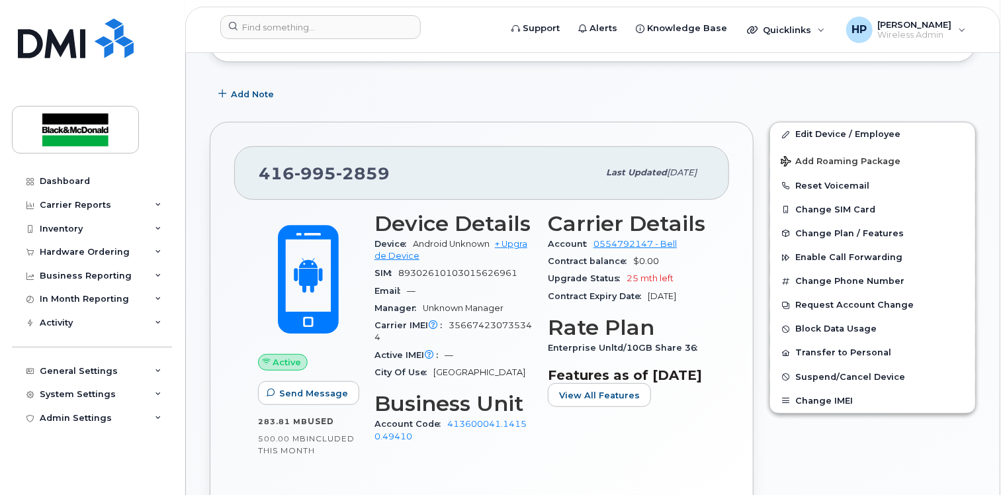
scroll to position [132, 0]
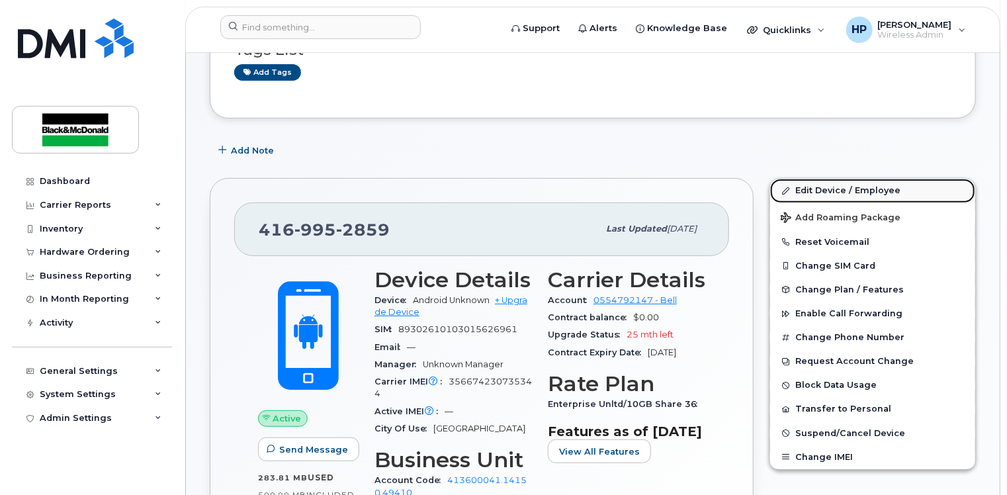
click at [824, 184] on link "Edit Device / Employee" at bounding box center [872, 191] width 205 height 24
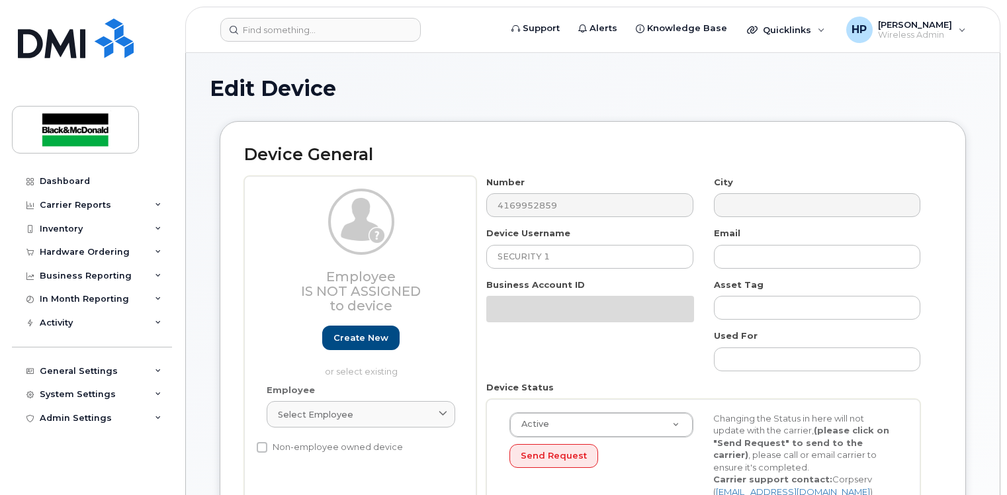
select select "33963167"
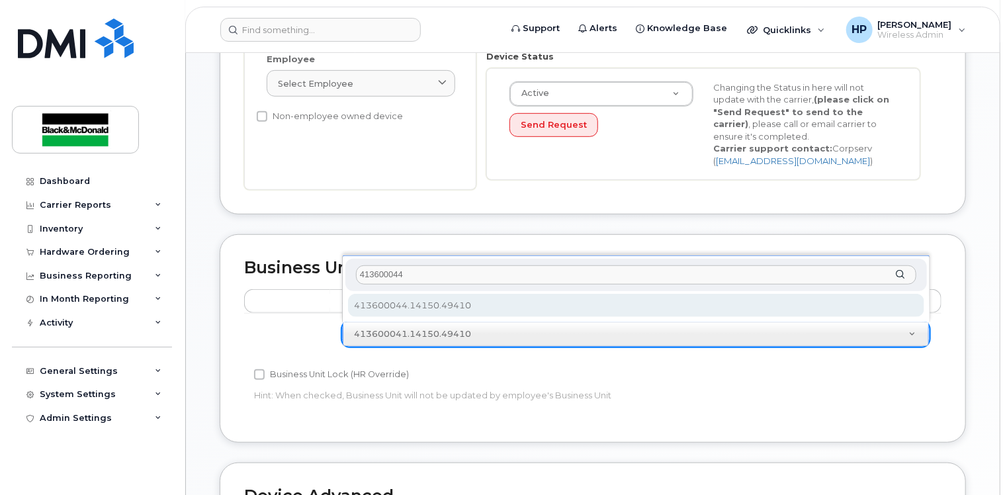
type input "413600044"
select select "36082936"
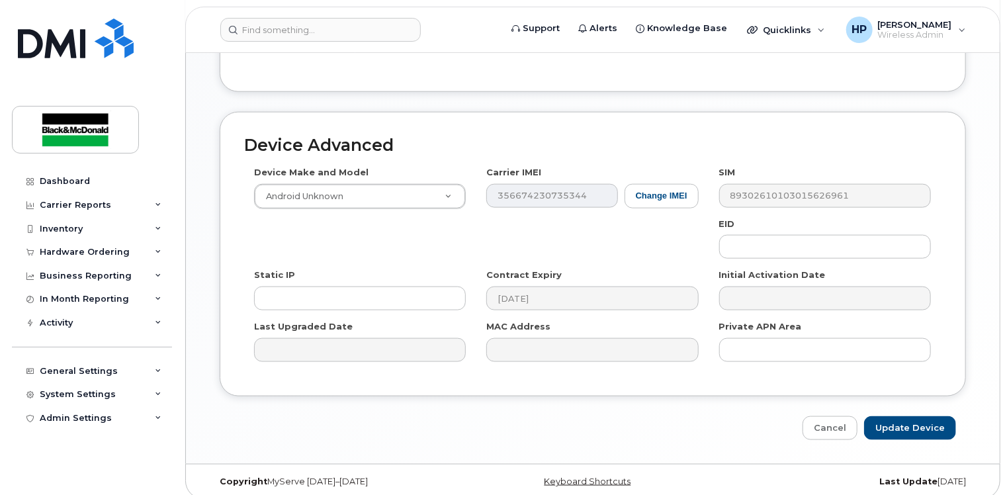
scroll to position [691, 0]
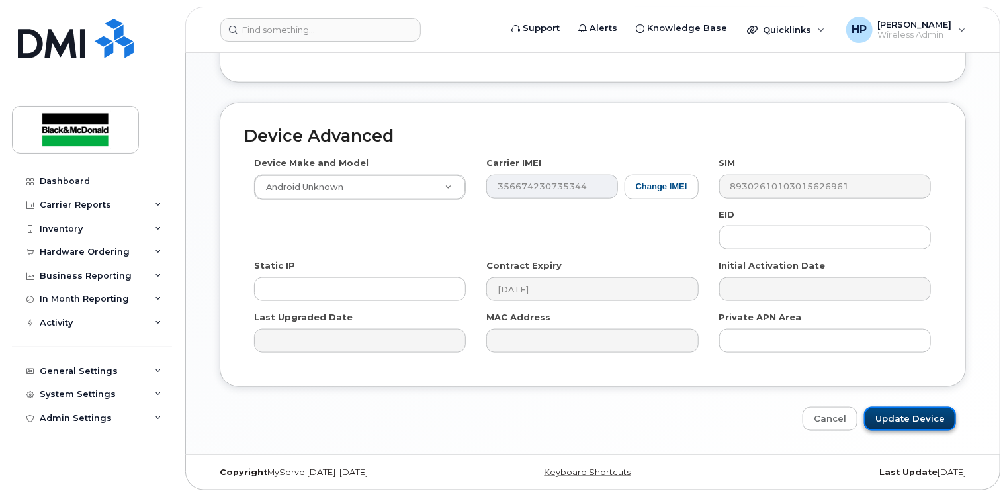
click at [919, 417] on input "Update Device" at bounding box center [910, 419] width 92 height 24
type input "Saving..."
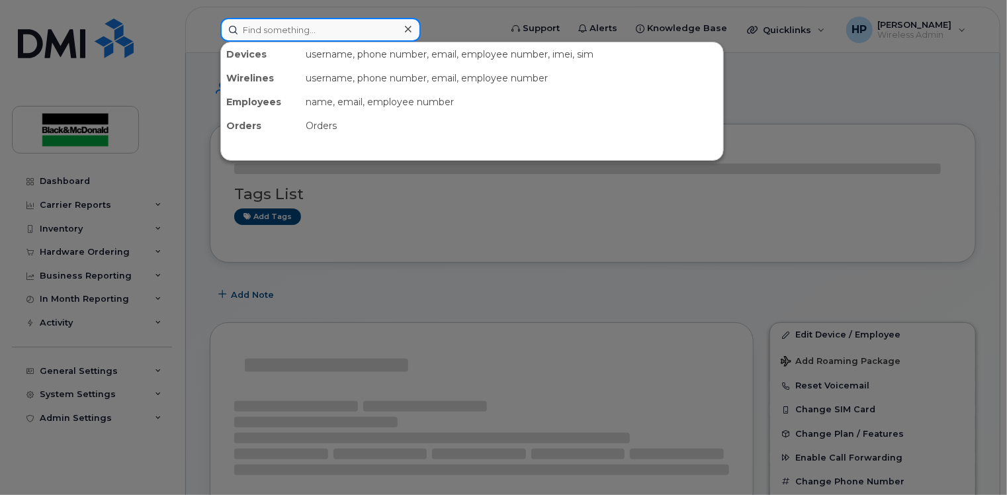
click at [253, 27] on input at bounding box center [320, 30] width 200 height 24
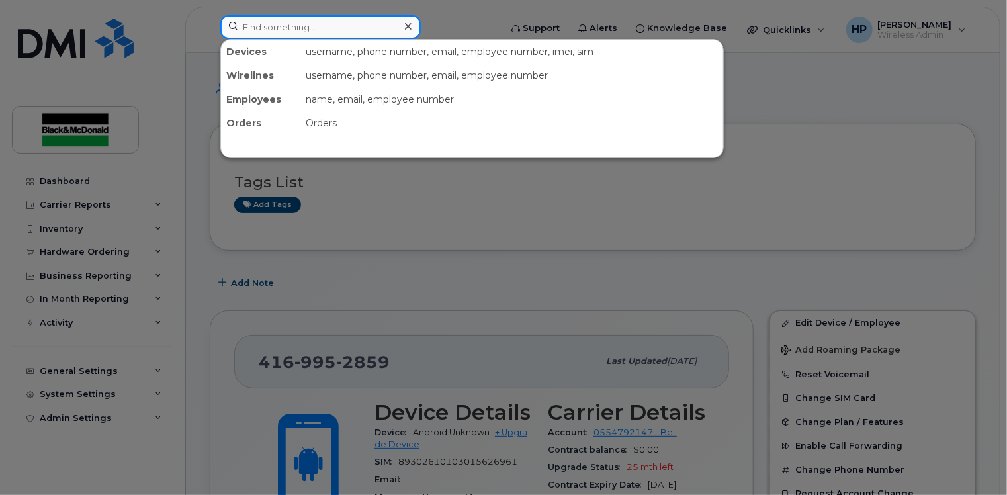
click at [307, 35] on input at bounding box center [320, 27] width 200 height 24
paste input "4169953180"
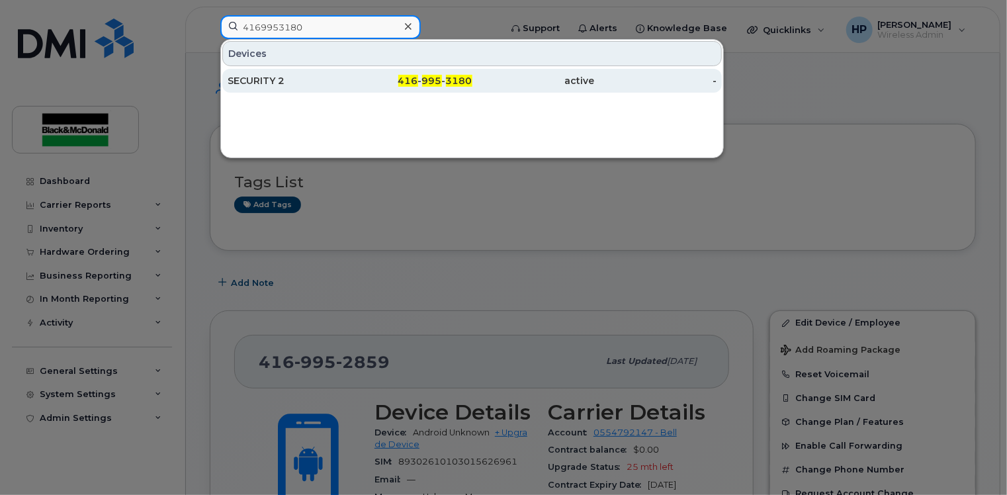
type input "4169953180"
click at [331, 81] on div "SECURITY 2" at bounding box center [289, 80] width 122 height 13
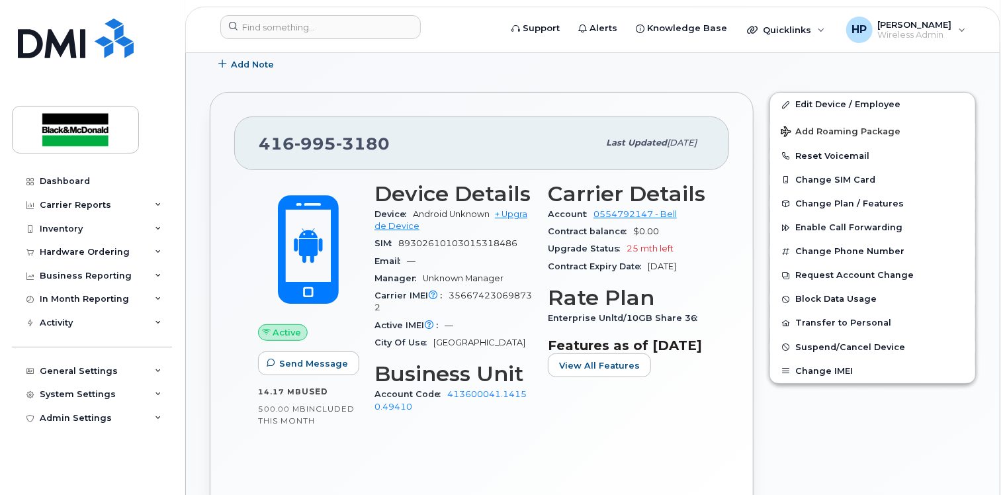
scroll to position [187, 0]
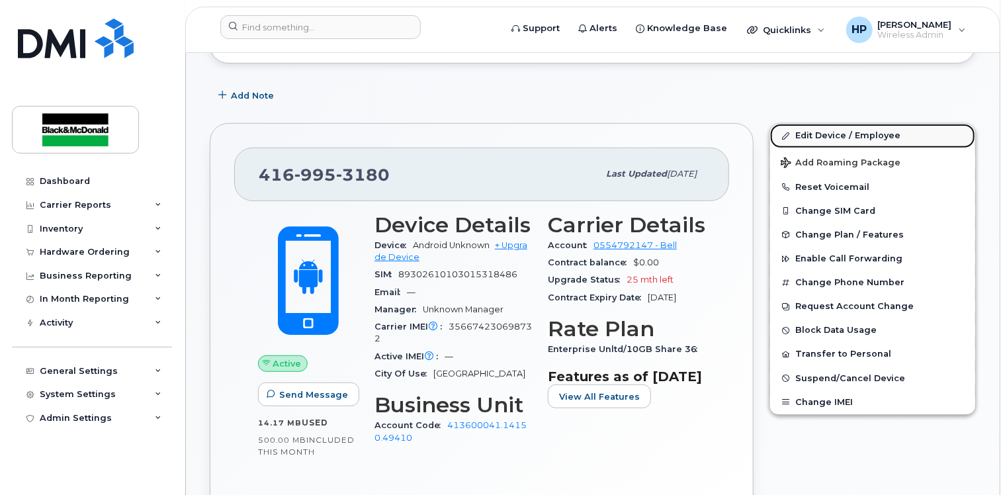
click at [820, 128] on link "Edit Device / Employee" at bounding box center [872, 136] width 205 height 24
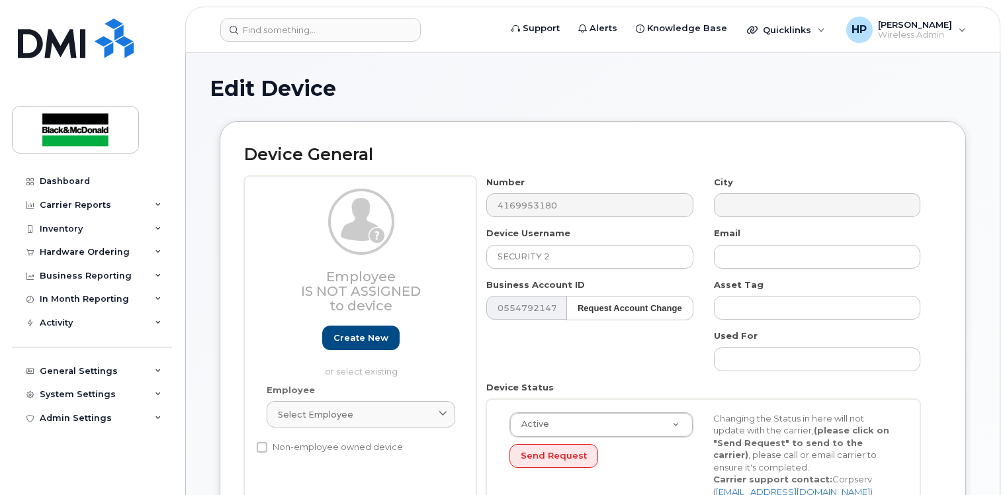
select select "33963167"
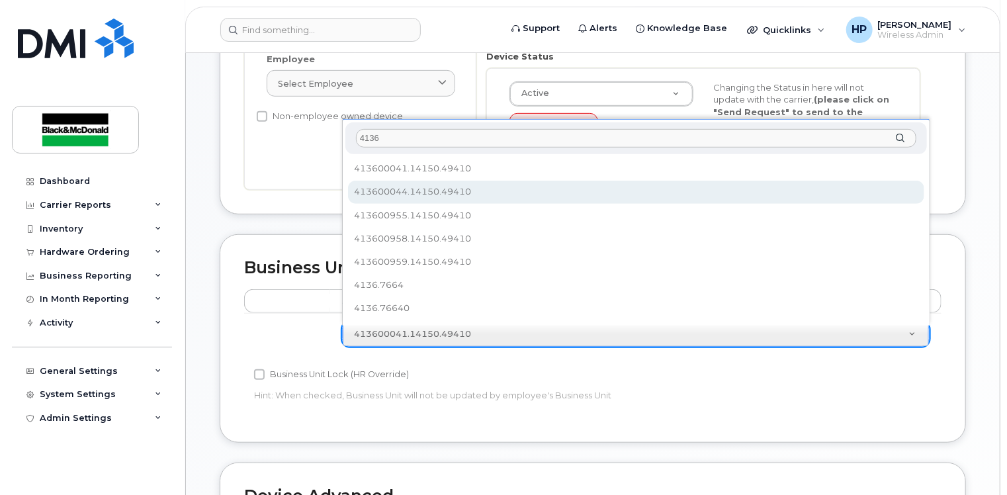
type input "4136"
select select "36082936"
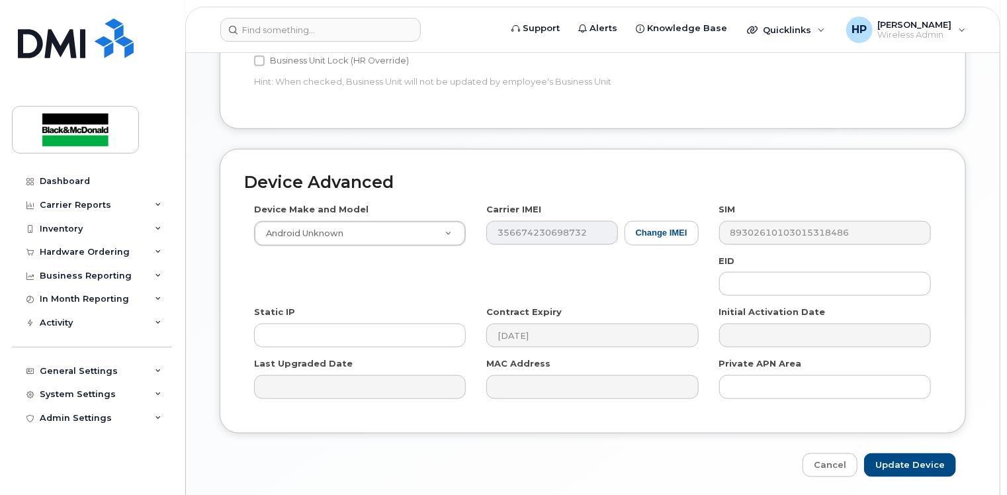
scroll to position [691, 0]
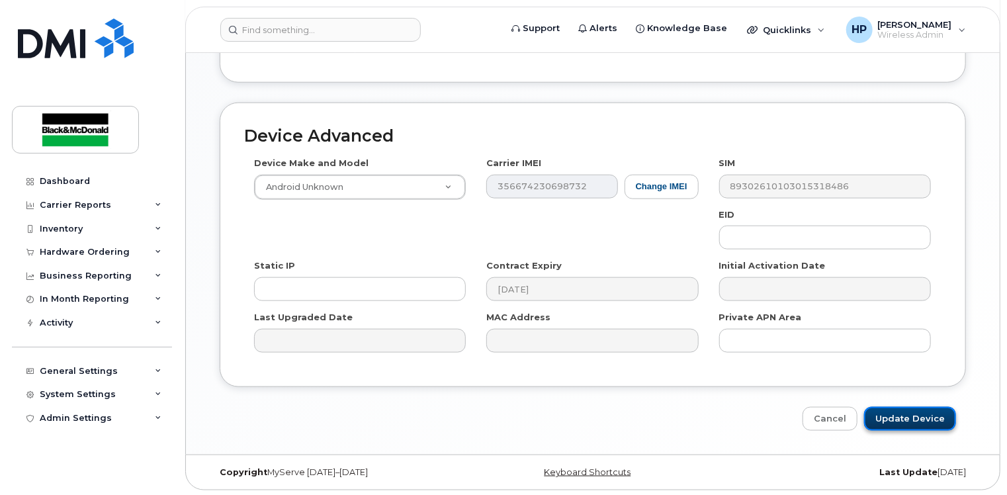
click at [881, 413] on input "Update Device" at bounding box center [910, 419] width 92 height 24
type input "Saving..."
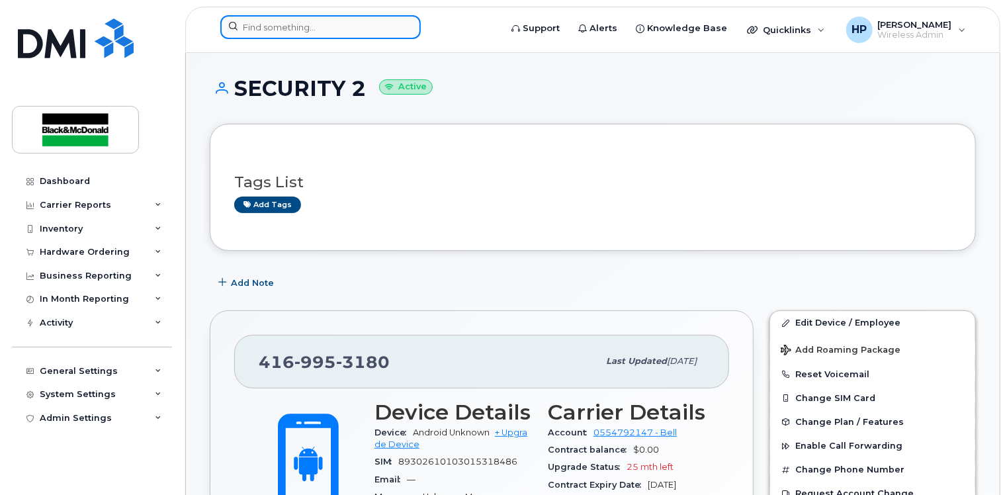
click at [259, 21] on input at bounding box center [320, 27] width 200 height 24
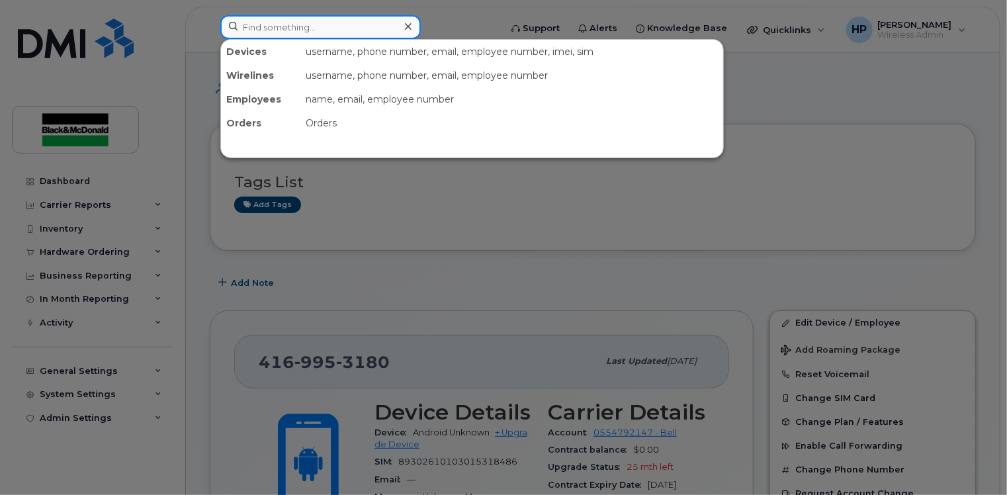
paste input "6472684694"
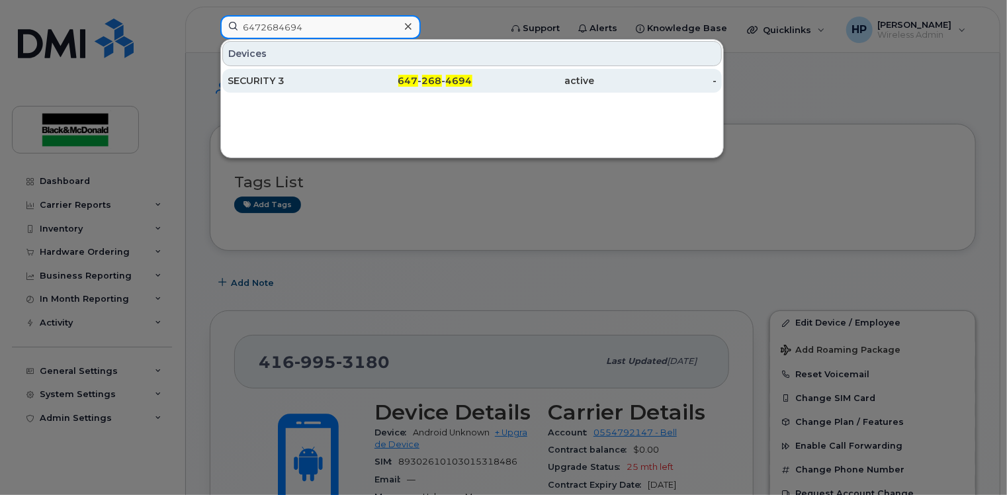
type input "6472684694"
click at [362, 85] on div "647 - 268 - 4694" at bounding box center [411, 80] width 122 height 13
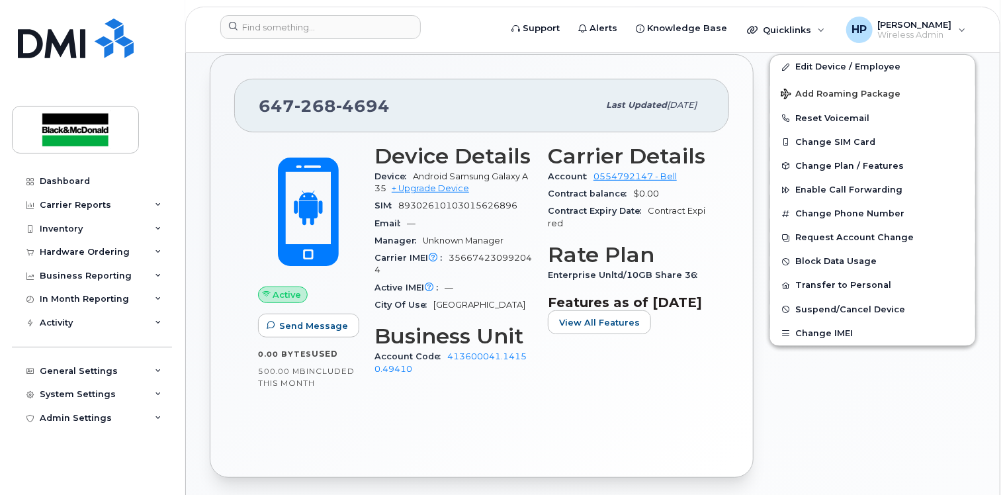
scroll to position [187, 0]
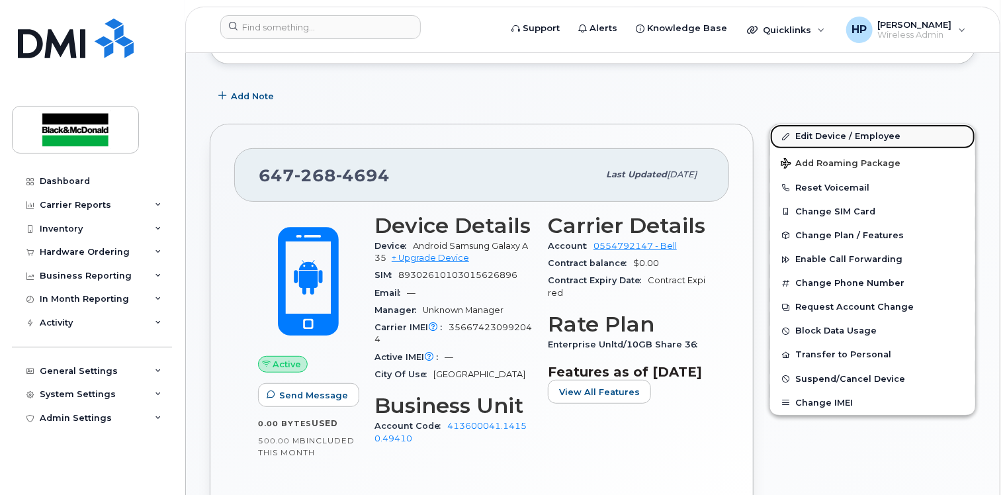
click at [816, 134] on link "Edit Device / Employee" at bounding box center [872, 136] width 205 height 24
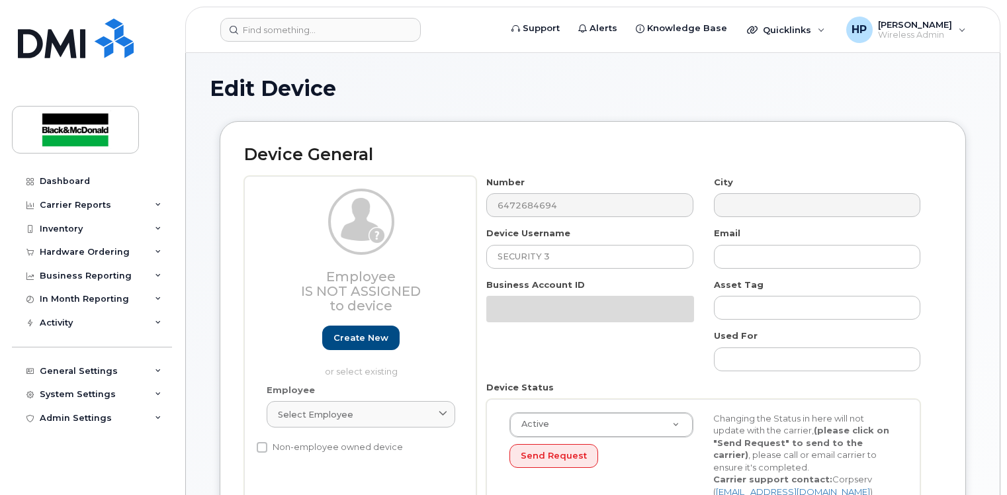
select select "33963167"
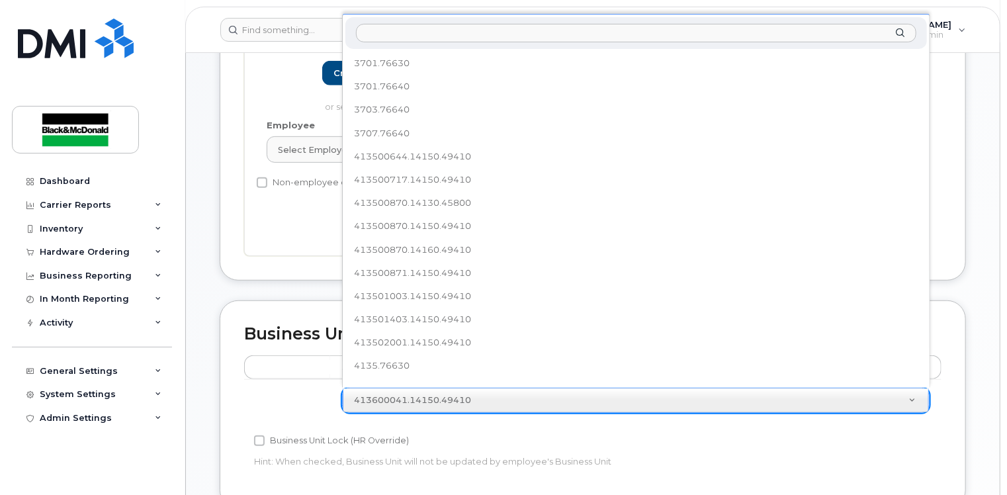
scroll to position [26, 0]
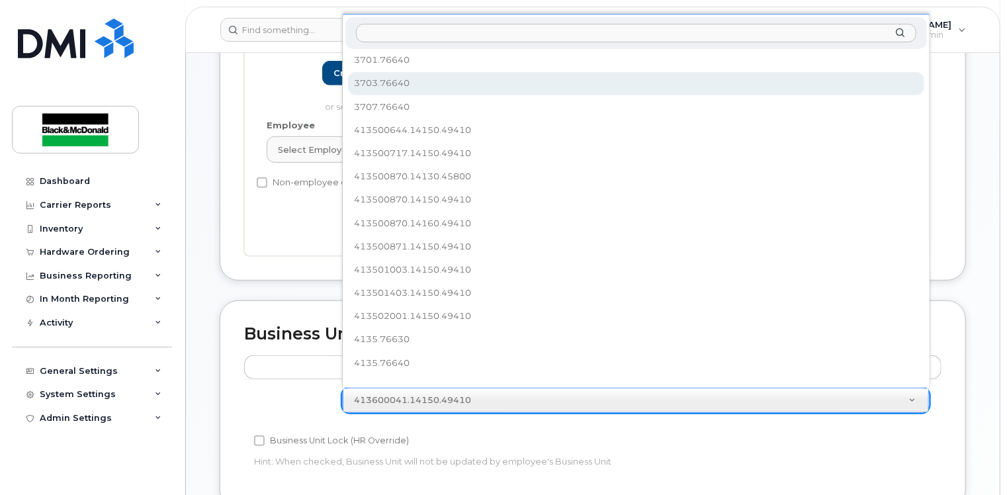
click at [395, 30] on input "text" at bounding box center [636, 33] width 560 height 19
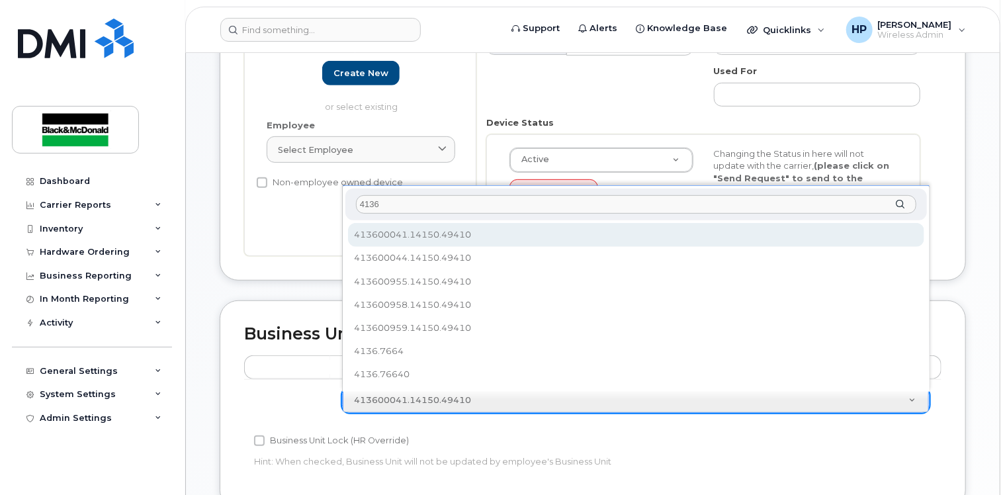
type input "4136"
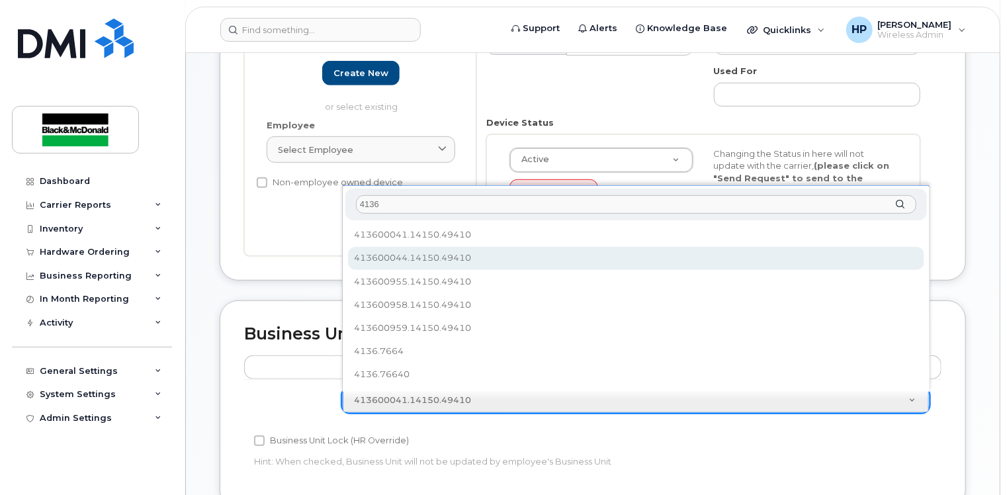
select select "36082936"
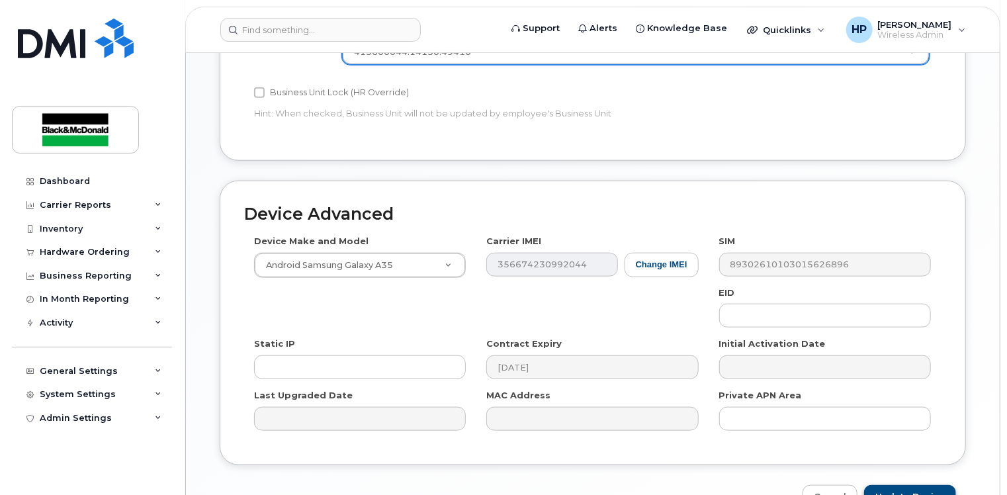
scroll to position [691, 0]
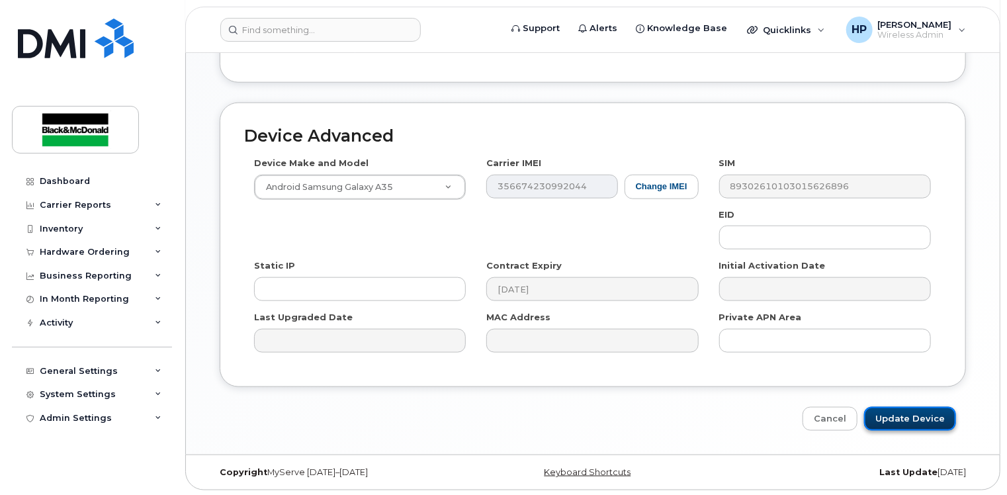
click at [913, 421] on input "Update Device" at bounding box center [910, 419] width 92 height 24
type input "Saving..."
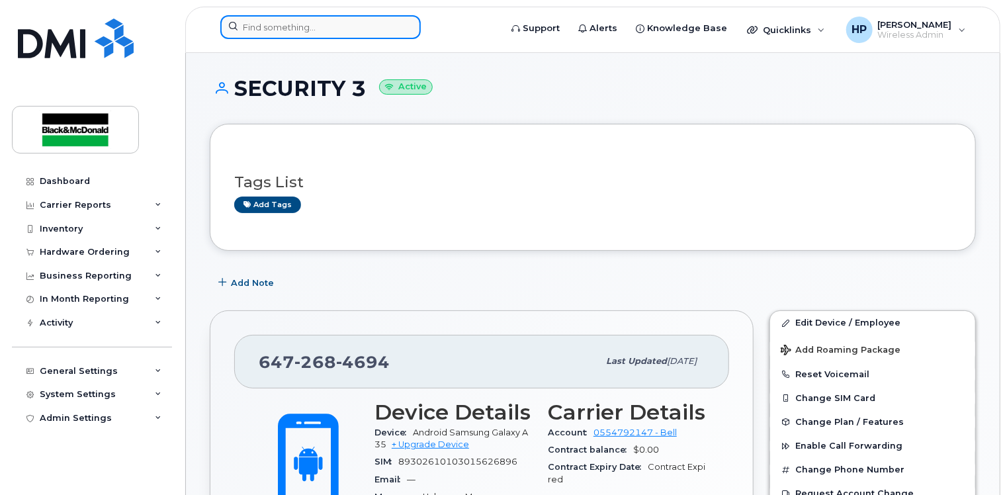
click at [261, 26] on input at bounding box center [320, 27] width 200 height 24
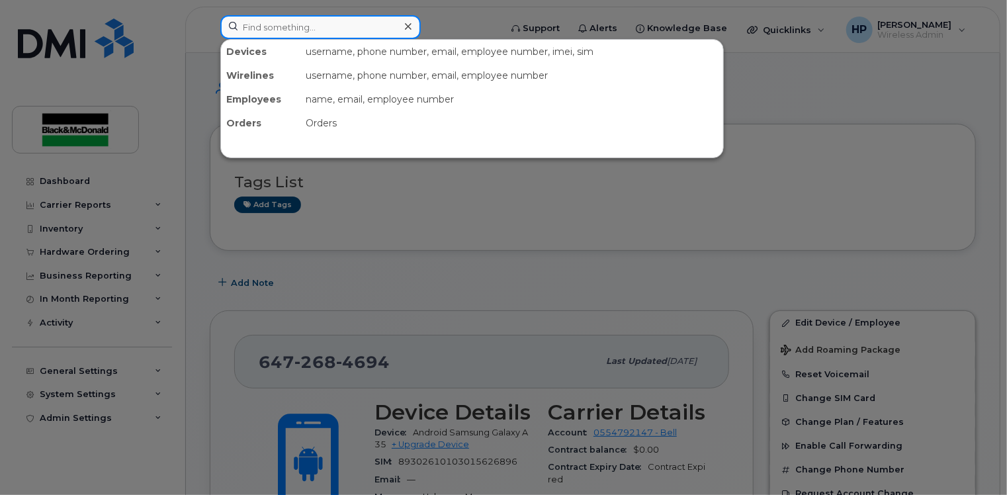
click at [260, 28] on input at bounding box center [320, 27] width 200 height 24
paste input "6472157977"
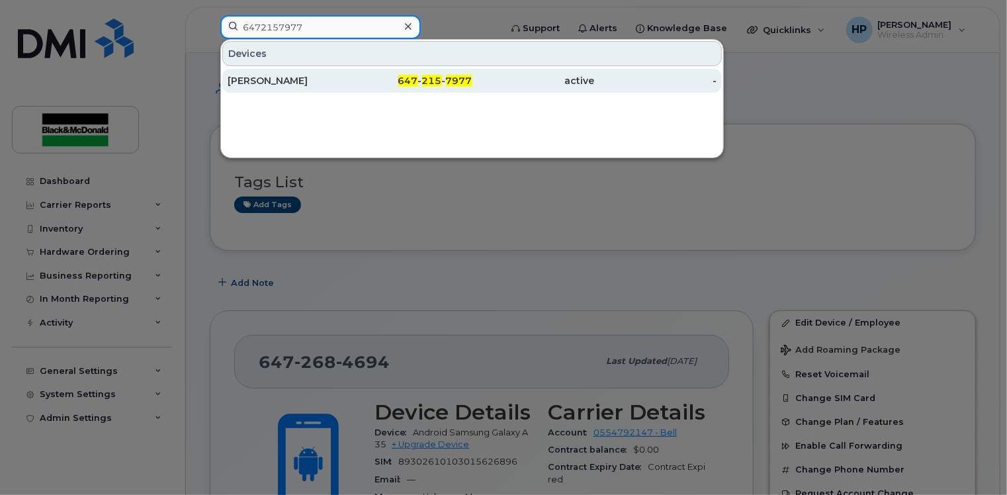
type input "6472157977"
click at [316, 75] on div "[PERSON_NAME]" at bounding box center [289, 80] width 122 height 13
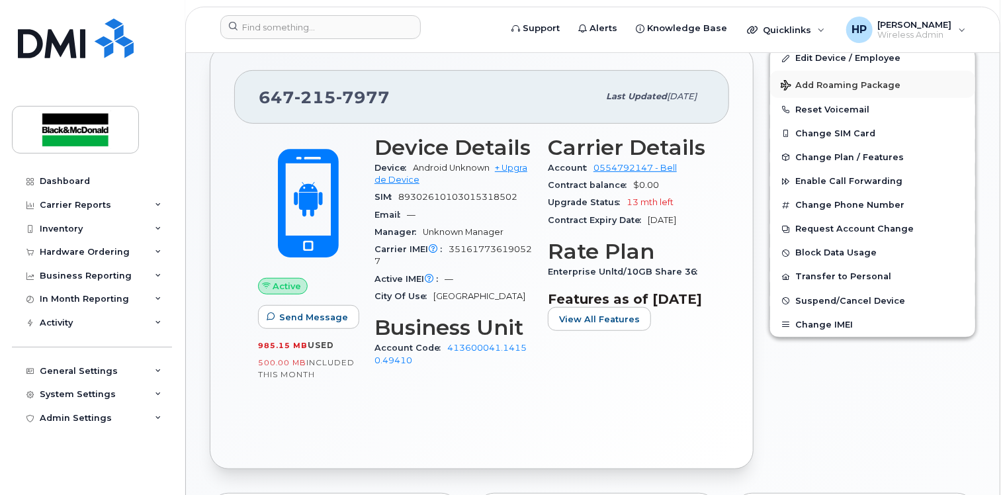
scroll to position [198, 0]
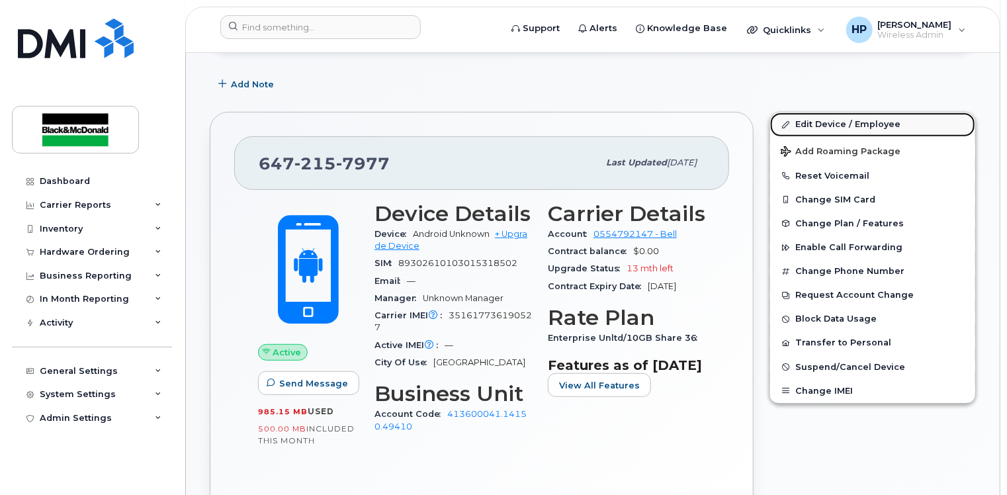
click at [804, 126] on link "Edit Device / Employee" at bounding box center [872, 124] width 205 height 24
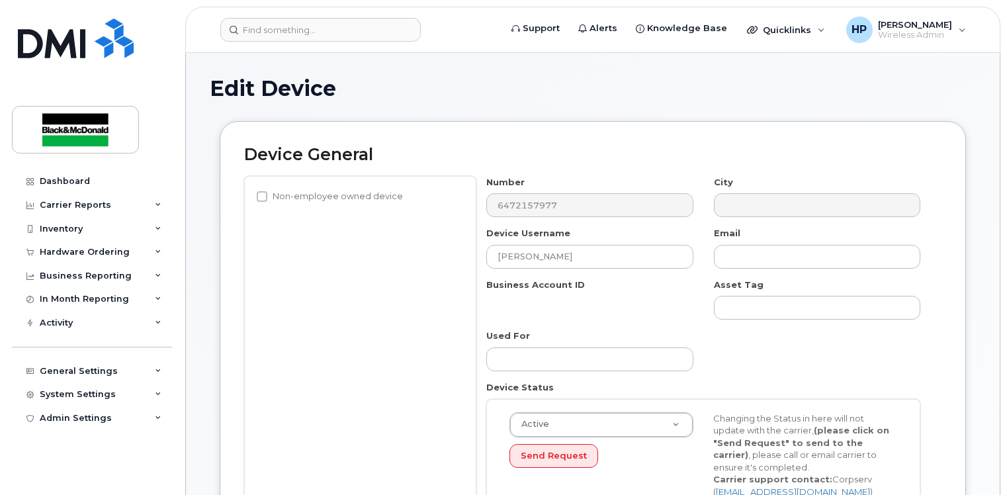
select select "33963167"
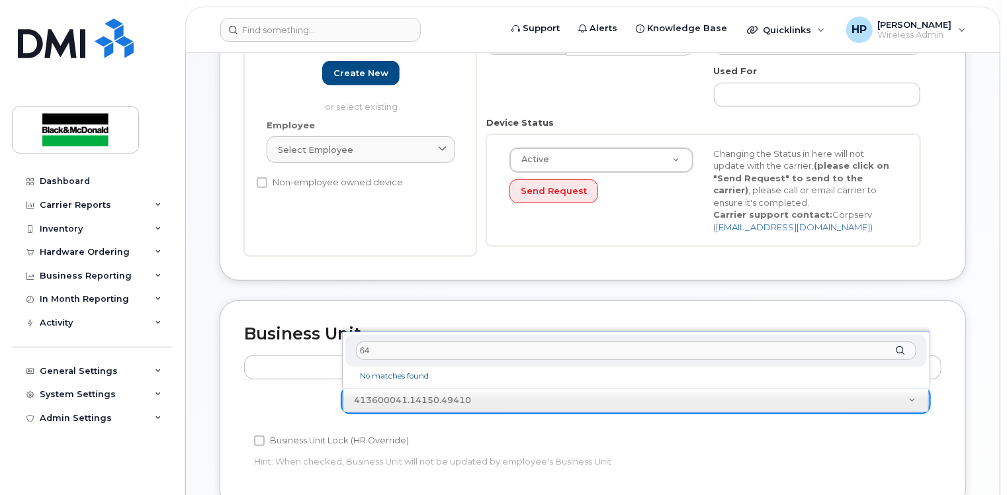
type input "6"
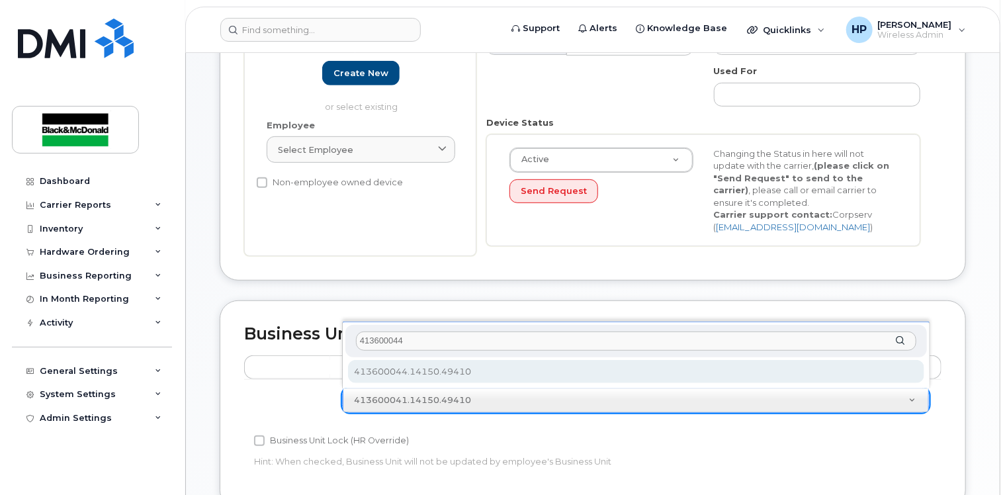
type input "413600044"
select select "36082936"
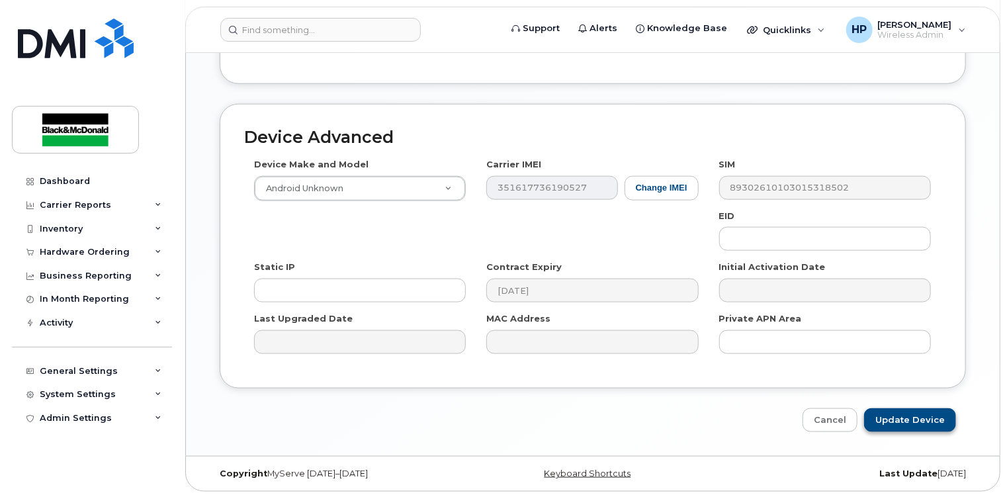
scroll to position [691, 0]
click at [883, 414] on input "Update Device" at bounding box center [910, 419] width 92 height 24
type input "Saving..."
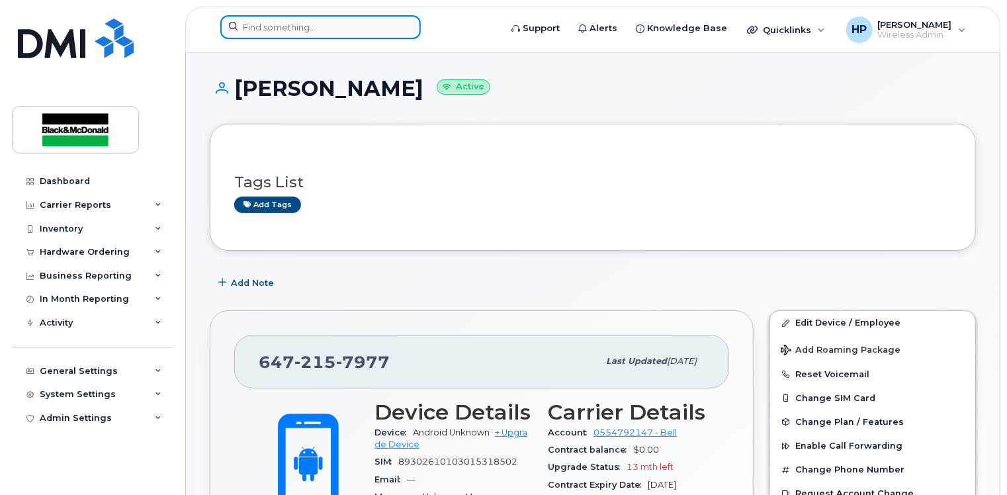
click at [266, 33] on input at bounding box center [320, 27] width 200 height 24
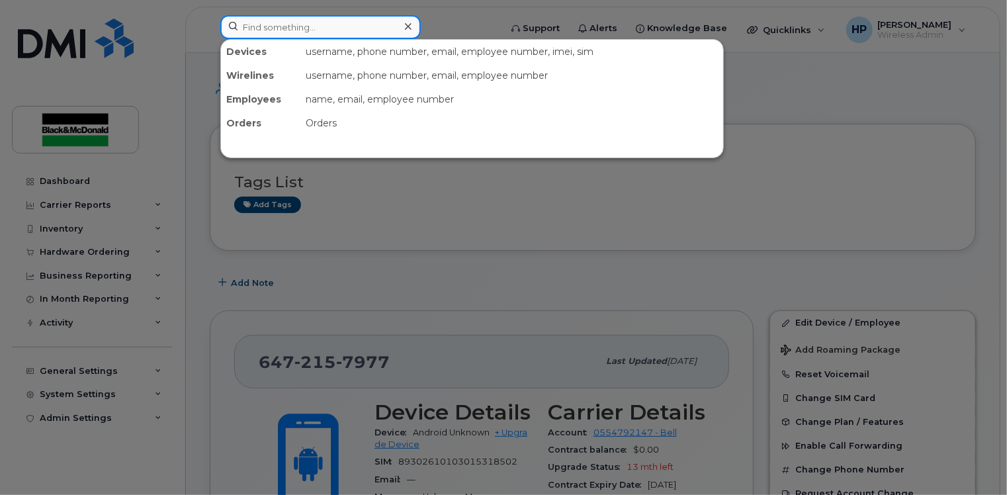
click at [293, 33] on input at bounding box center [320, 27] width 200 height 24
paste input "4169363337"
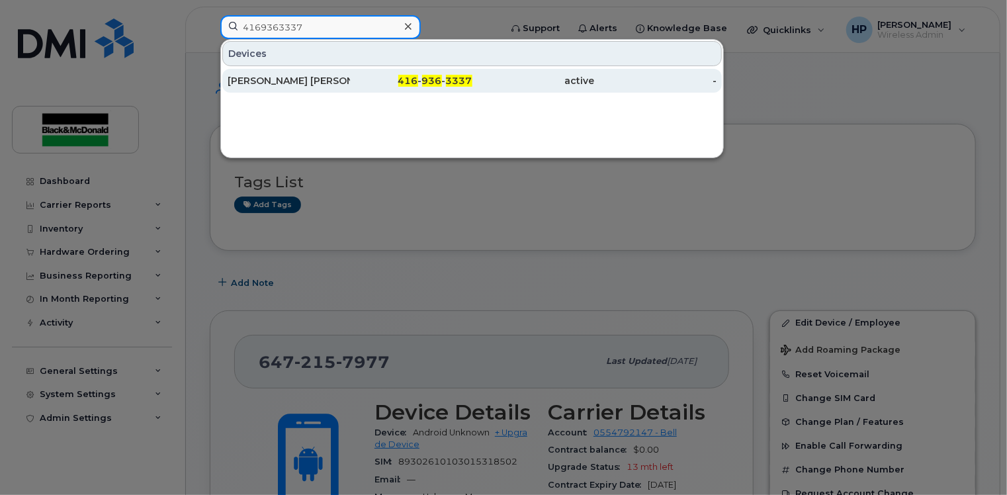
type input "4169363337"
click at [325, 73] on div "[PERSON_NAME] [PERSON_NAME]" at bounding box center [289, 81] width 122 height 24
click at [325, 74] on div "[PERSON_NAME] [PERSON_NAME]" at bounding box center [289, 80] width 122 height 13
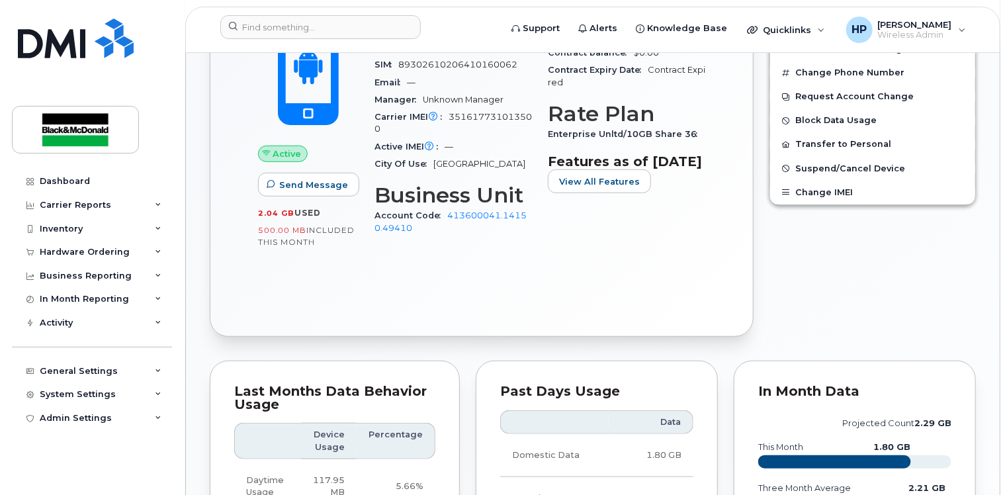
scroll to position [132, 0]
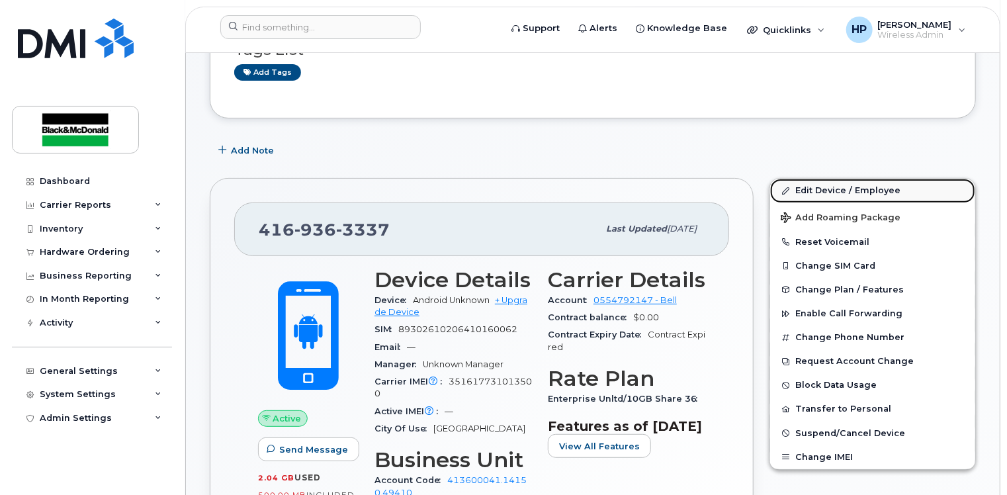
click at [819, 185] on link "Edit Device / Employee" at bounding box center [872, 191] width 205 height 24
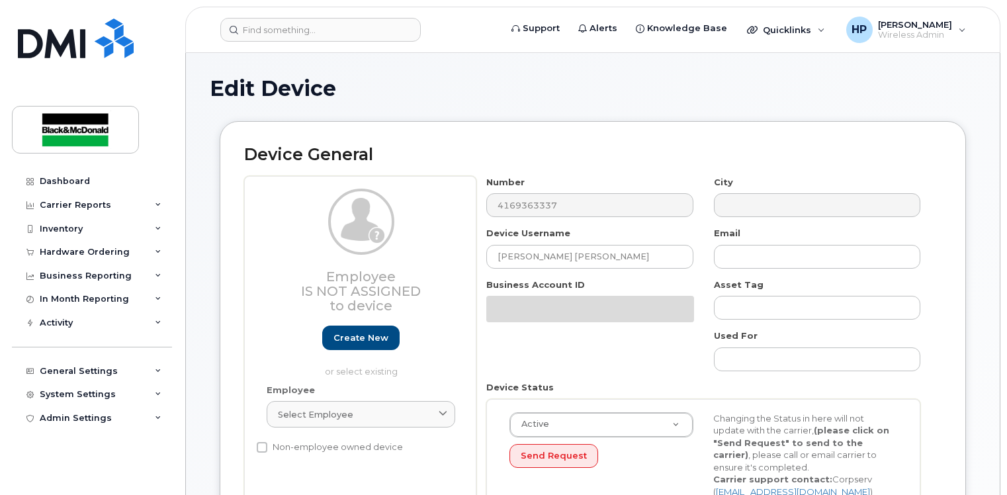
select select "33963167"
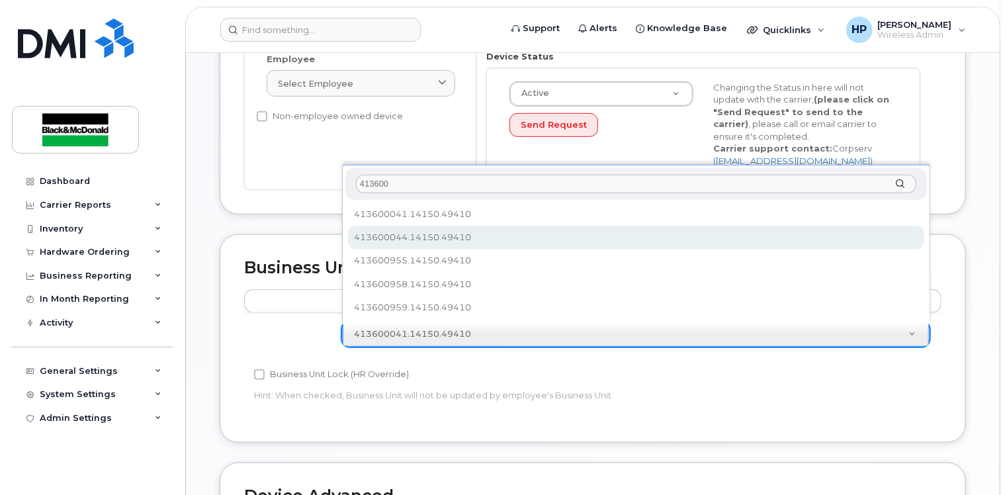
type input "413600"
select select "36082936"
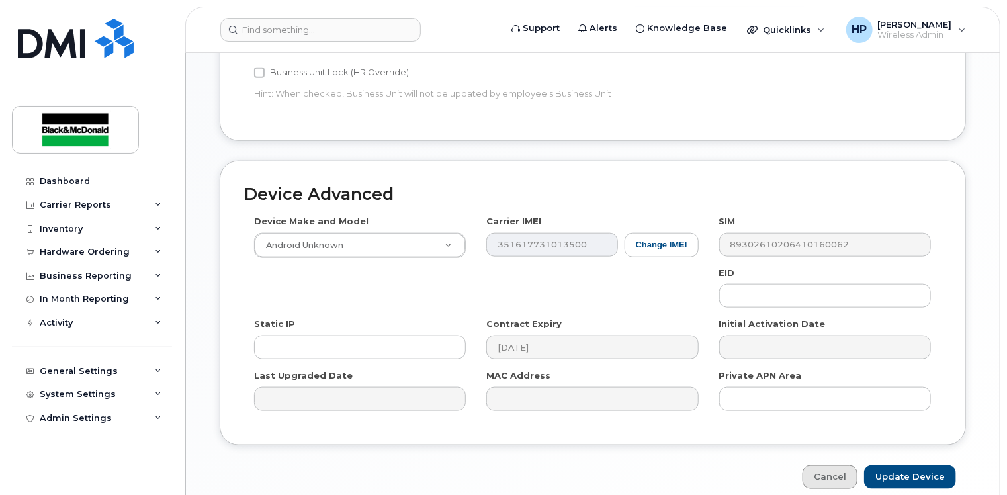
scroll to position [691, 0]
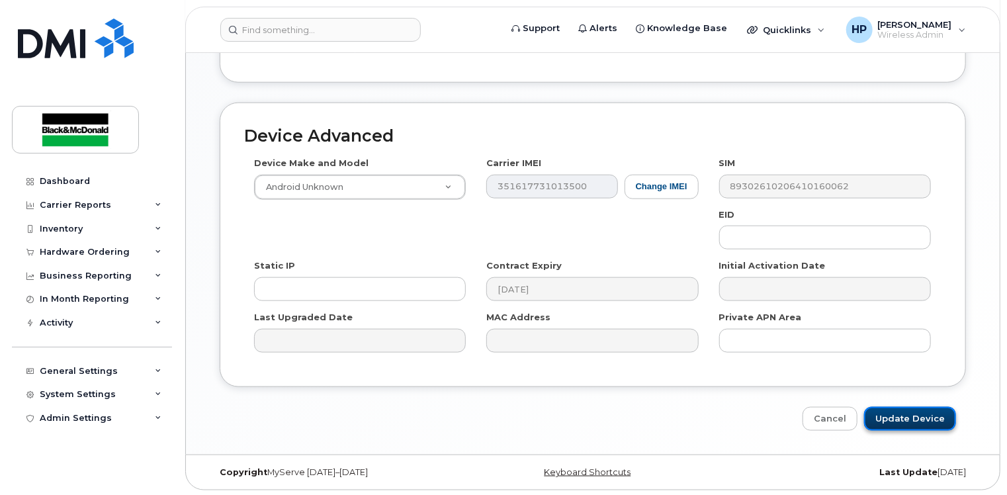
click at [897, 419] on input "Update Device" at bounding box center [910, 419] width 92 height 24
type input "Saving..."
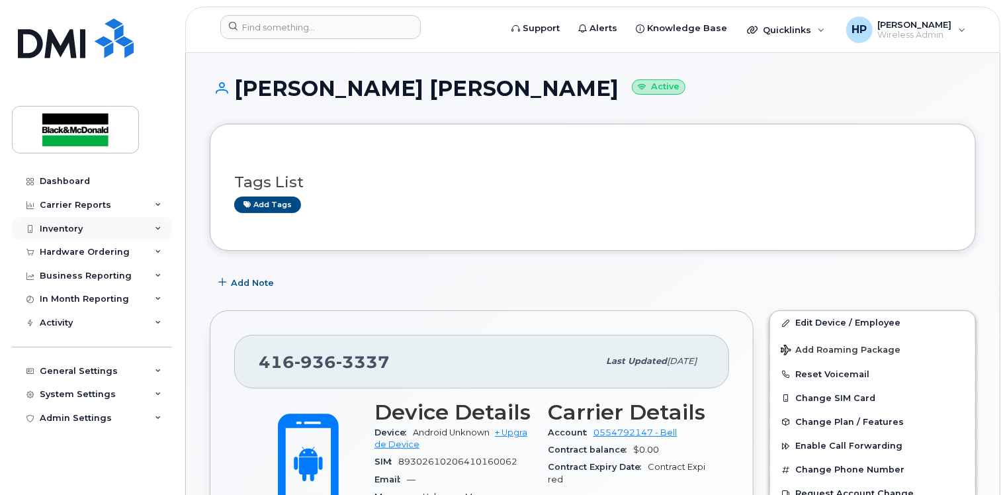
click at [87, 224] on div "Inventory" at bounding box center [92, 229] width 160 height 24
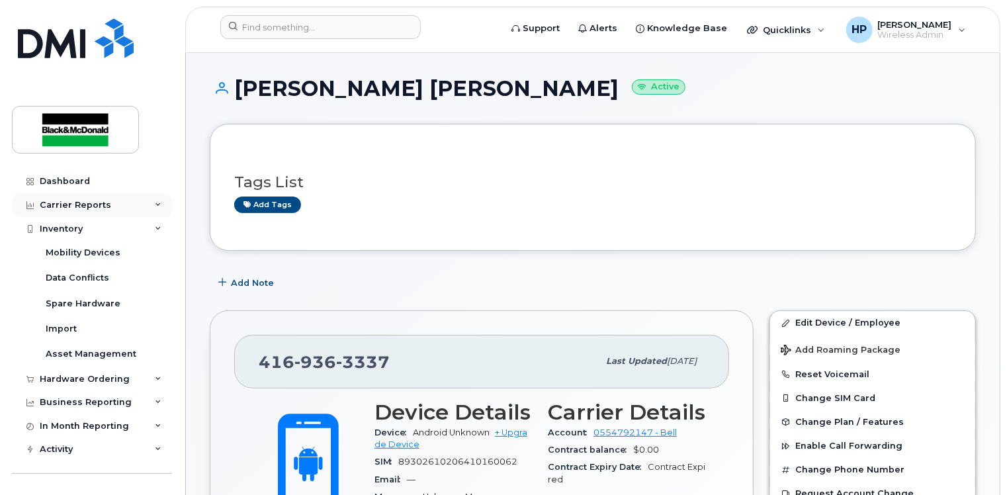
click at [84, 202] on div "Carrier Reports" at bounding box center [75, 205] width 71 height 11
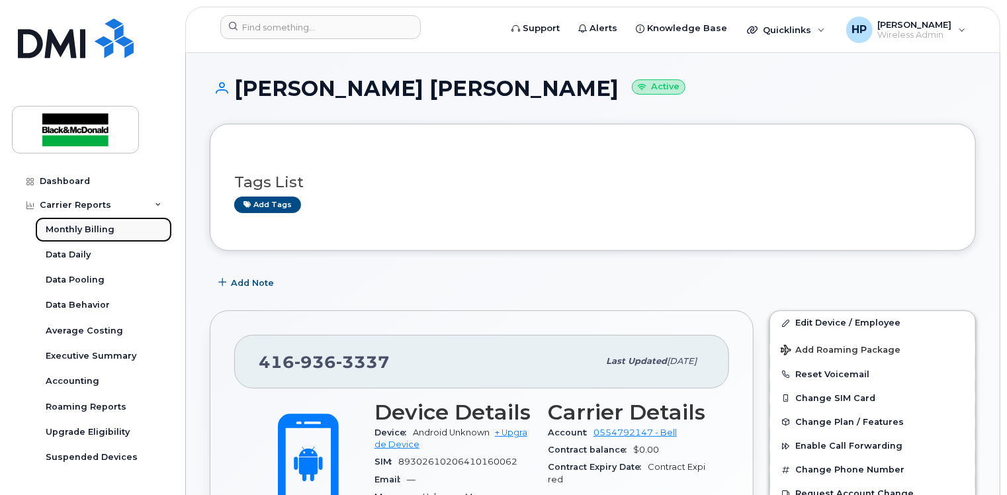
click at [95, 228] on div "Monthly Billing" at bounding box center [80, 230] width 69 height 12
